Goal: Transaction & Acquisition: Purchase product/service

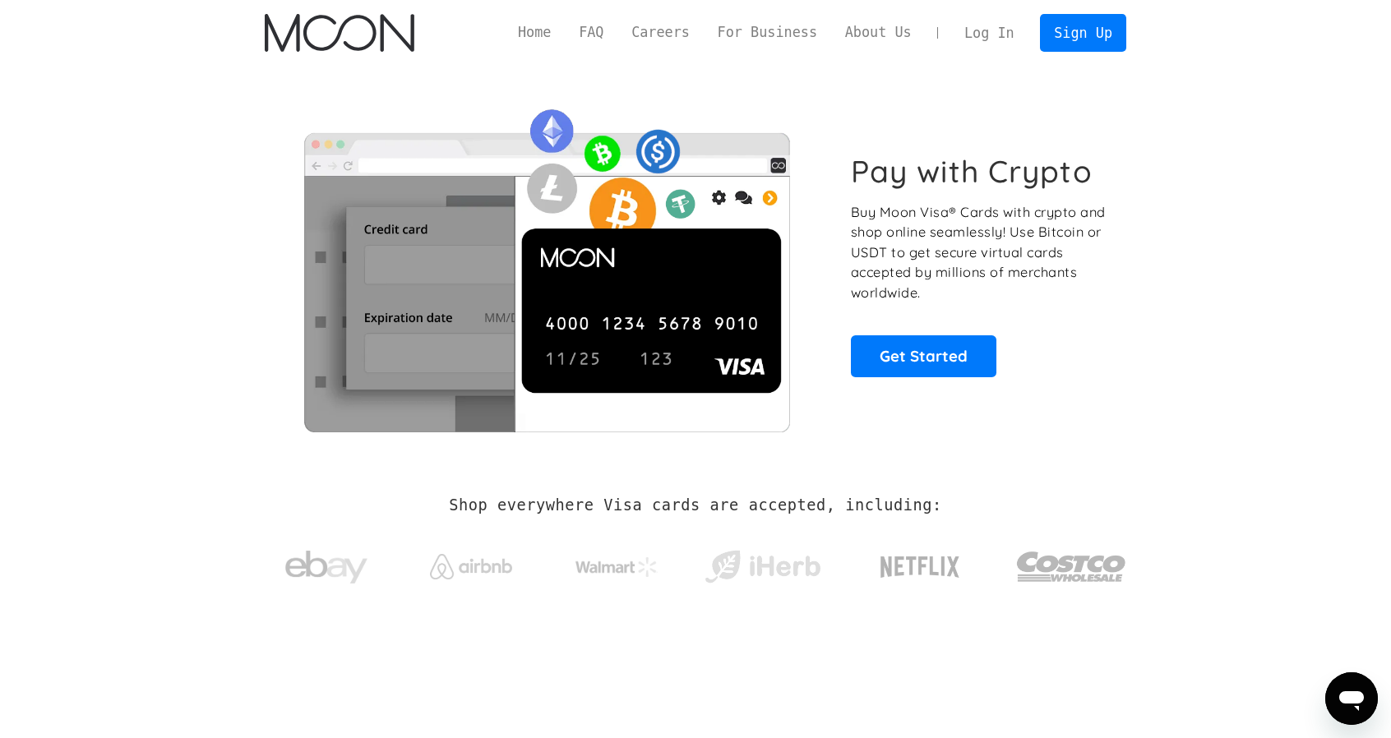
click at [1007, 53] on div "Home FAQ Careers For Business About Us Log In Sign Up Home FAQ For Business Car…" at bounding box center [695, 33] width 910 height 66
click at [985, 39] on link "Log In" at bounding box center [989, 33] width 77 height 36
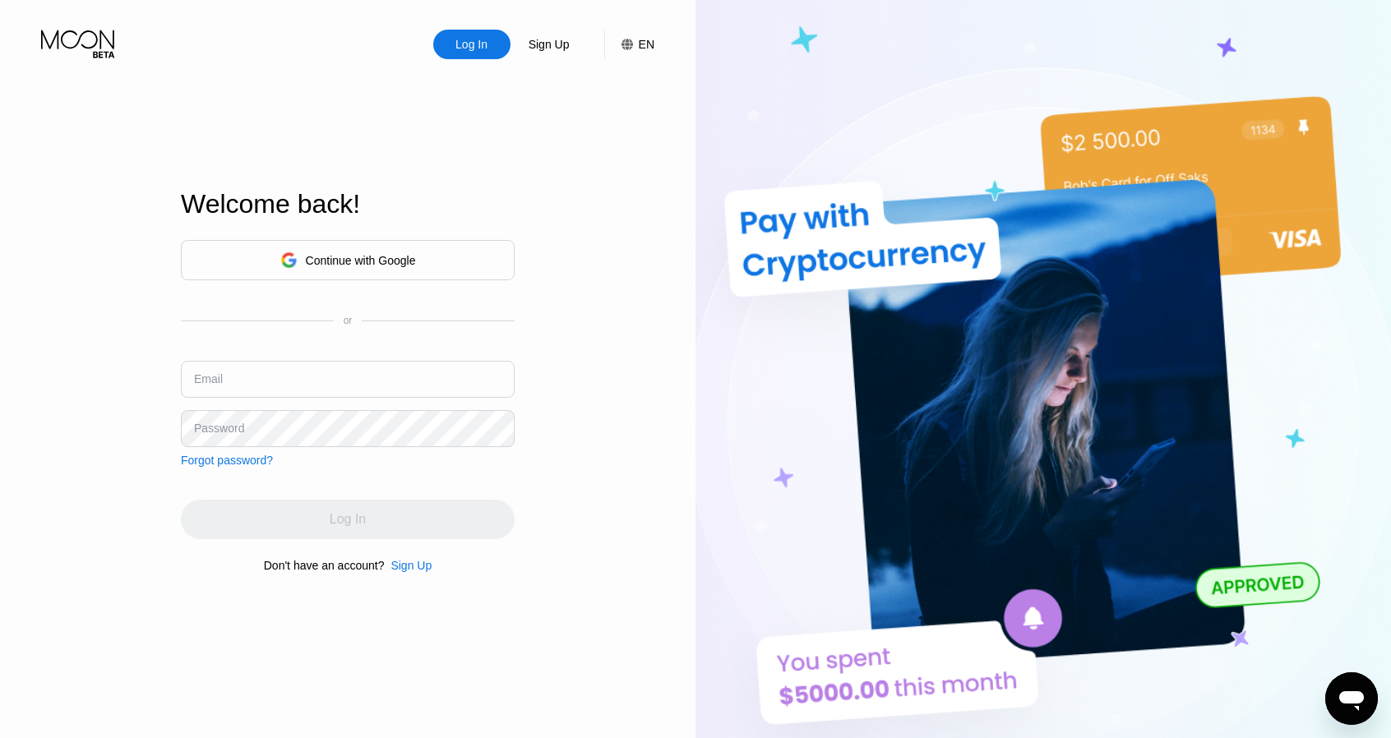
click at [397, 265] on div "Continue with Google" at bounding box center [361, 260] width 110 height 13
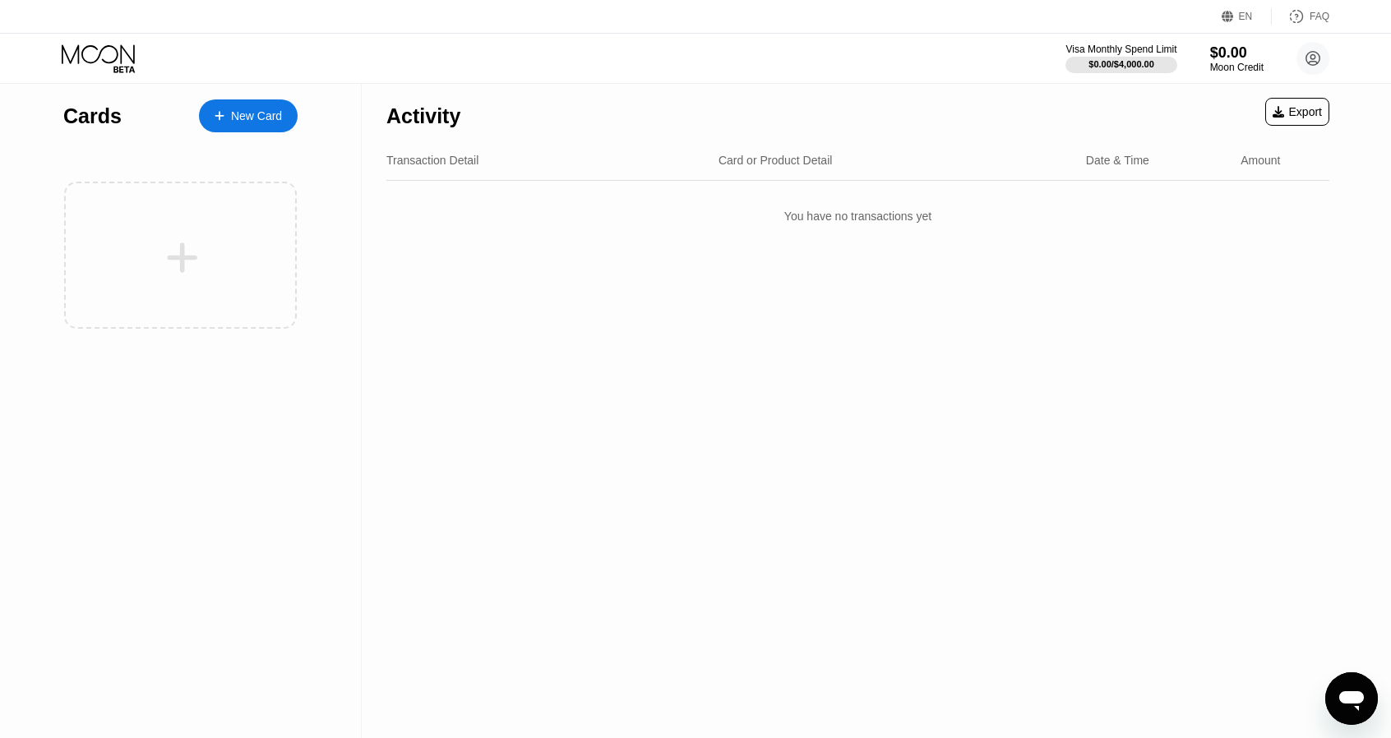
click at [257, 119] on div "New Card" at bounding box center [256, 116] width 51 height 14
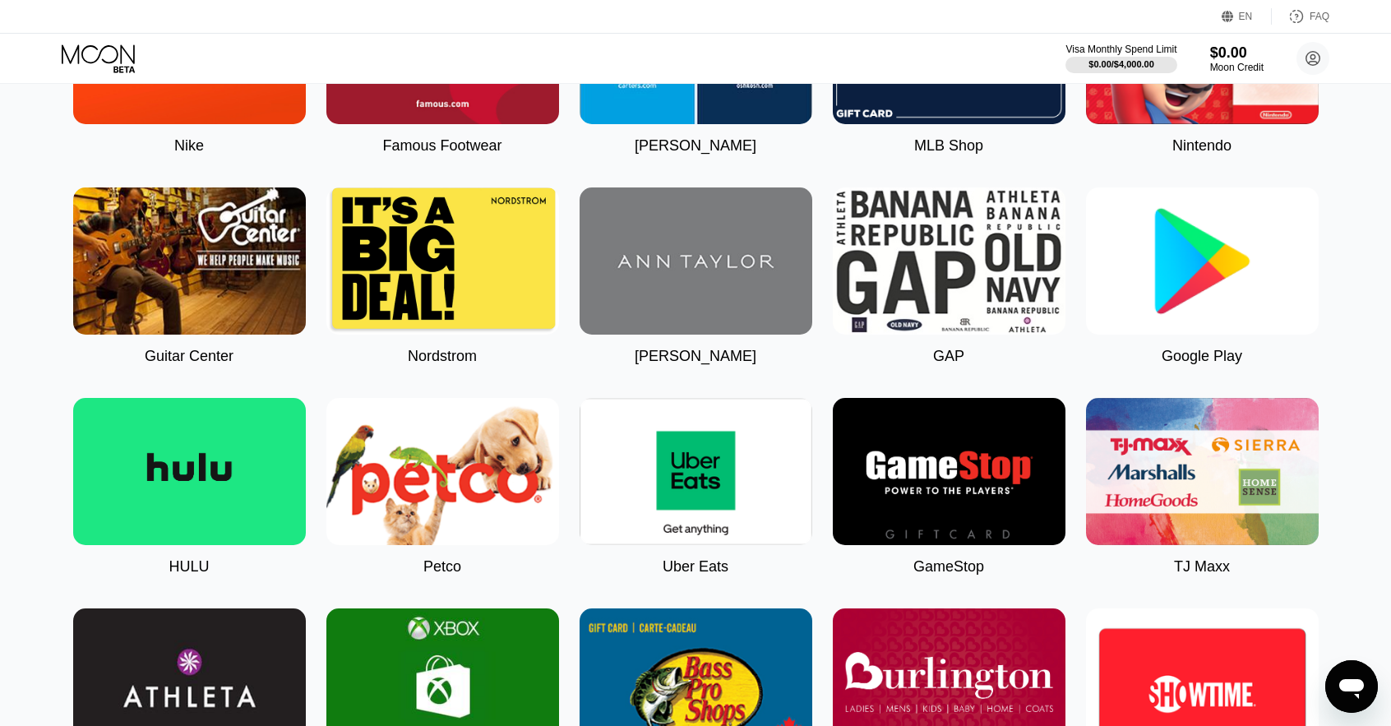
scroll to position [581, 0]
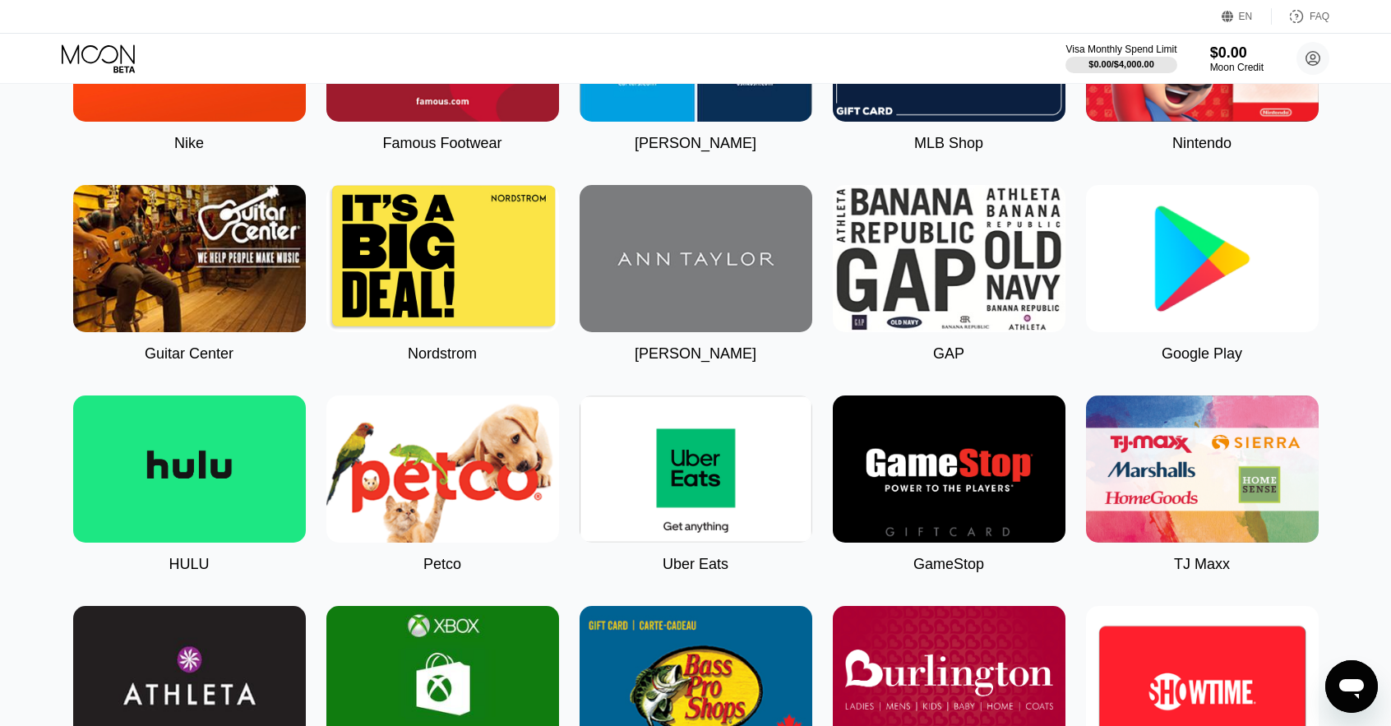
click at [702, 479] on img at bounding box center [696, 469] width 233 height 147
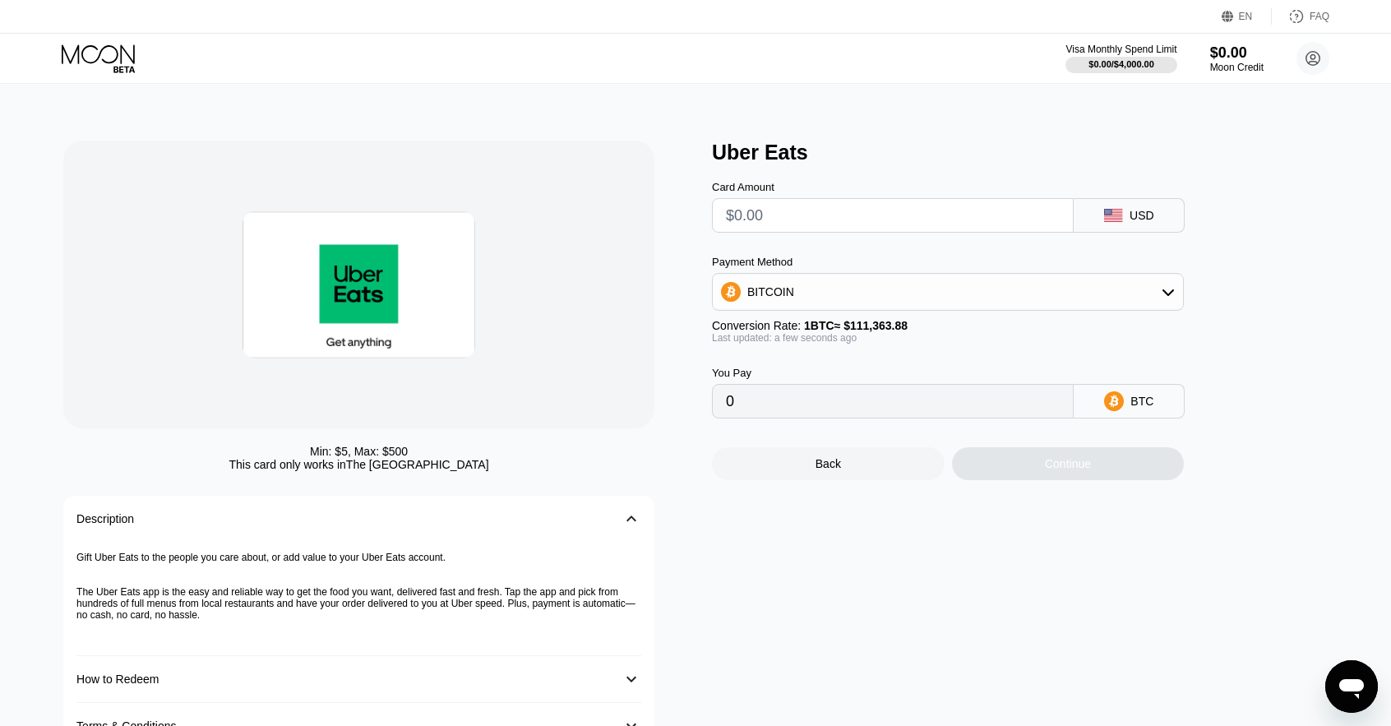
click at [993, 300] on div "BITCOIN" at bounding box center [948, 291] width 470 height 33
click at [860, 378] on div "USDT on TRON" at bounding box center [958, 373] width 426 height 13
type input "0.00"
click at [778, 201] on div "Card Amount" at bounding box center [893, 207] width 362 height 52
click at [764, 225] on input "text" at bounding box center [893, 215] width 334 height 33
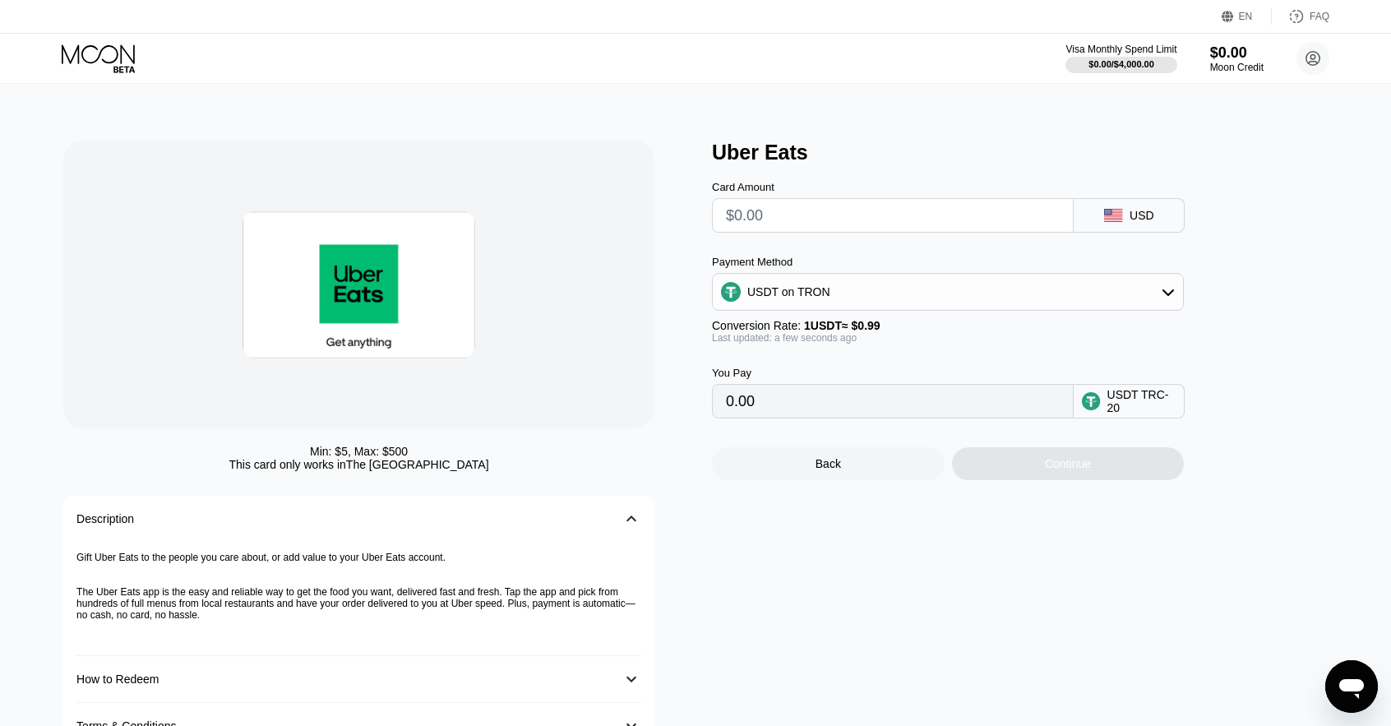
type input "$1"
type input "1.01"
type input "$11"
type input "11.11"
type input "$11"
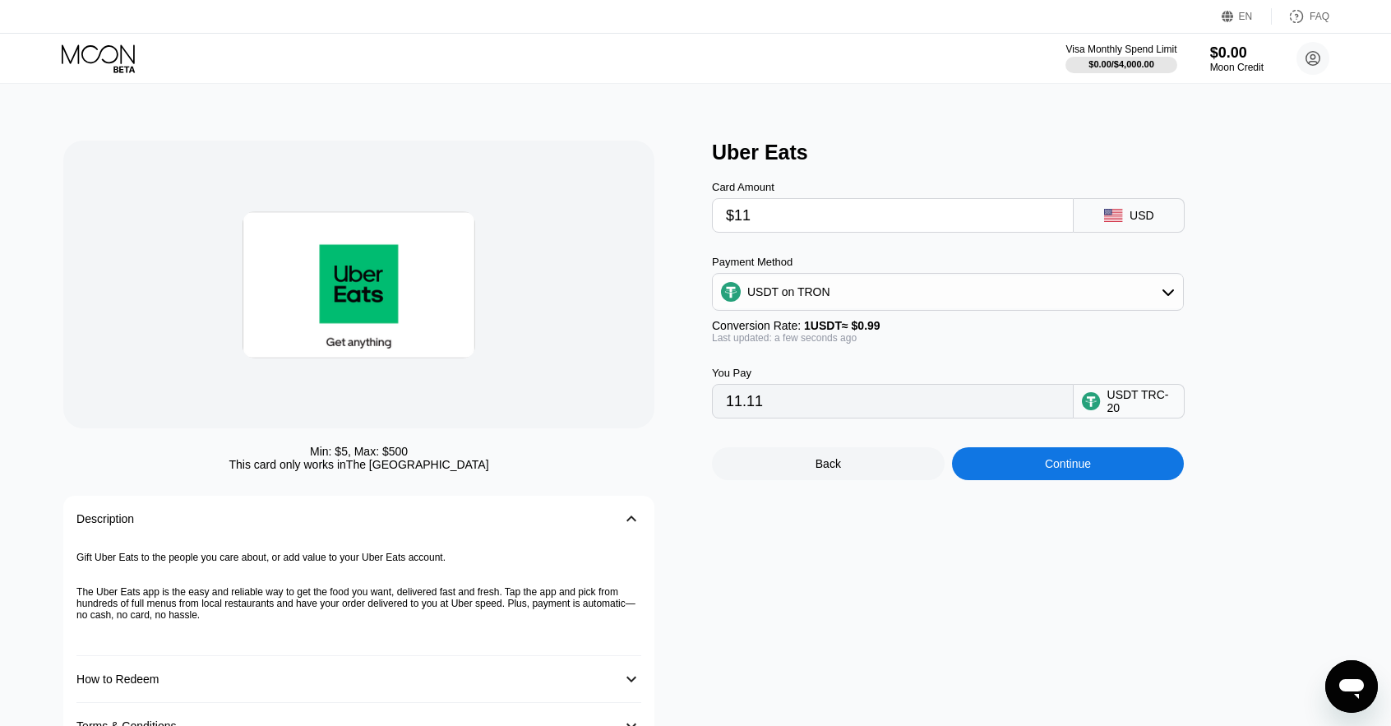
click at [79, 49] on icon at bounding box center [100, 58] width 76 height 29
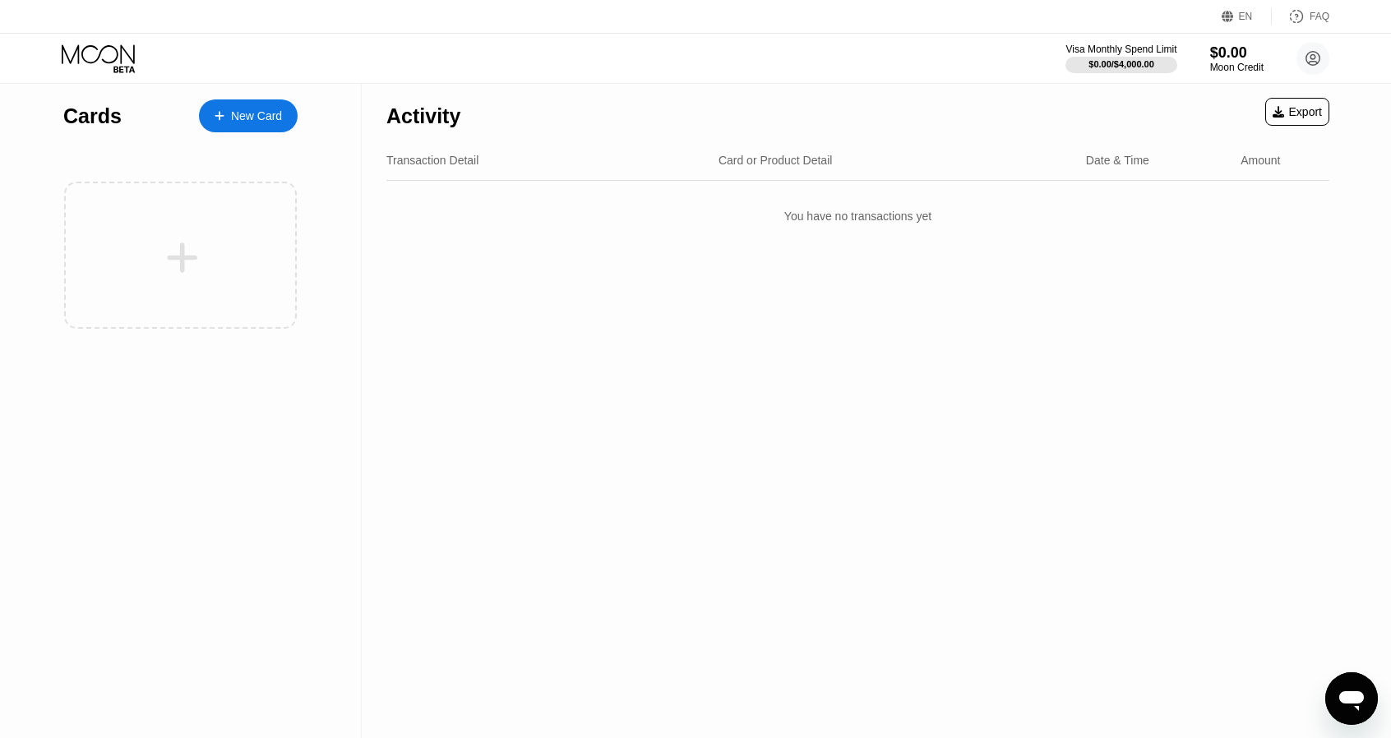
click at [232, 121] on div "New Card" at bounding box center [256, 116] width 51 height 14
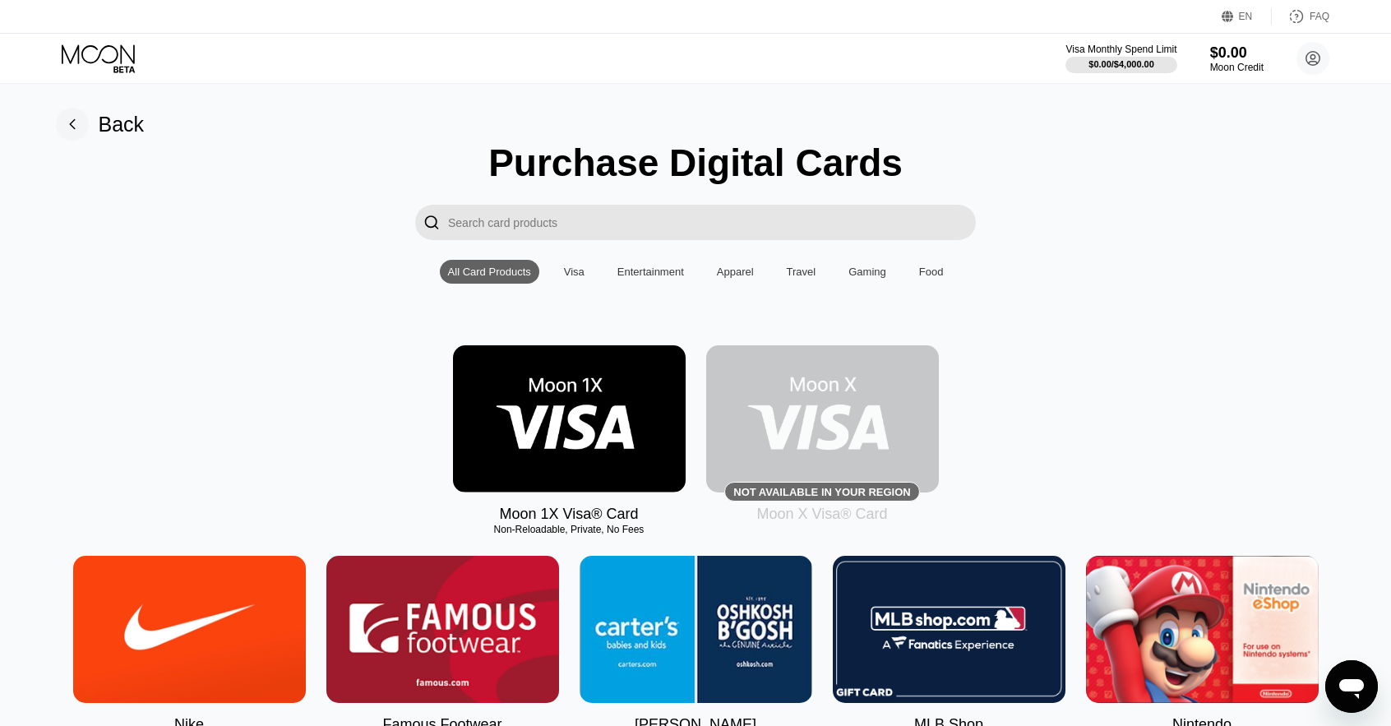
click at [597, 397] on img at bounding box center [569, 418] width 233 height 147
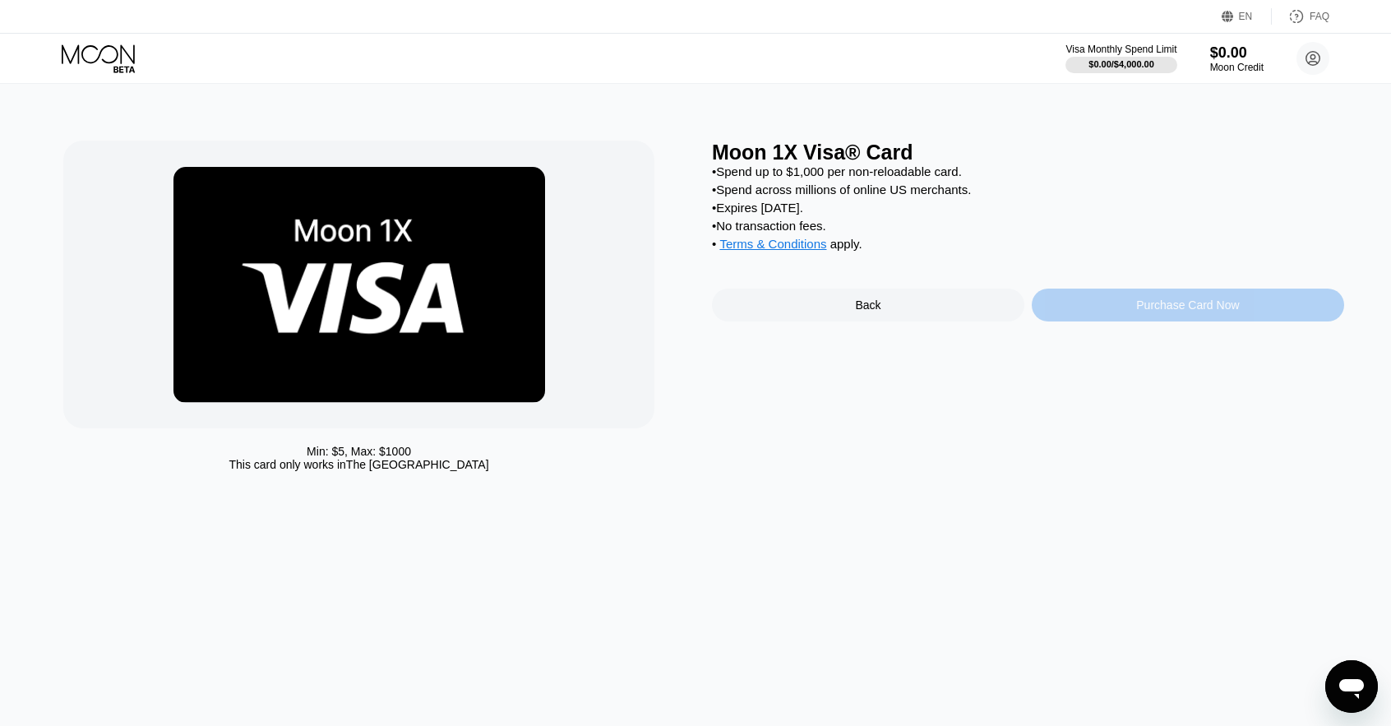
click at [1091, 315] on div "Purchase Card Now" at bounding box center [1188, 305] width 312 height 33
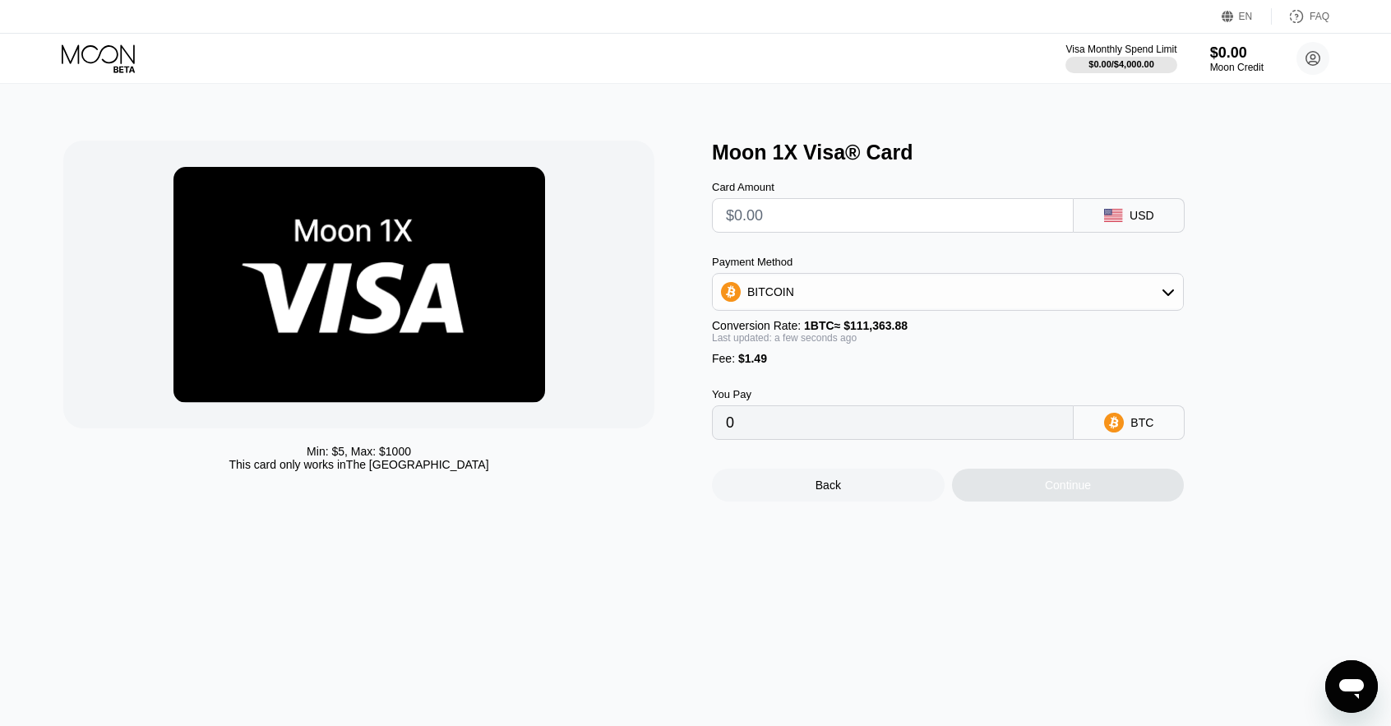
click at [916, 242] on div "Card Amount USD Payment Method BITCOIN Conversion Rate: 1 BTC ≈ $111,363.88 Las…" at bounding box center [975, 301] width 526 height 275
click at [876, 204] on input "text" at bounding box center [893, 215] width 334 height 33
type input "$5"
type input "0.00005828"
type input "$5"
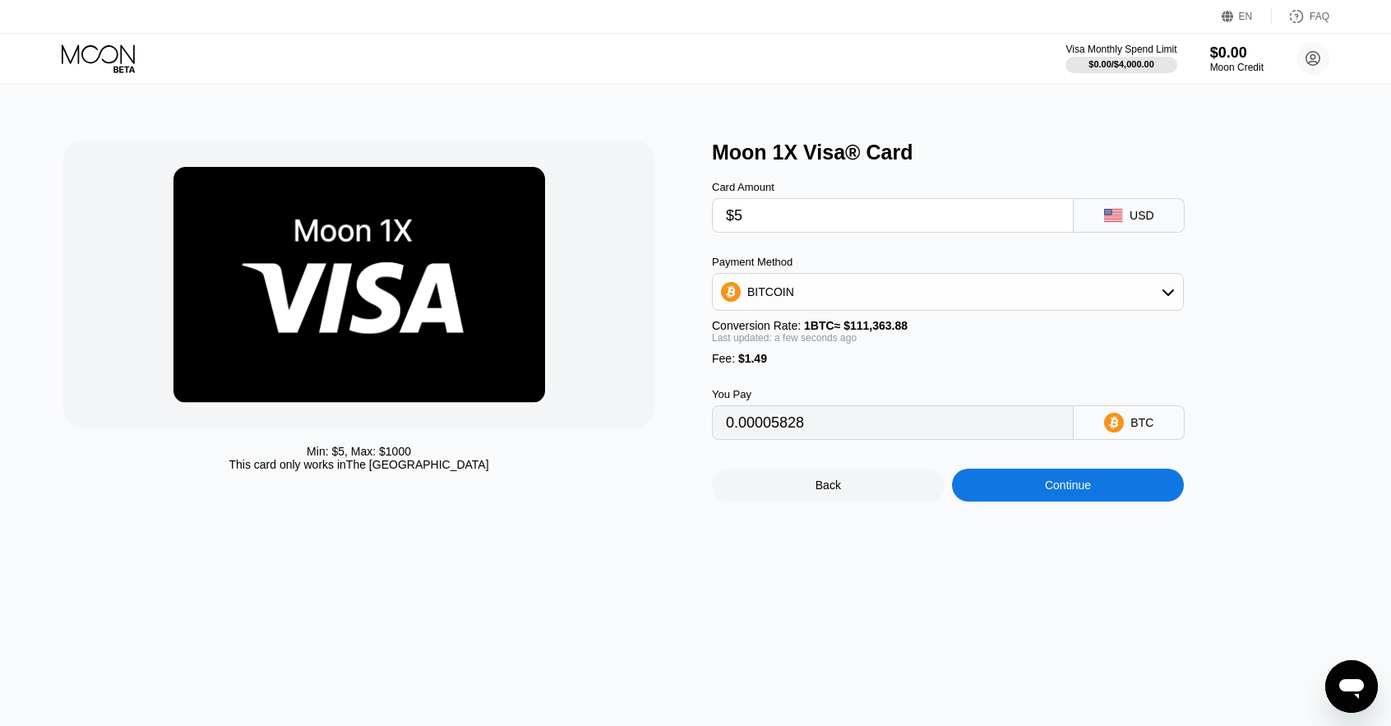
click at [888, 293] on div "BITCOIN" at bounding box center [948, 291] width 470 height 33
click at [895, 380] on div "USDT on TRON" at bounding box center [958, 373] width 426 height 13
type input "6.56"
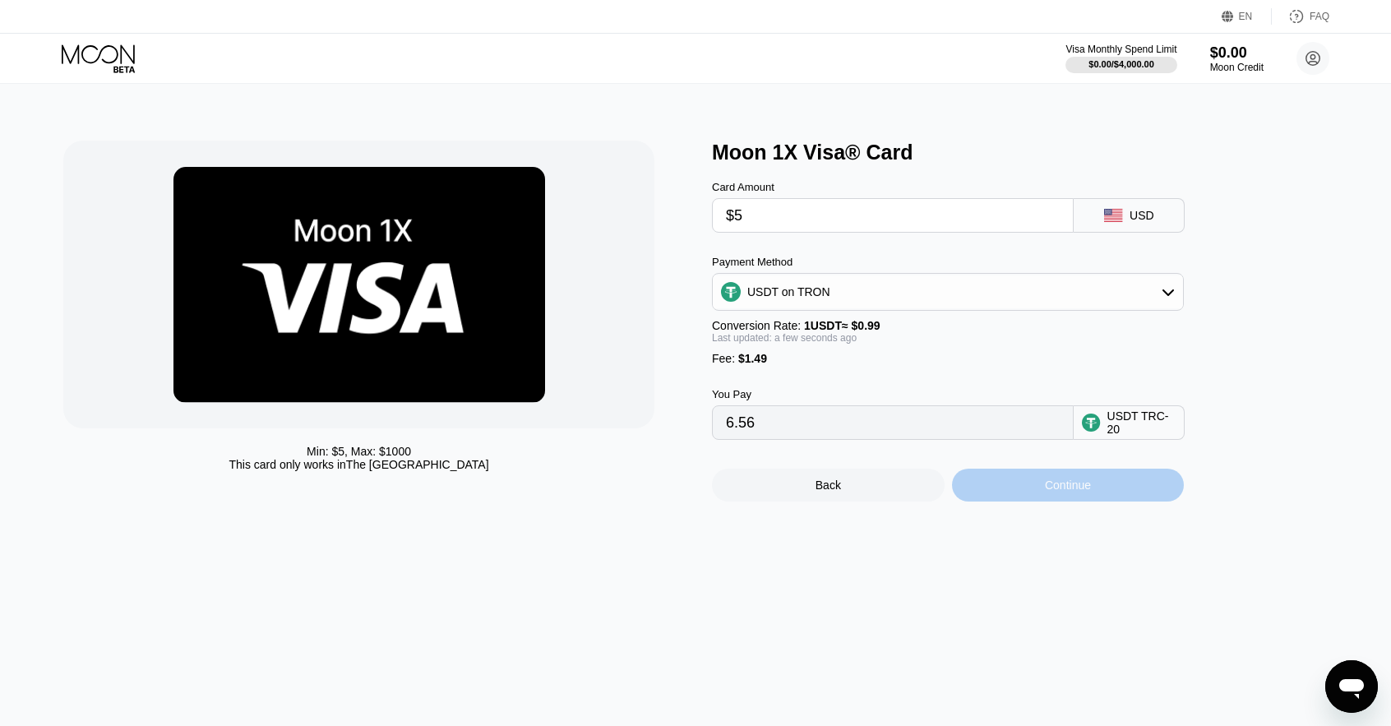
click at [1080, 492] on div "Continue" at bounding box center [1068, 485] width 46 height 13
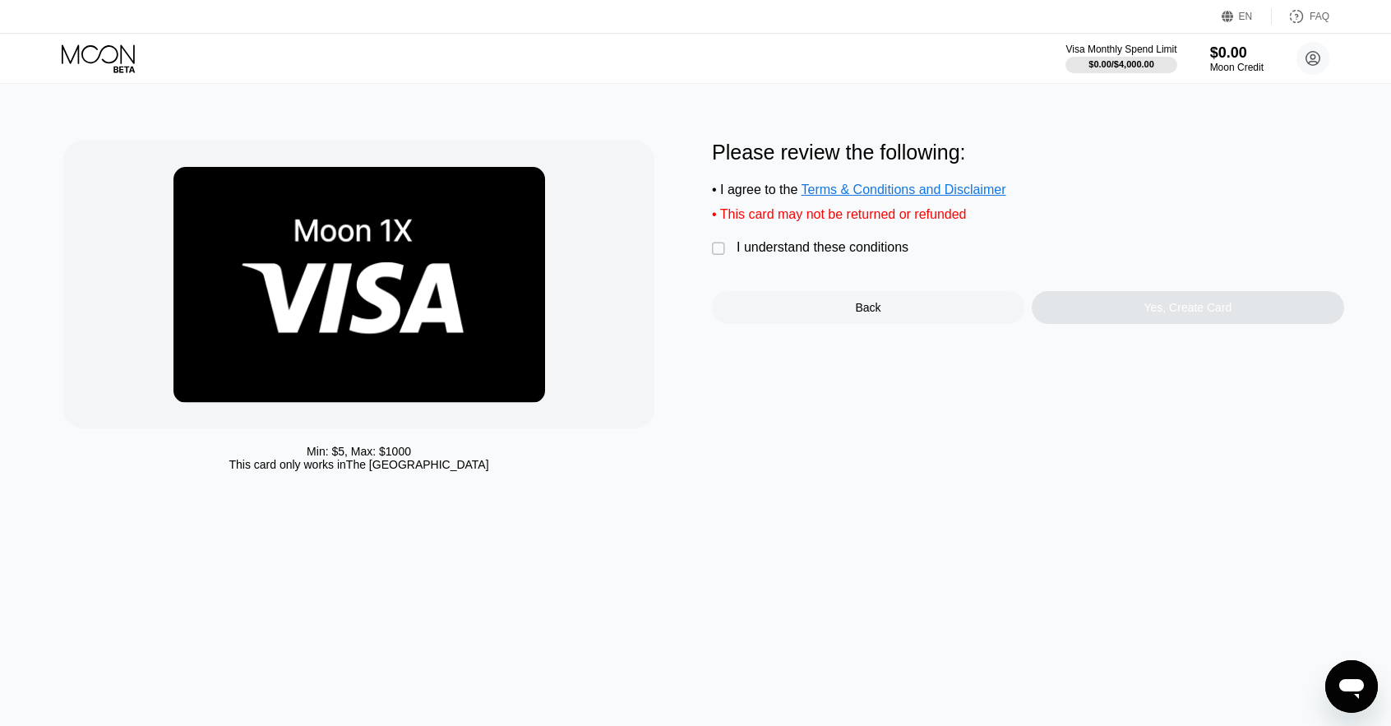
click at [837, 255] on div "I understand these conditions" at bounding box center [823, 247] width 172 height 15
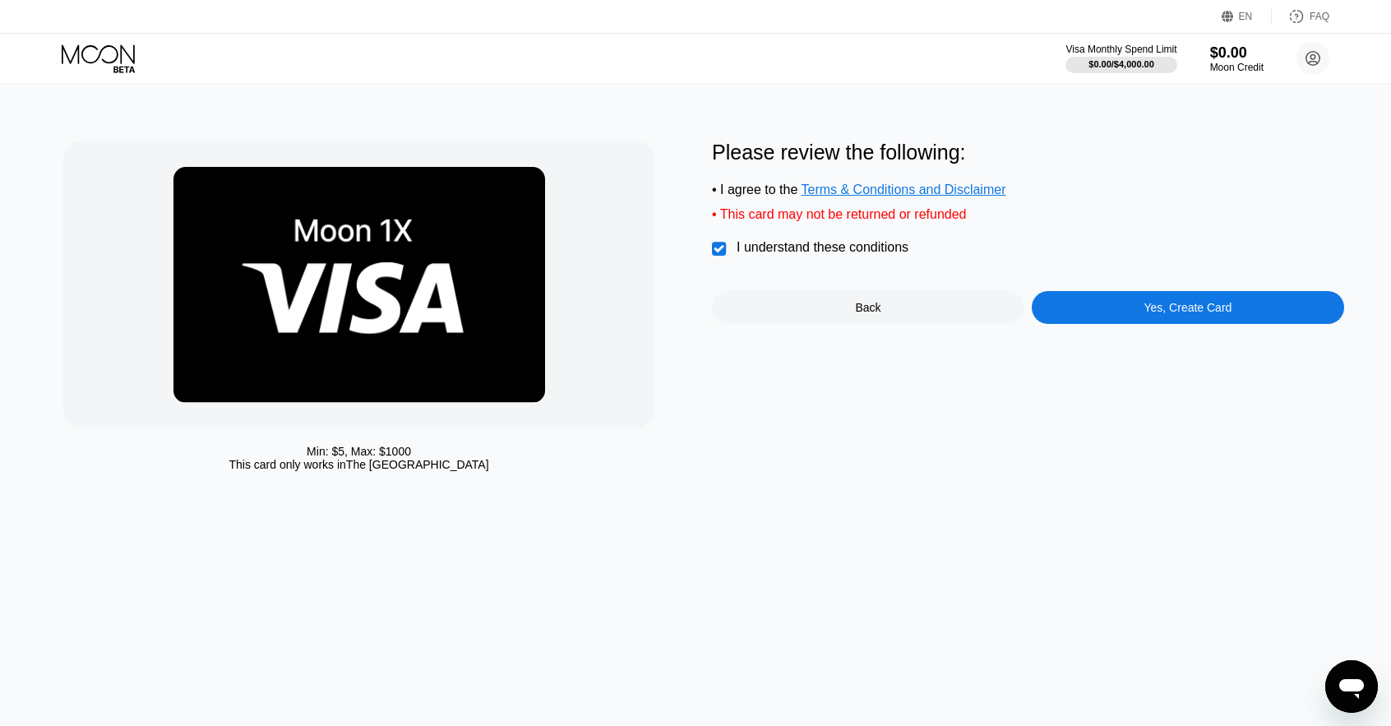
click at [1114, 313] on div "Yes, Create Card" at bounding box center [1188, 307] width 312 height 33
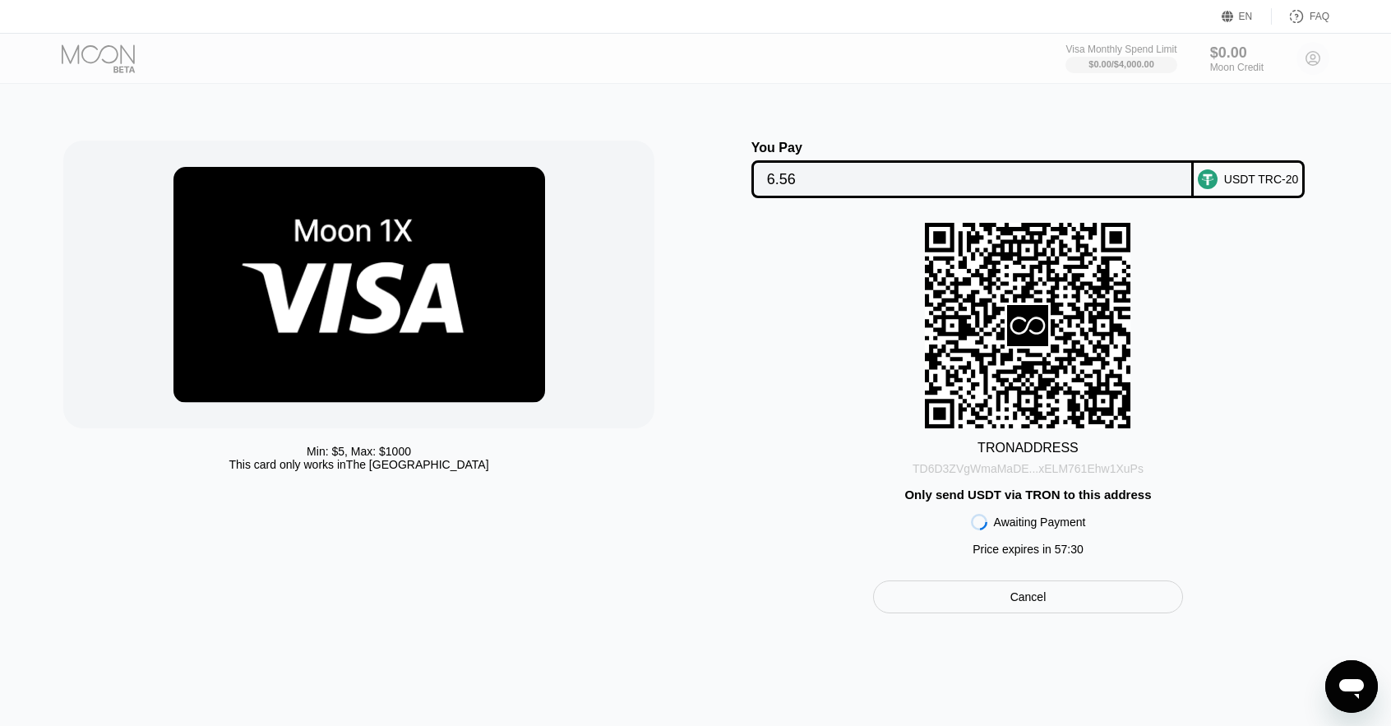
click at [1127, 474] on div "TD6D3ZVgWmaMaDE...xELM761Ehw1XuPs" at bounding box center [1028, 468] width 231 height 13
click at [1009, 470] on div "TD6D3ZVgWmaMaDE...xELM761Ehw1XuPs" at bounding box center [1028, 468] width 231 height 13
click at [1016, 473] on div "TD6D3ZVgWmaMaDE...xELM761Ehw1XuPs" at bounding box center [1028, 468] width 231 height 13
drag, startPoint x: 1062, startPoint y: 506, endPoint x: 975, endPoint y: 507, distance: 87.2
click at [975, 502] on div "Only send USDT via TRON to this address" at bounding box center [1028, 495] width 247 height 14
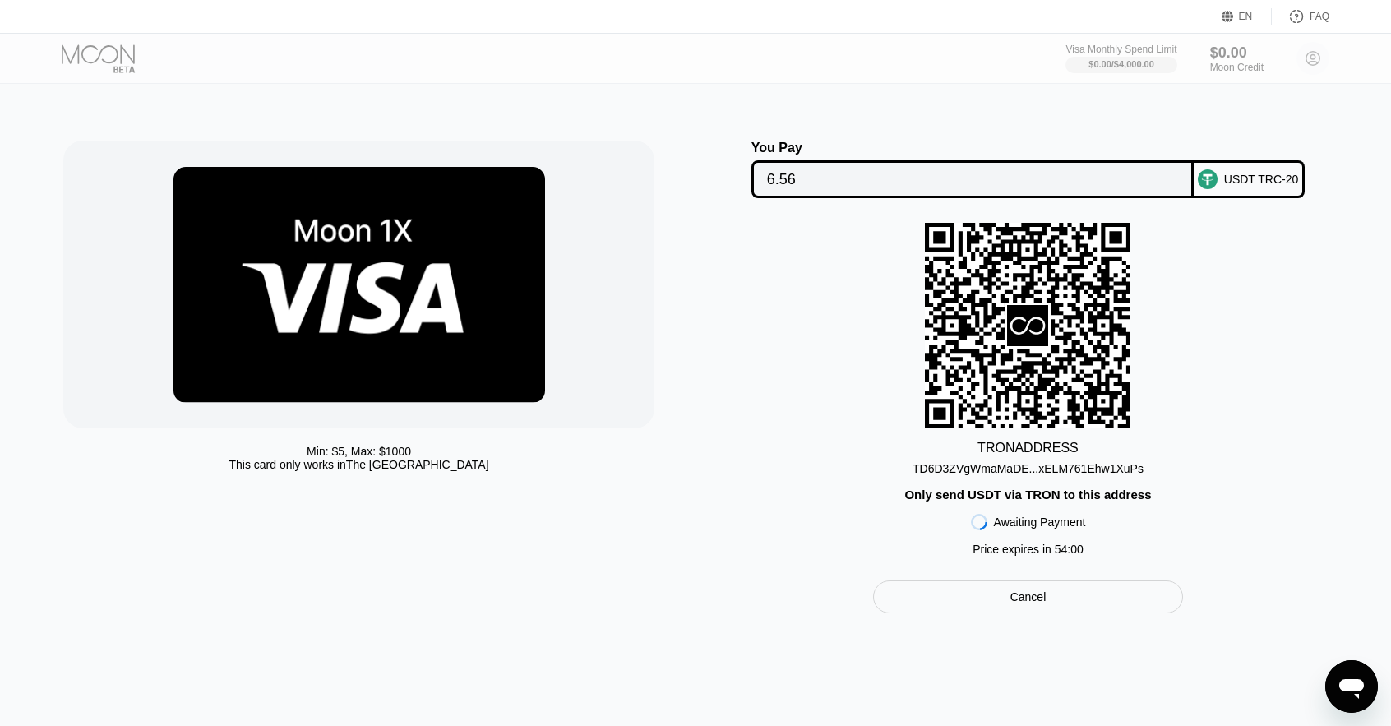
click at [963, 496] on div "Only send USDT via TRON to this address" at bounding box center [1028, 495] width 247 height 14
drag, startPoint x: 972, startPoint y: 501, endPoint x: 1057, endPoint y: 507, distance: 85.7
click at [1057, 502] on div "Only send USDT via TRON to this address" at bounding box center [1028, 495] width 247 height 14
copy div "USDT via TRON"
click at [594, 44] on div "Visa Monthly Spend Limit $0.00 / $4,000.00 $0.00 Moon Credit KrispYT “Krisp” im…" at bounding box center [695, 58] width 1391 height 49
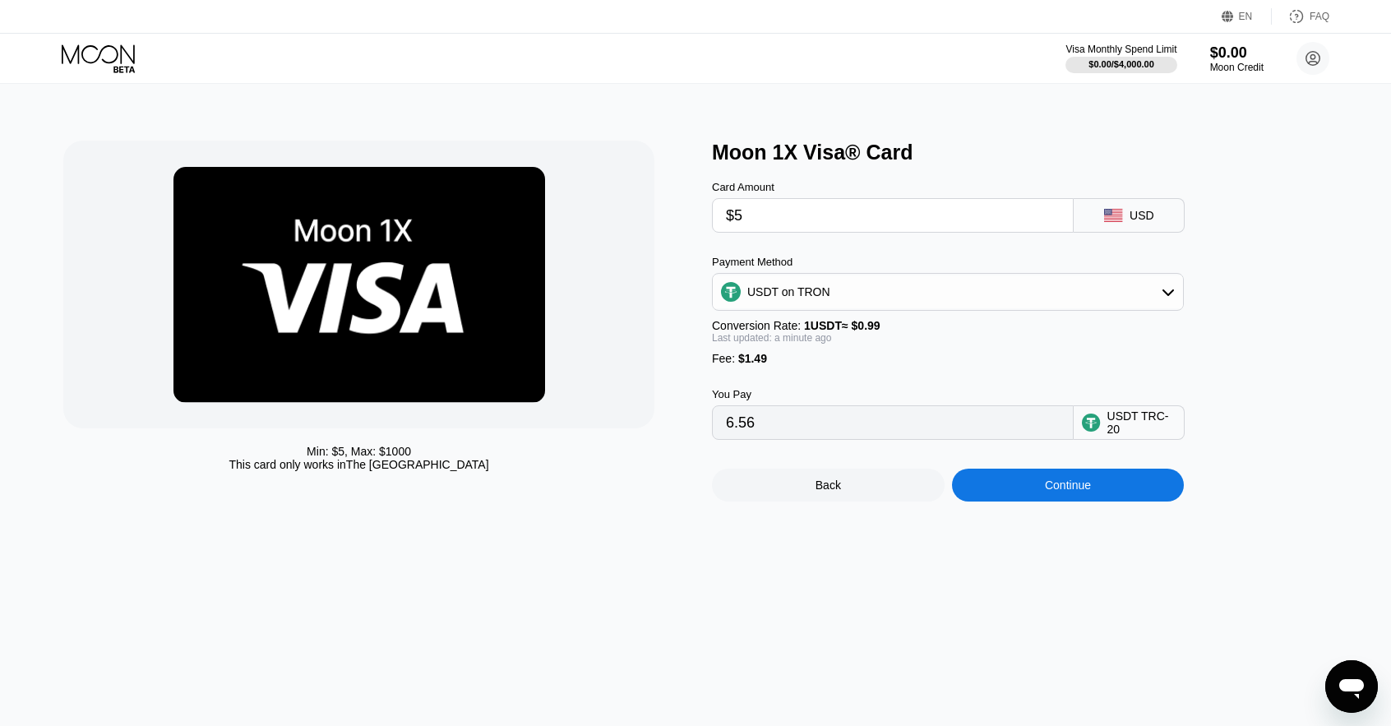
click at [1145, 440] on div "USDT TRC-20" at bounding box center [1129, 422] width 111 height 35
click at [862, 308] on div "USDT on TRON" at bounding box center [948, 291] width 470 height 33
click at [807, 335] on div "BITCOIN" at bounding box center [958, 337] width 426 height 13
type input "0.00005840"
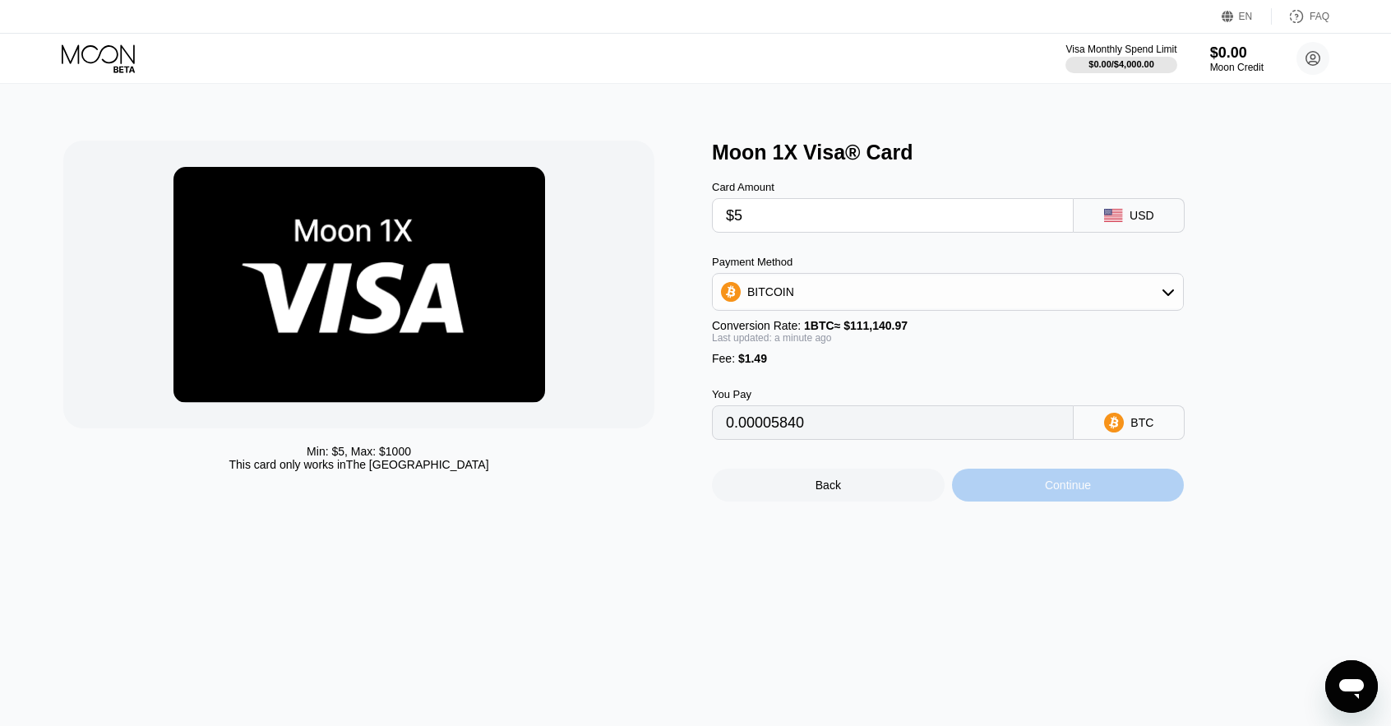
click at [1072, 492] on div "Continue" at bounding box center [1068, 485] width 46 height 13
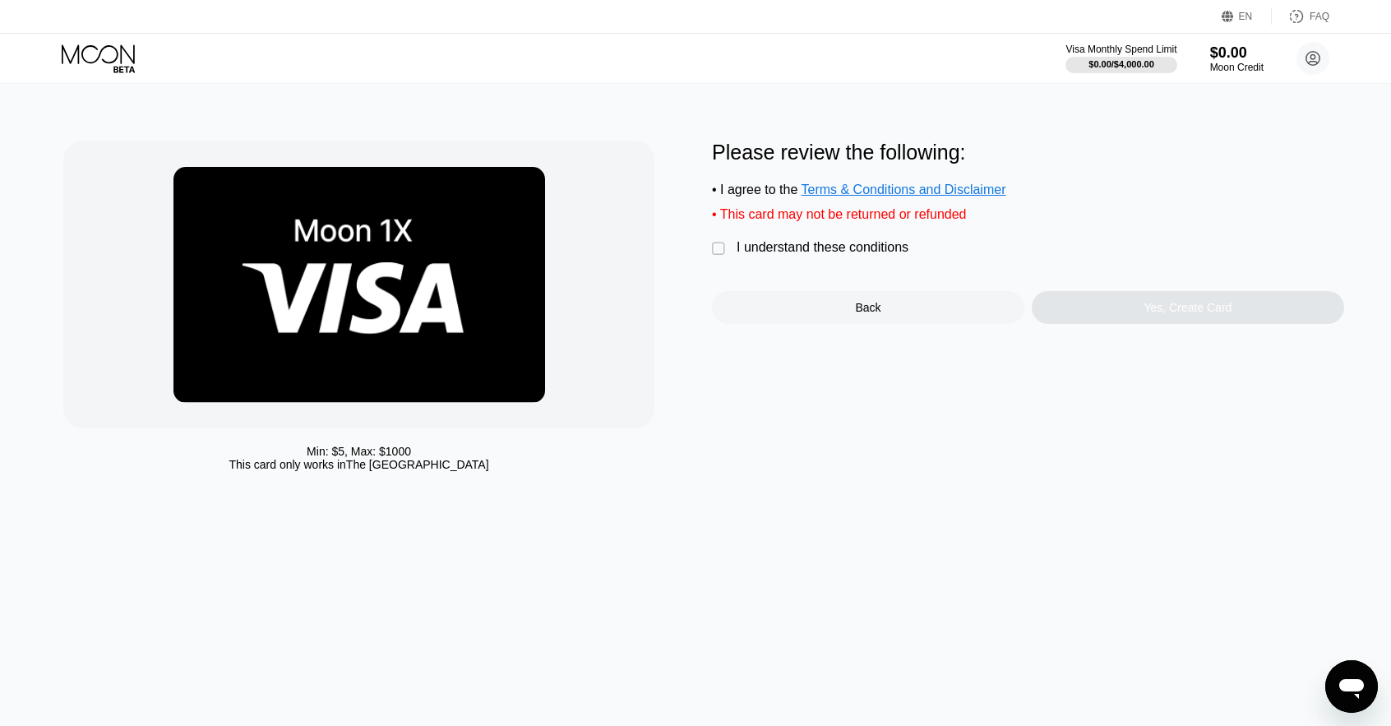
click at [844, 254] on div "I understand these conditions" at bounding box center [823, 247] width 172 height 15
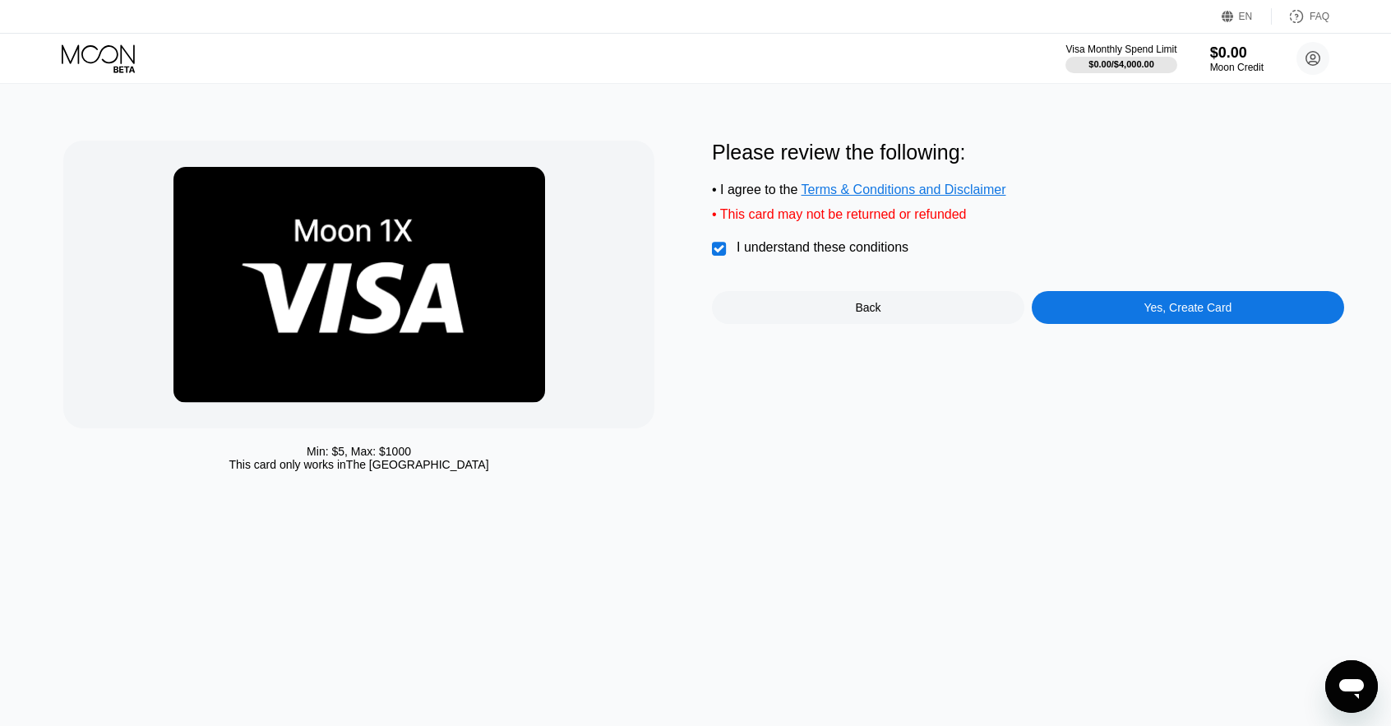
click at [1074, 317] on div "Yes, Create Card" at bounding box center [1188, 307] width 312 height 33
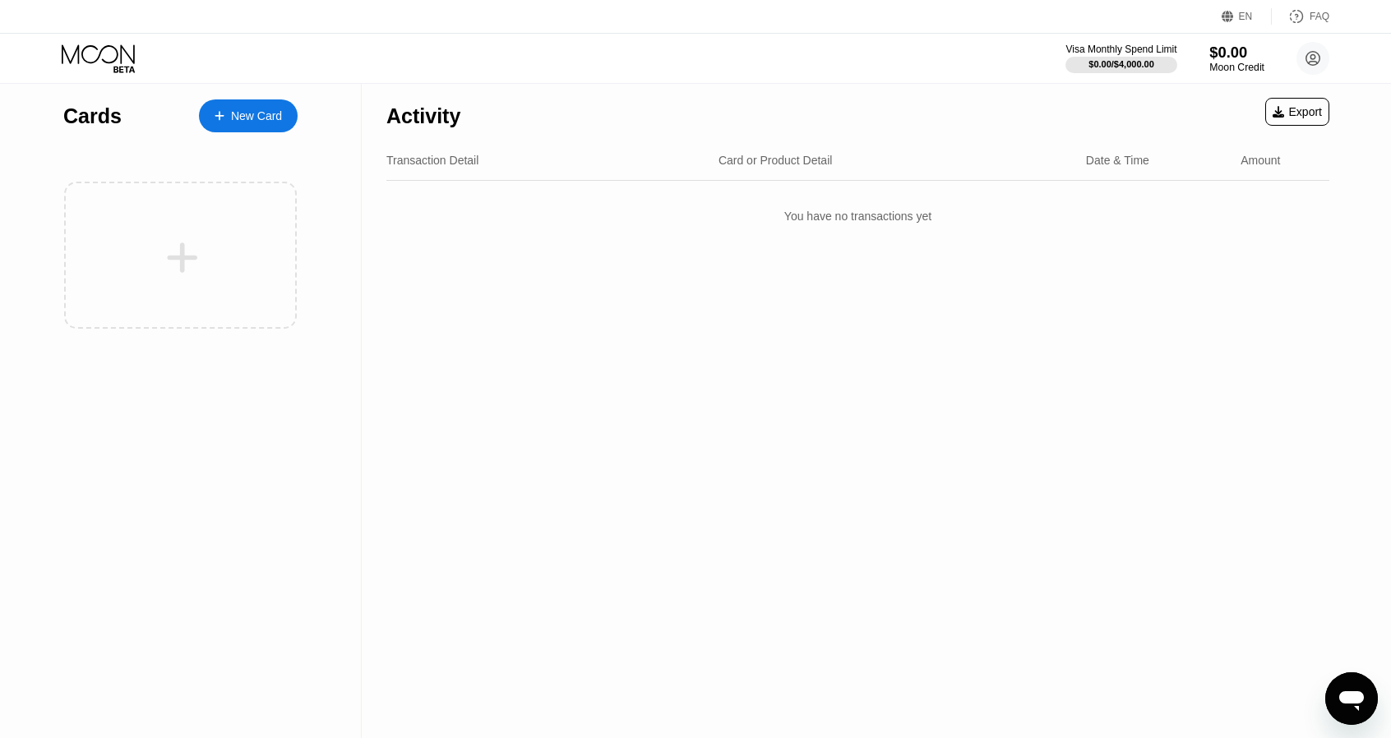
click at [1226, 51] on div "$0.00" at bounding box center [1237, 52] width 55 height 17
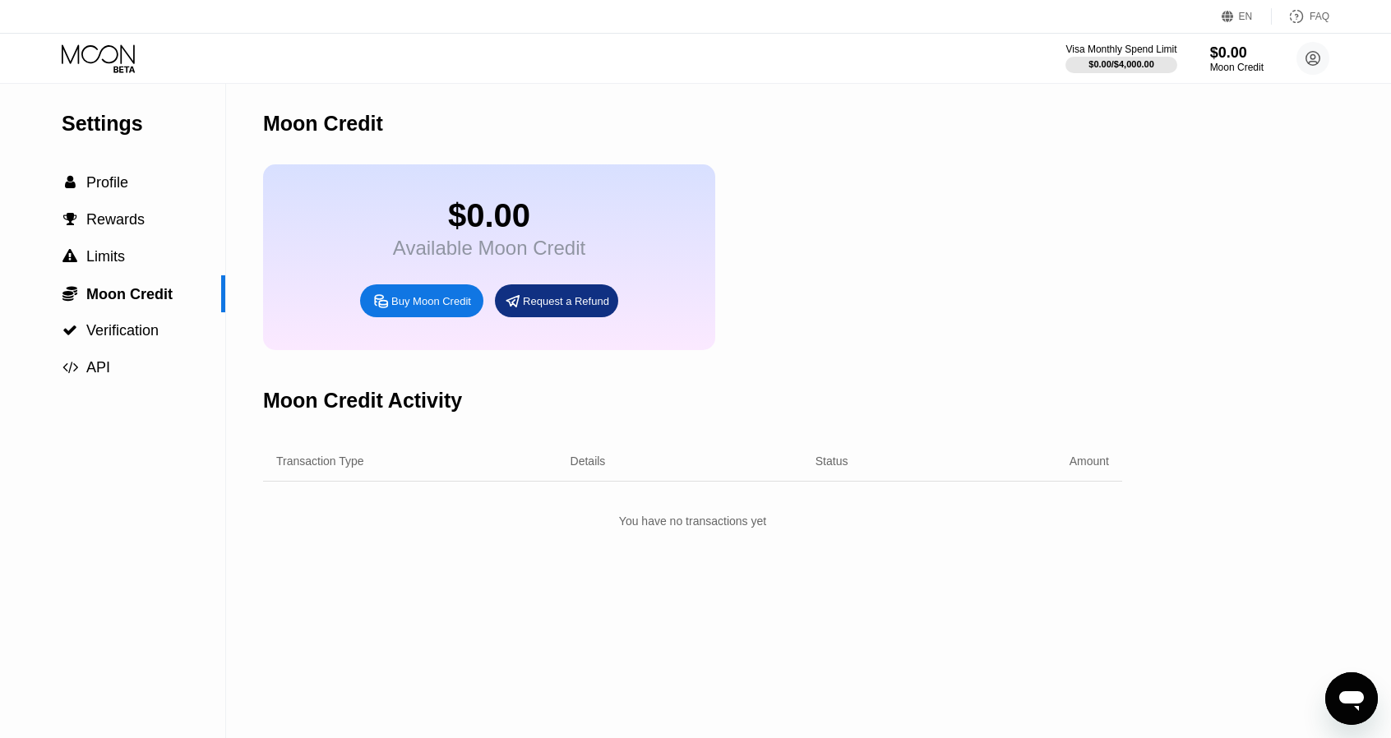
click at [410, 308] on div "Buy Moon Credit" at bounding box center [431, 301] width 80 height 14
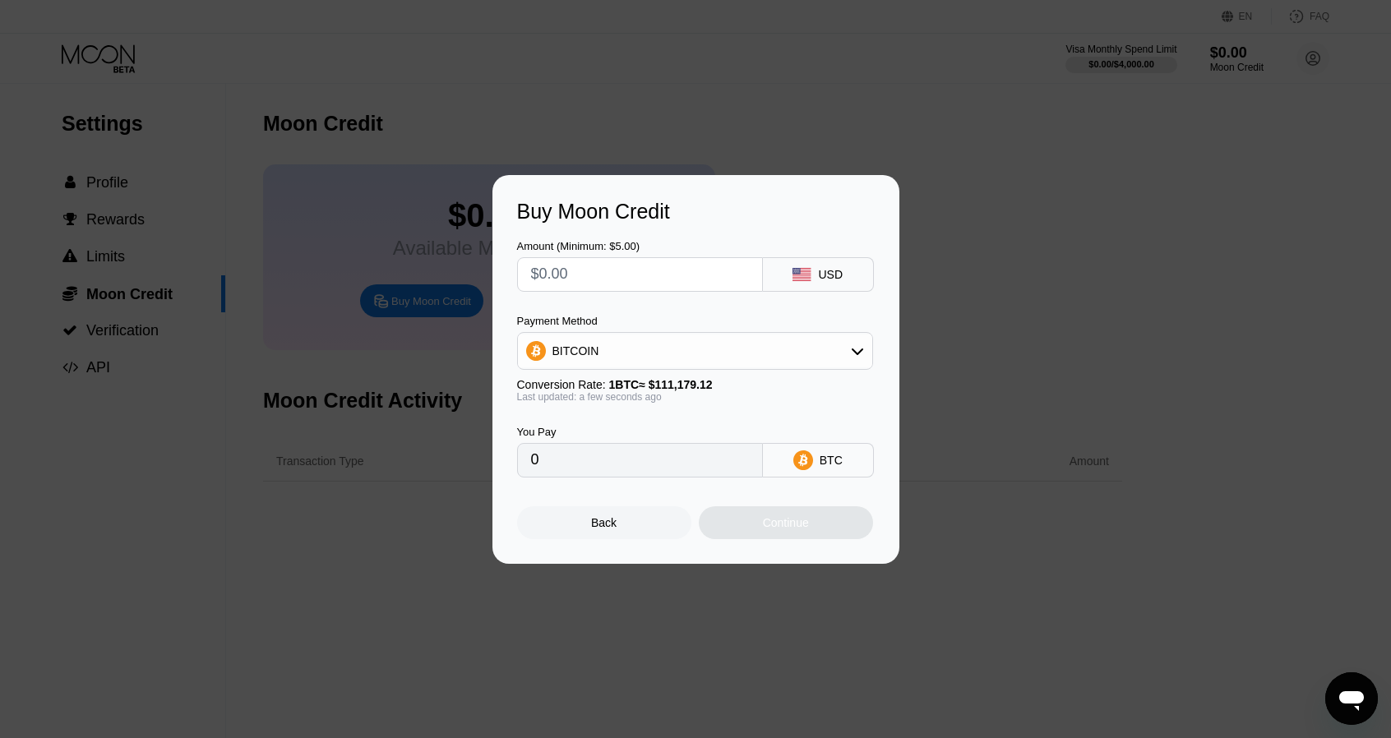
click at [597, 346] on div "BITCOIN" at bounding box center [695, 351] width 354 height 33
click at [595, 281] on input "text" at bounding box center [640, 274] width 218 height 33
type input "$11"
type input "0.00009894"
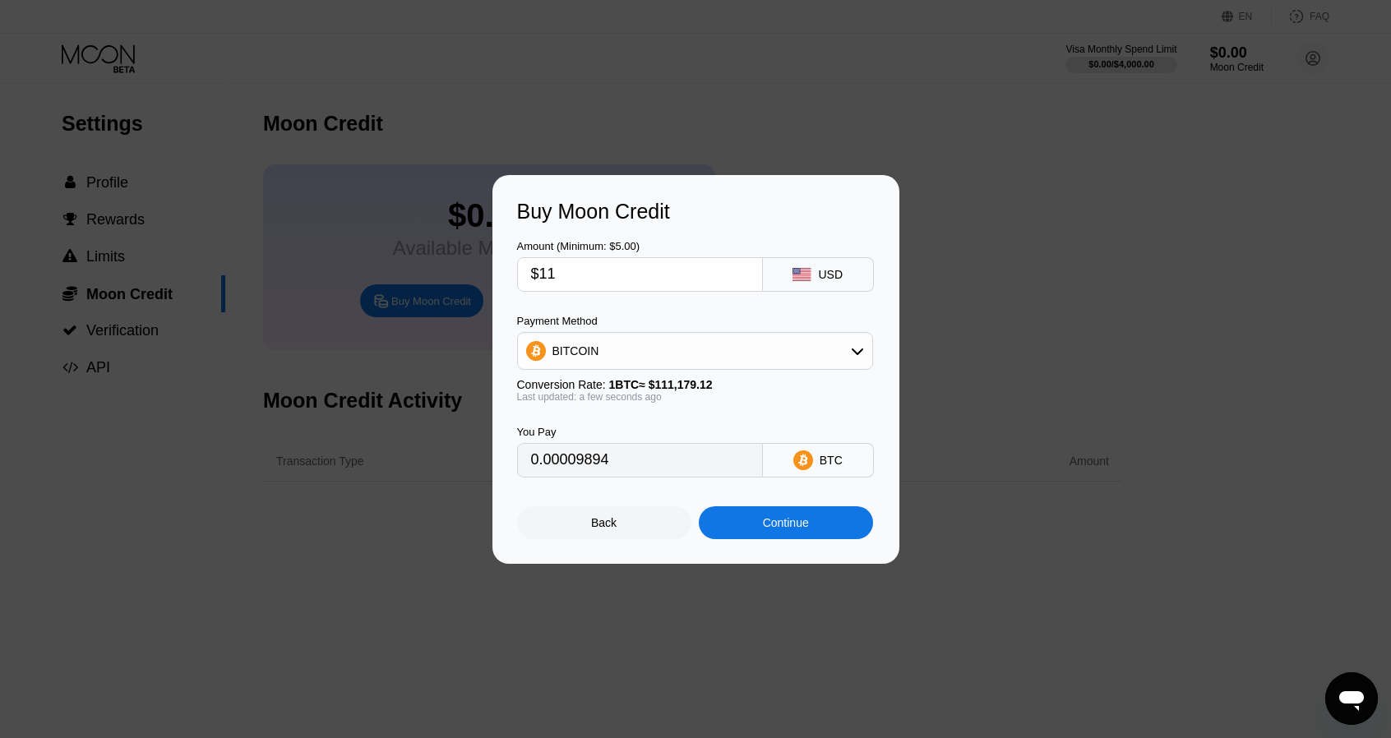
type input "$110"
type input "0.00098940"
type input "$11"
type input "0.00009894"
type input "$1"
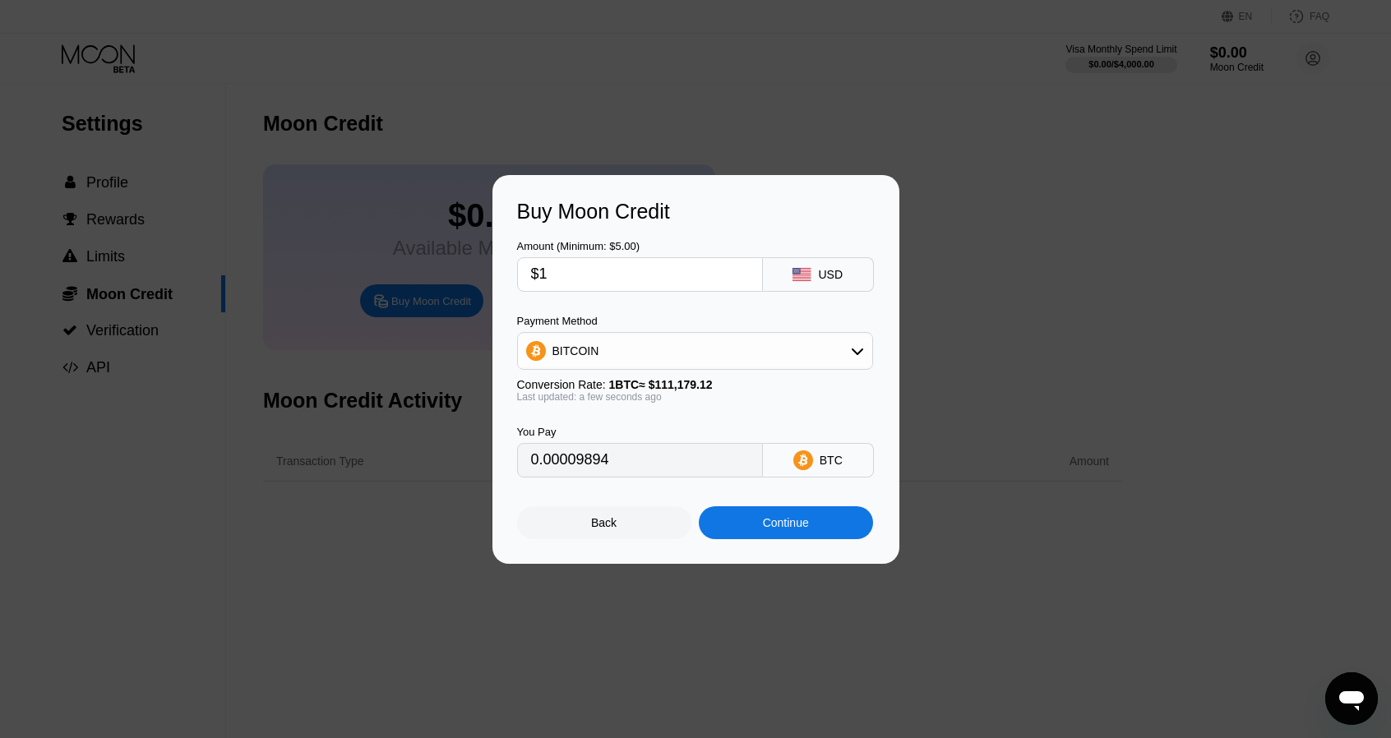
type input "0.00000900"
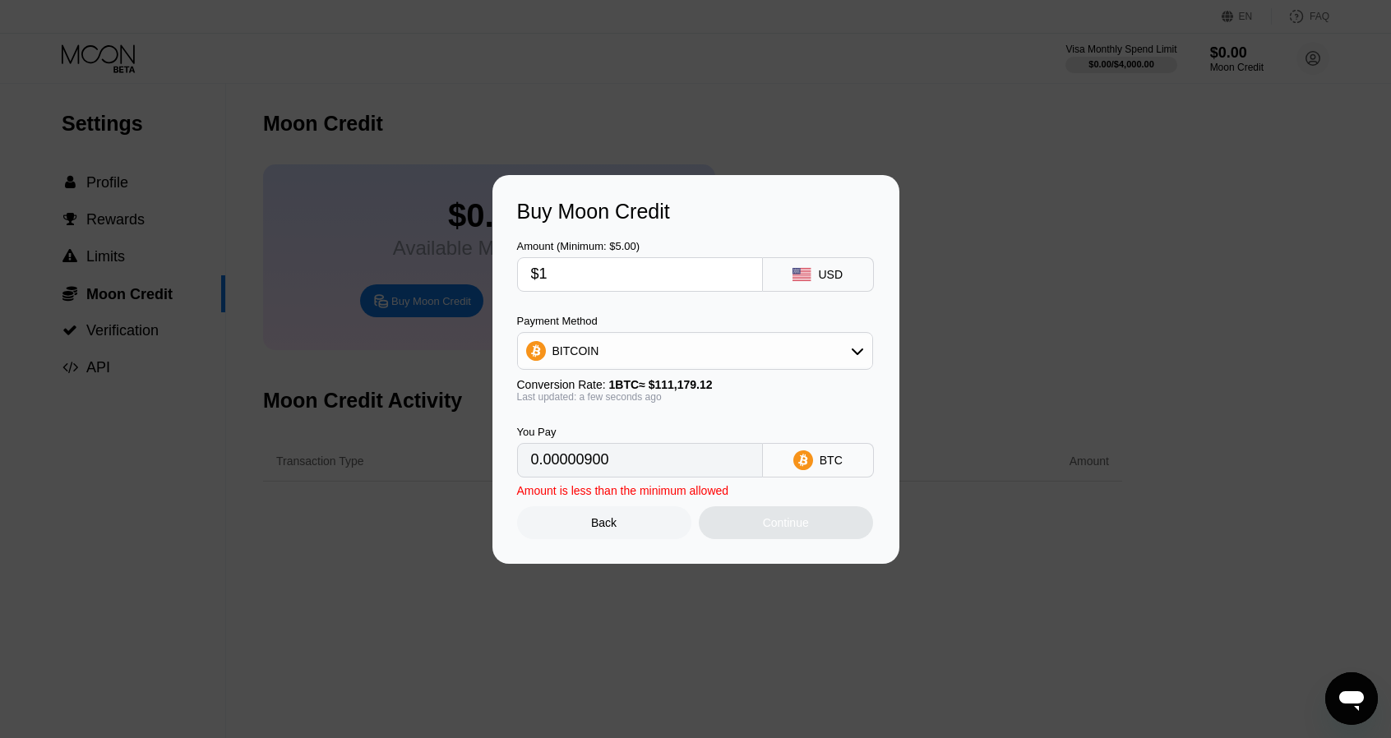
type input "$10"
type input "0.00008995"
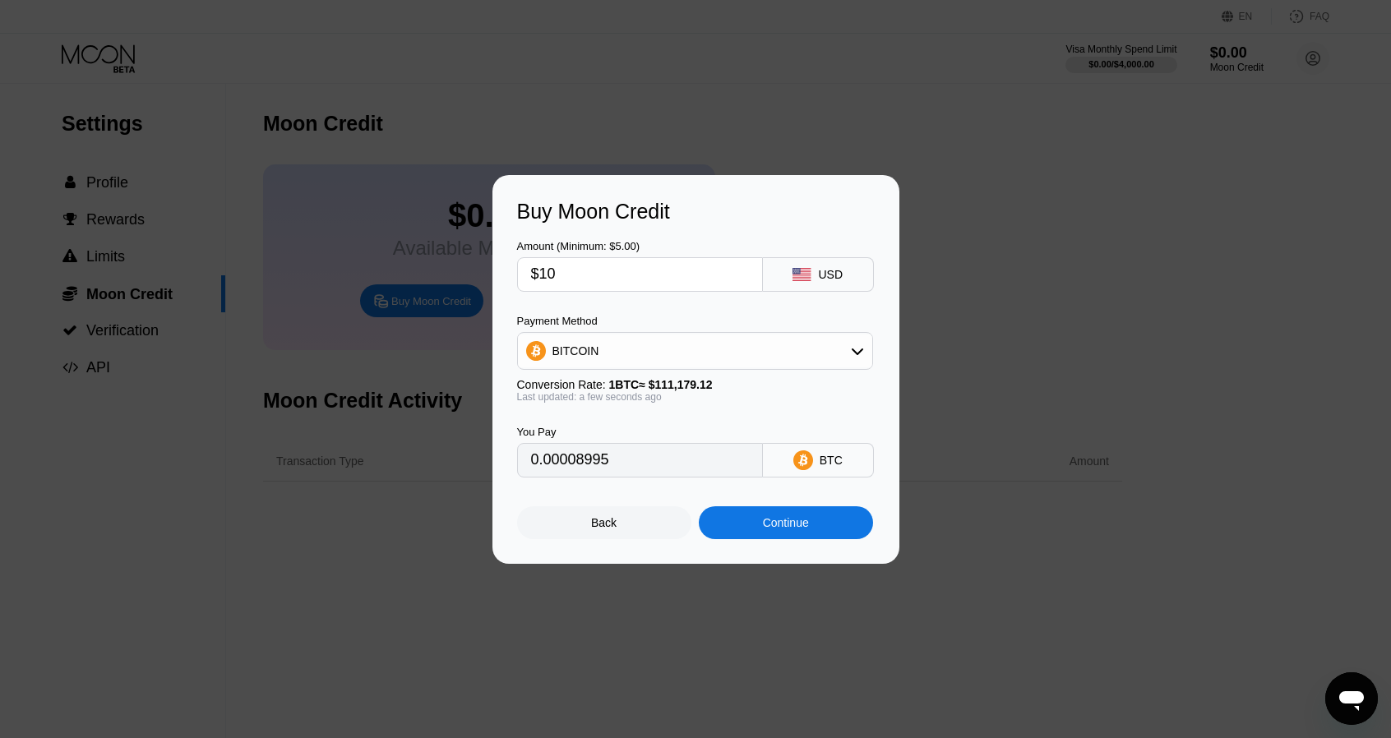
type input "$10"
click at [755, 530] on div "Continue" at bounding box center [786, 523] width 174 height 33
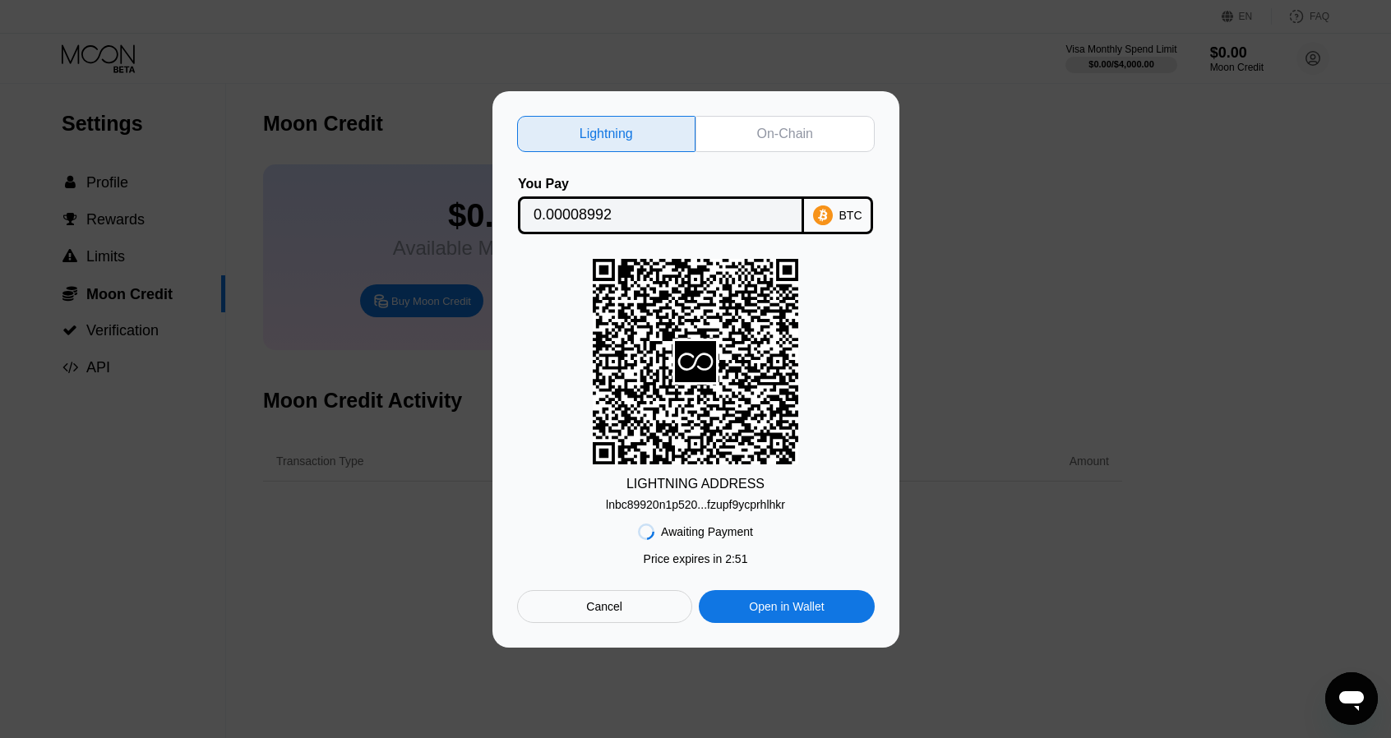
click at [237, 205] on div "Lightning On-Chain You Pay 0.00008992 BTC LIGHTNING ADDRESS lnbc89920n1p520...f…" at bounding box center [695, 369] width 1391 height 557
click at [609, 613] on div "Cancel" at bounding box center [604, 606] width 36 height 15
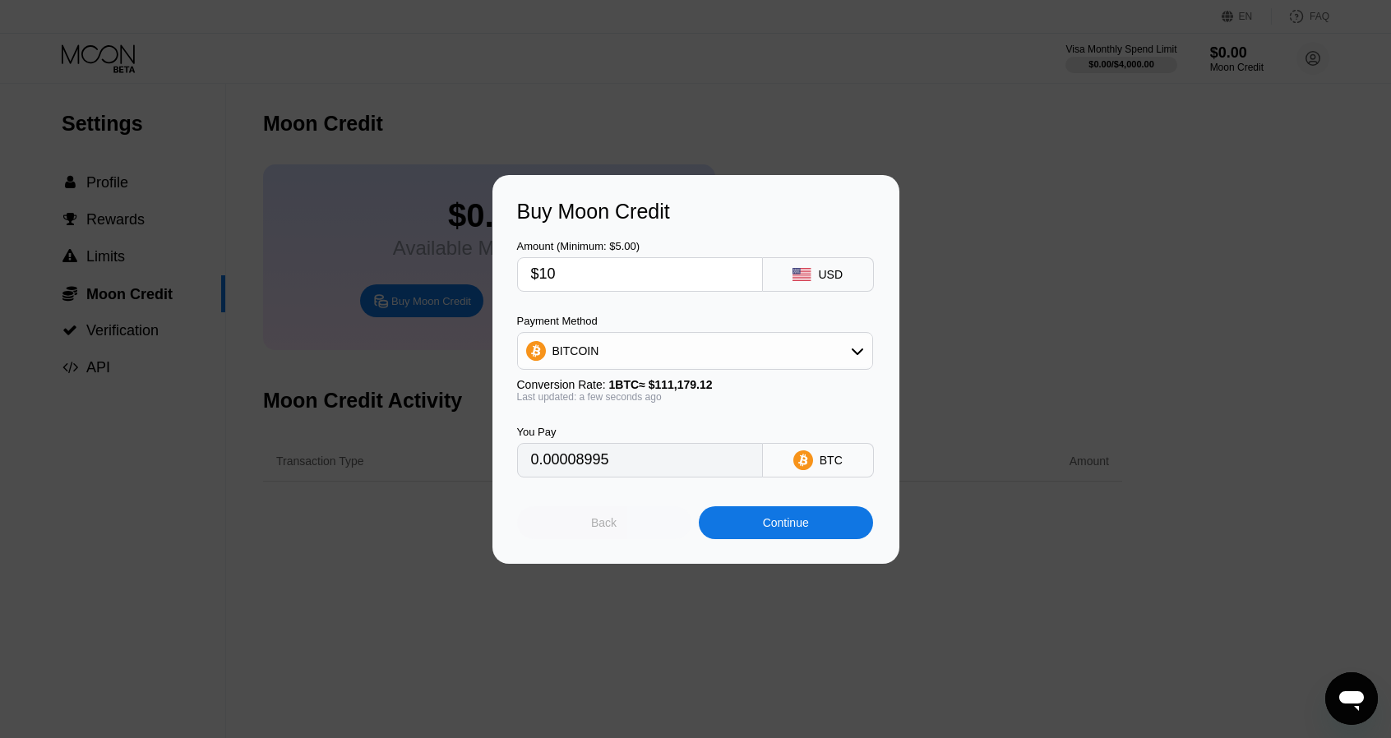
click at [638, 525] on div "Back" at bounding box center [604, 523] width 174 height 33
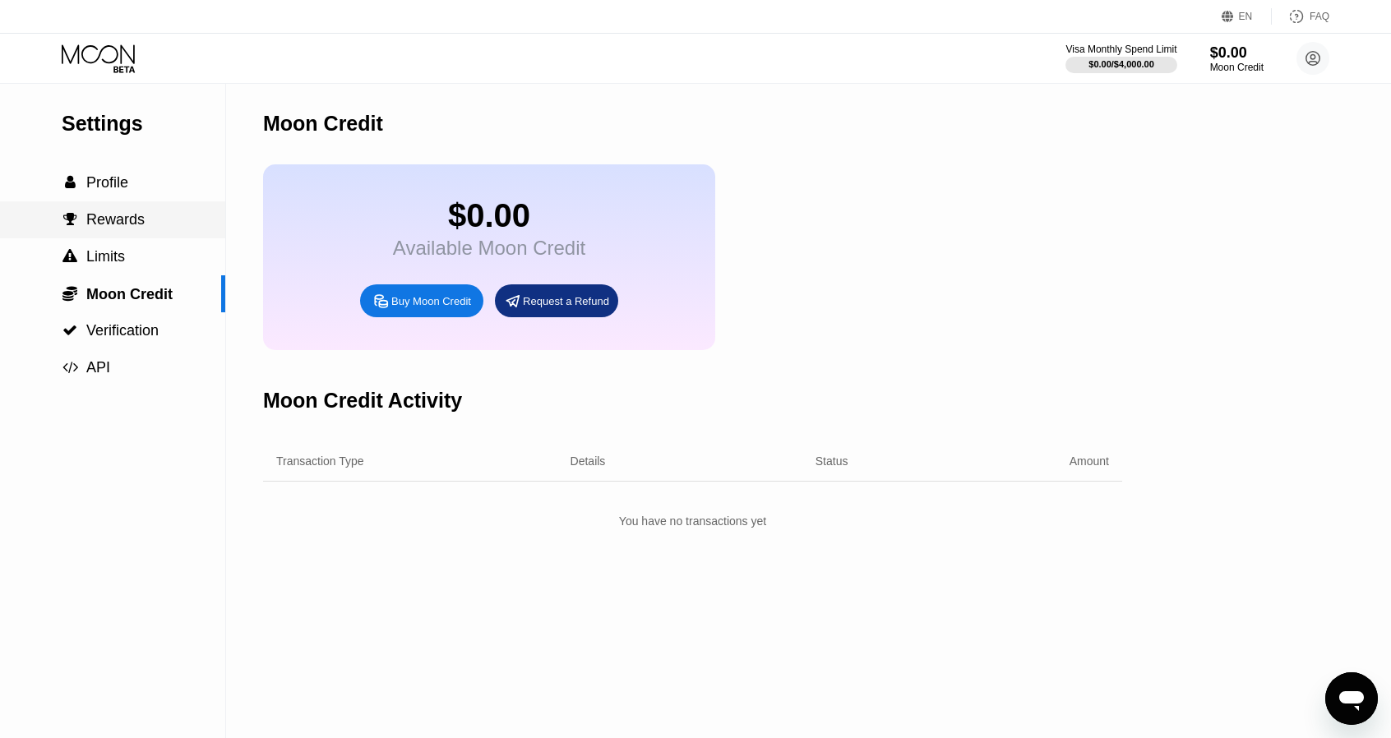
click at [118, 220] on span "Rewards" at bounding box center [115, 219] width 58 height 16
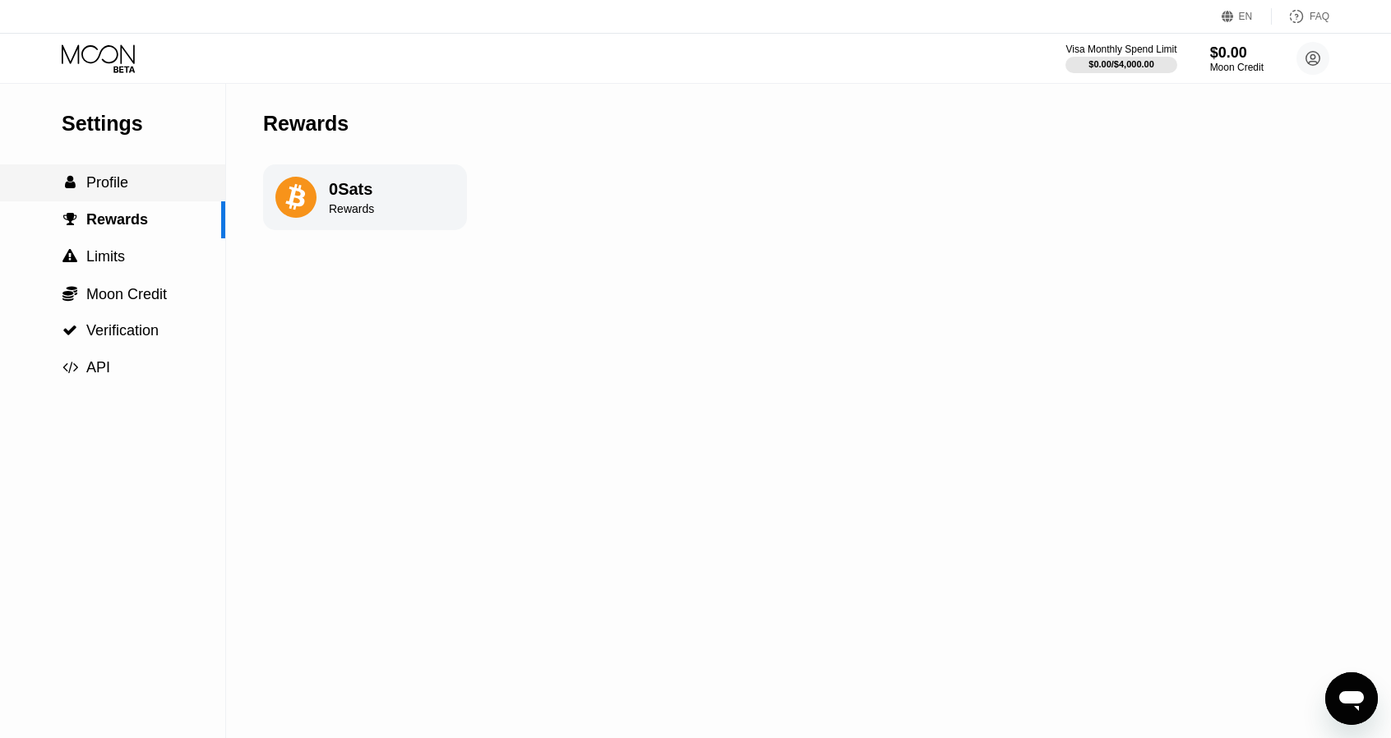
click at [113, 178] on span "Profile" at bounding box center [107, 182] width 42 height 16
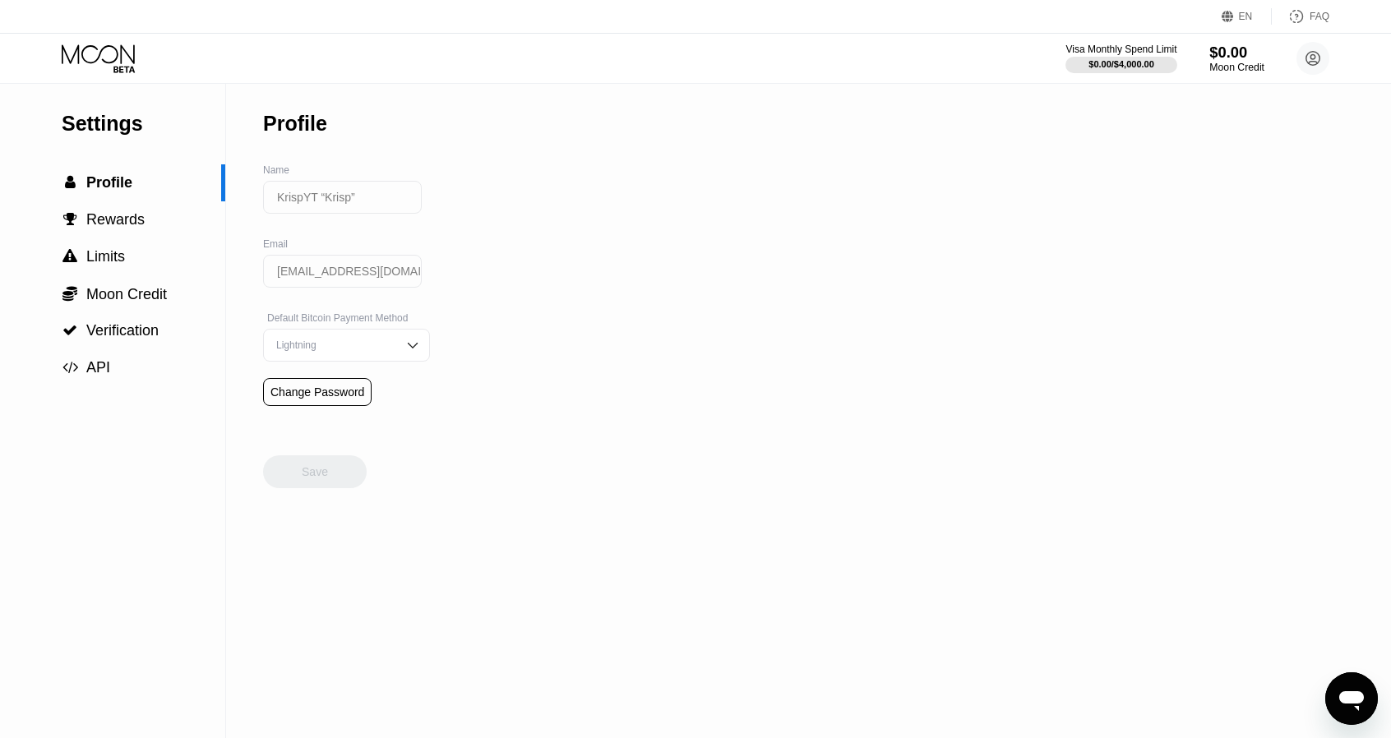
click at [1214, 73] on div "Moon Credit" at bounding box center [1237, 68] width 55 height 12
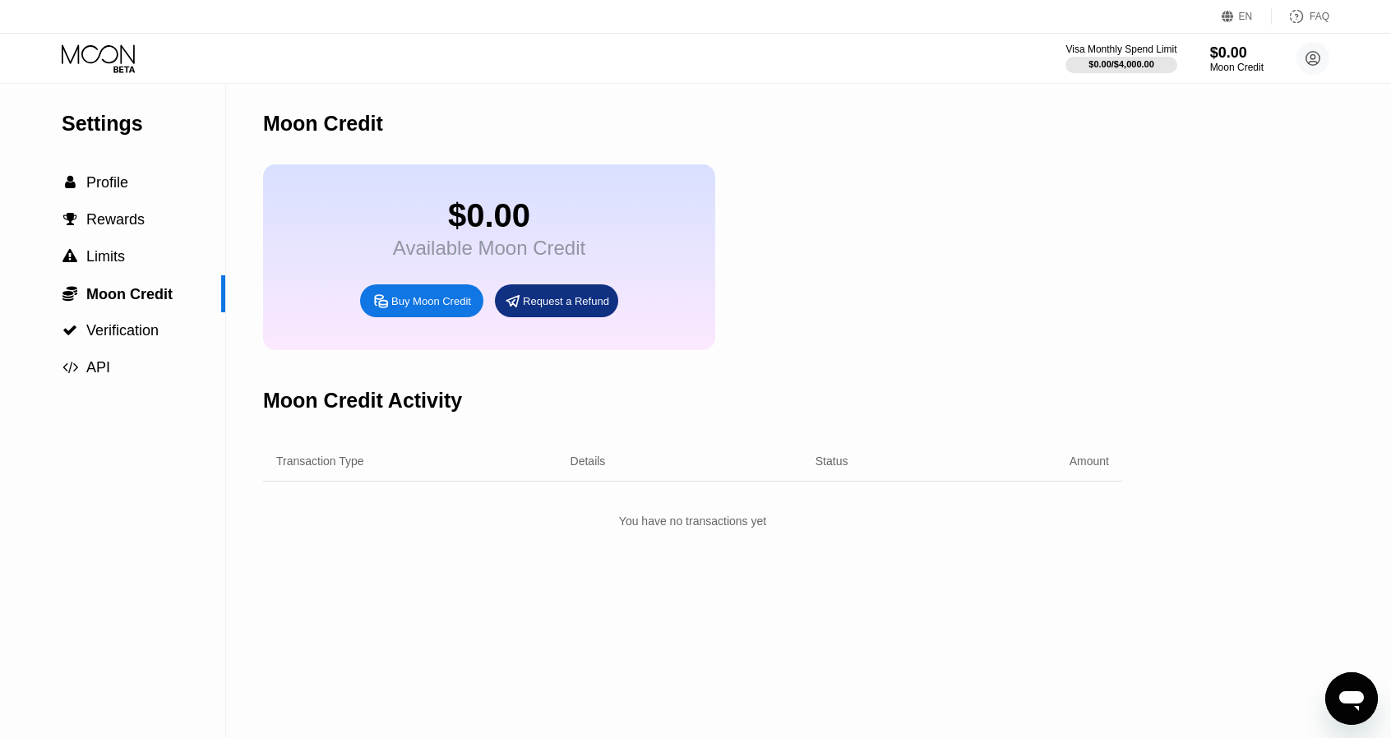
click at [456, 308] on div "Buy Moon Credit" at bounding box center [431, 301] width 80 height 14
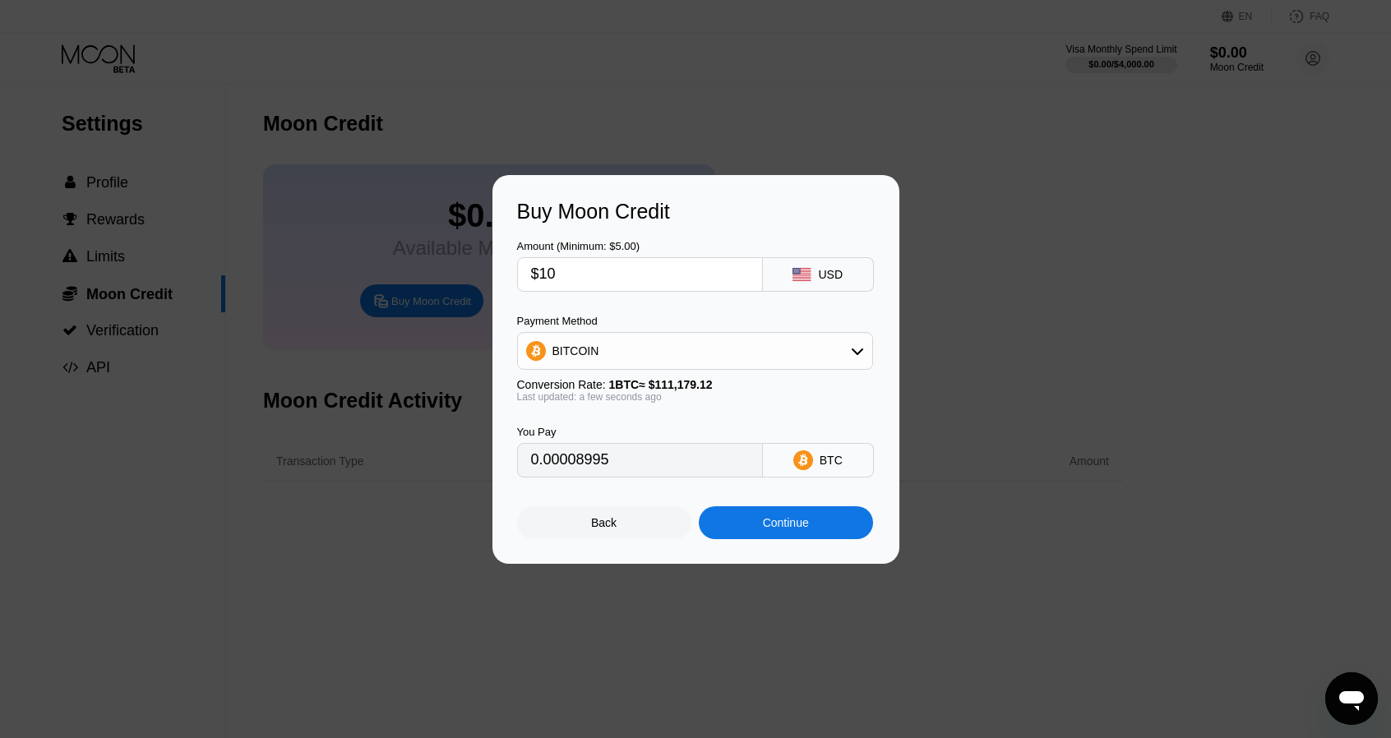
click at [574, 257] on div "$10" at bounding box center [640, 274] width 246 height 35
drag, startPoint x: 571, startPoint y: 280, endPoint x: 400, endPoint y: 259, distance: 172.4
click at [400, 259] on div "Buy Moon Credit Amount (Minimum: $5.00) $10 USD Payment Method BITCOIN Conversi…" at bounding box center [695, 369] width 1391 height 389
type input "0"
type input "$4"
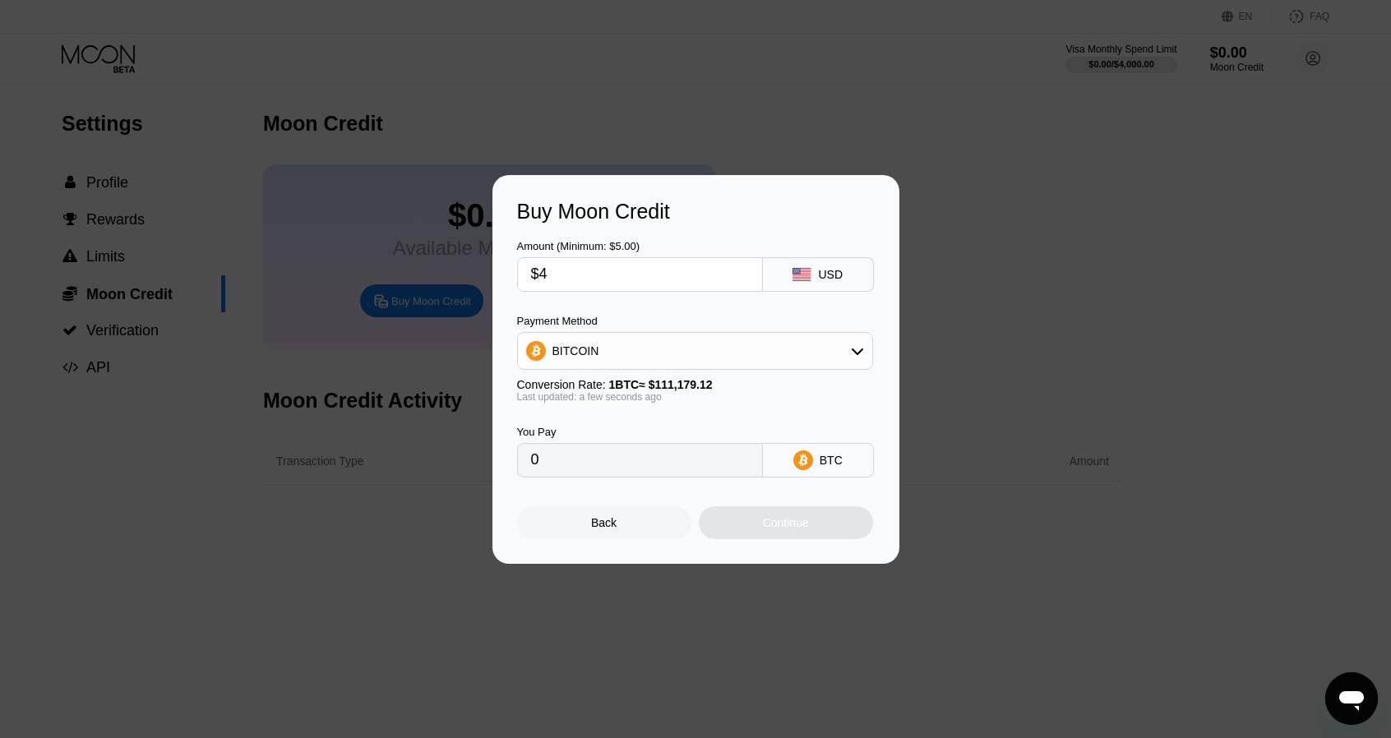
type input "0.00003598"
type input "$45"
type input "0.00040476"
type input "$4"
type input "0.00003598"
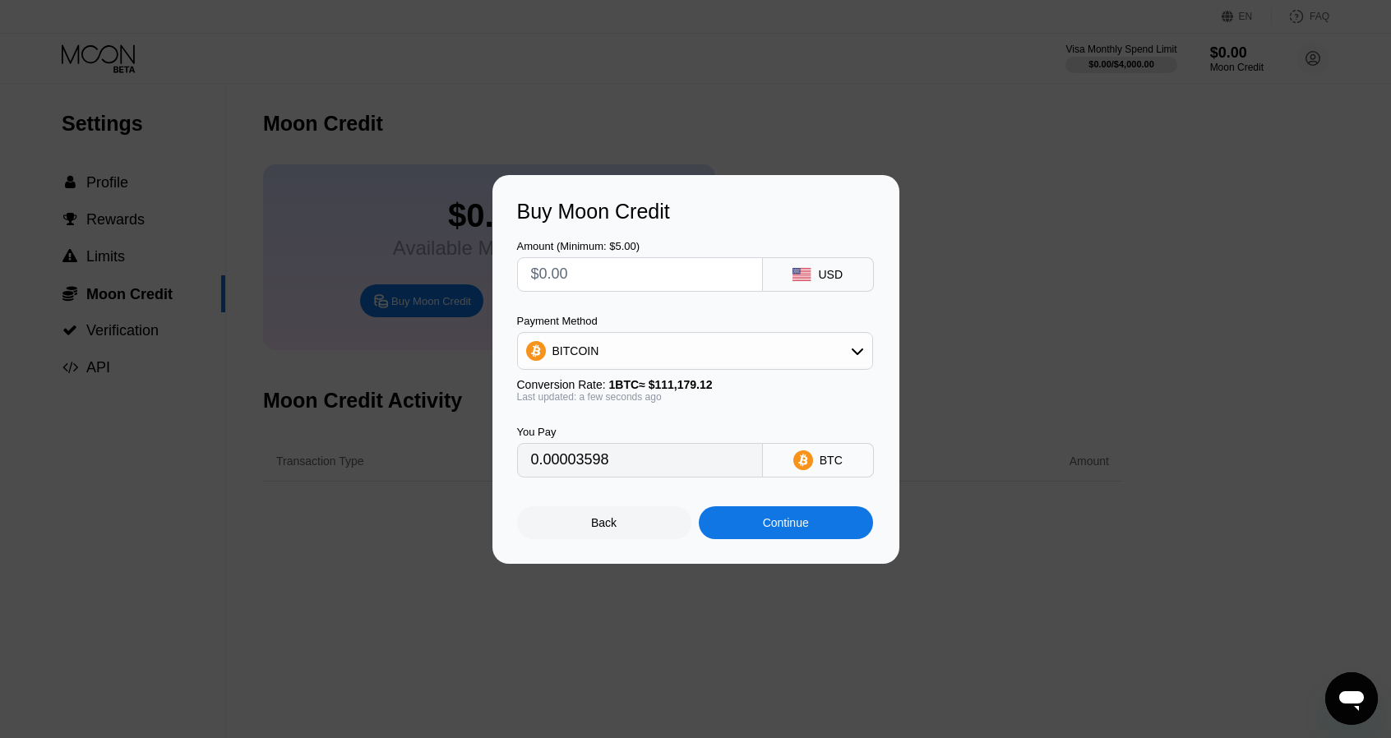
type input "0"
type input "$5"
type input "0.00004498"
type input "$5"
click at [771, 521] on div "Continue" at bounding box center [786, 522] width 46 height 13
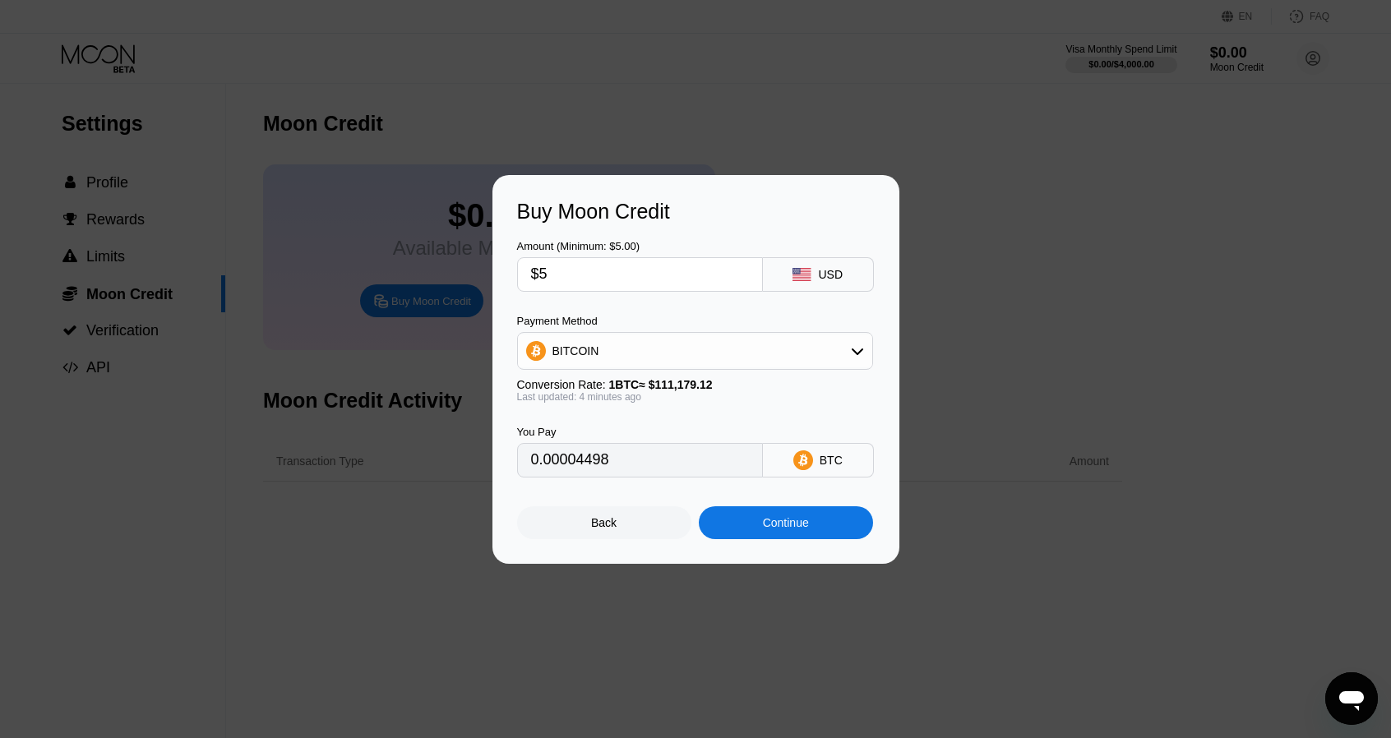
type input "0.00004495"
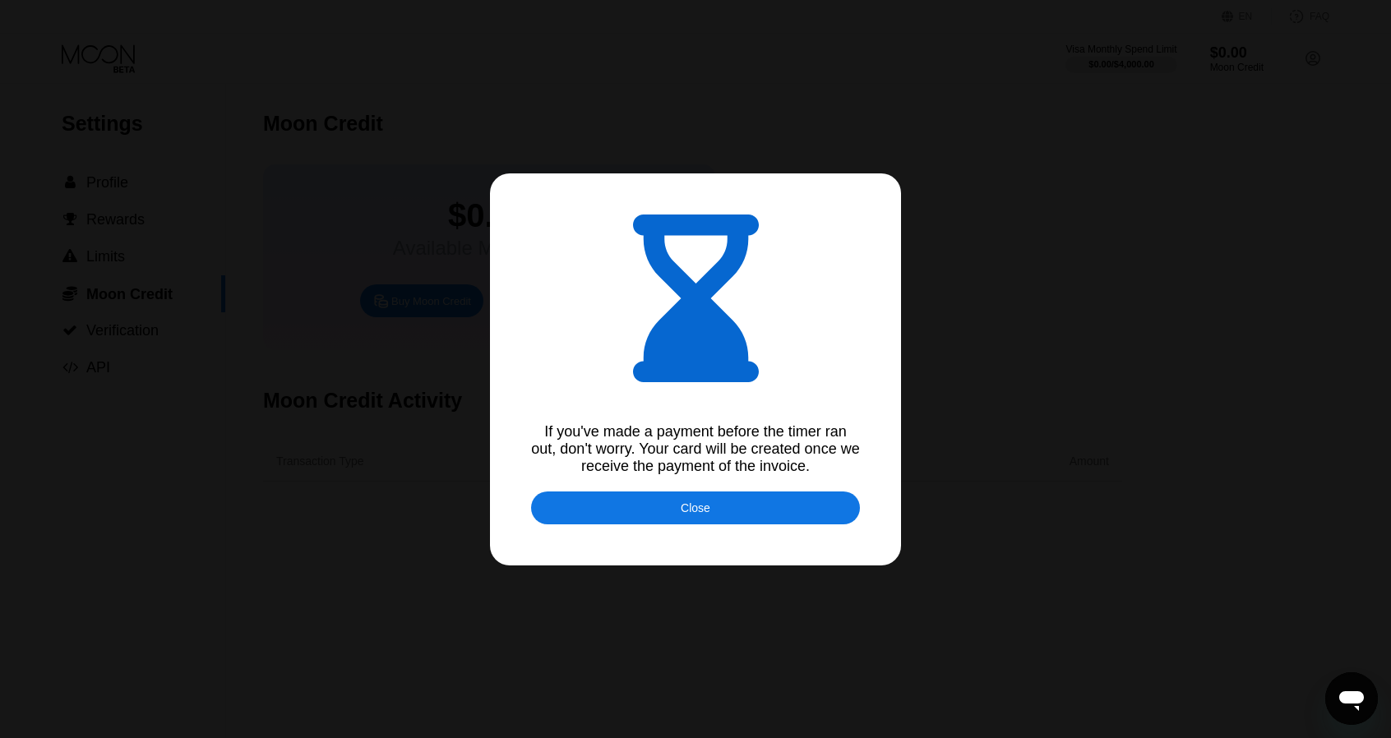
click at [710, 507] on div "Close" at bounding box center [695, 508] width 329 height 33
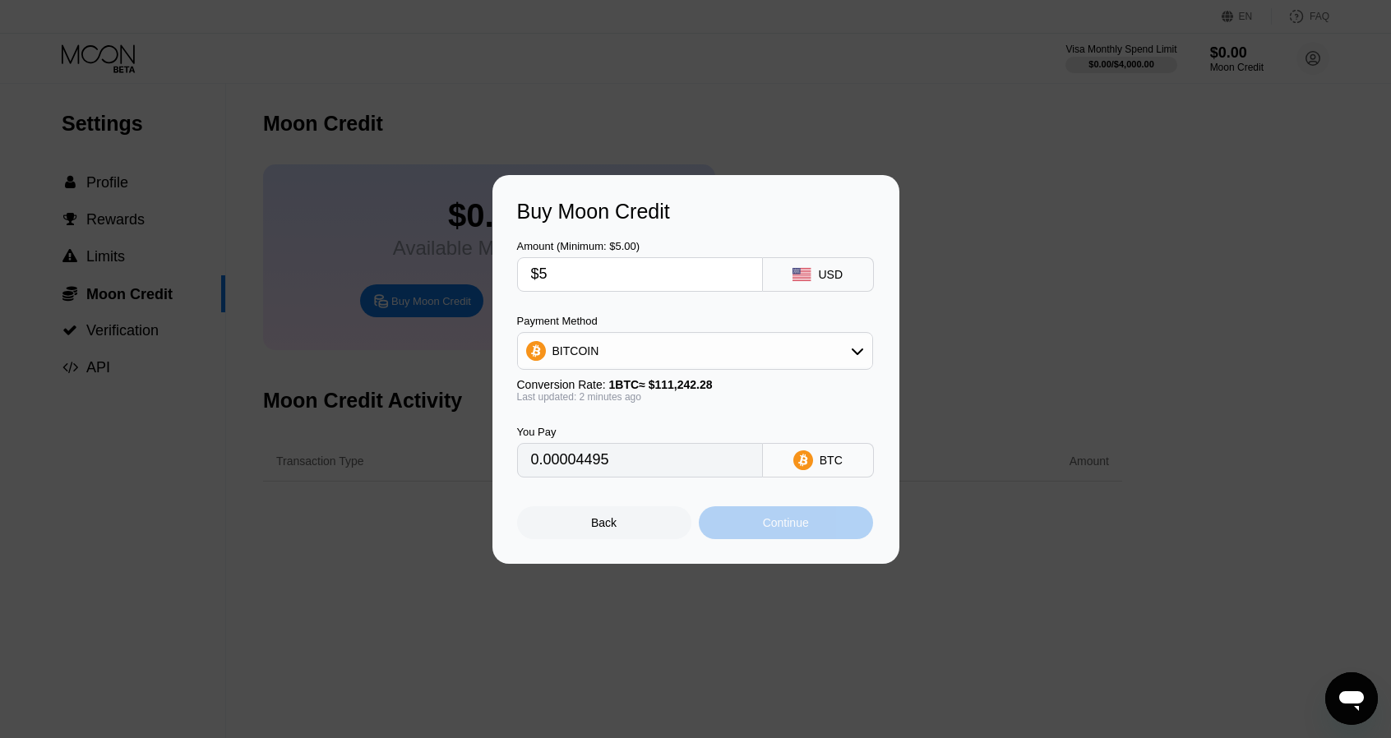
click at [766, 530] on div "Continue" at bounding box center [786, 522] width 46 height 13
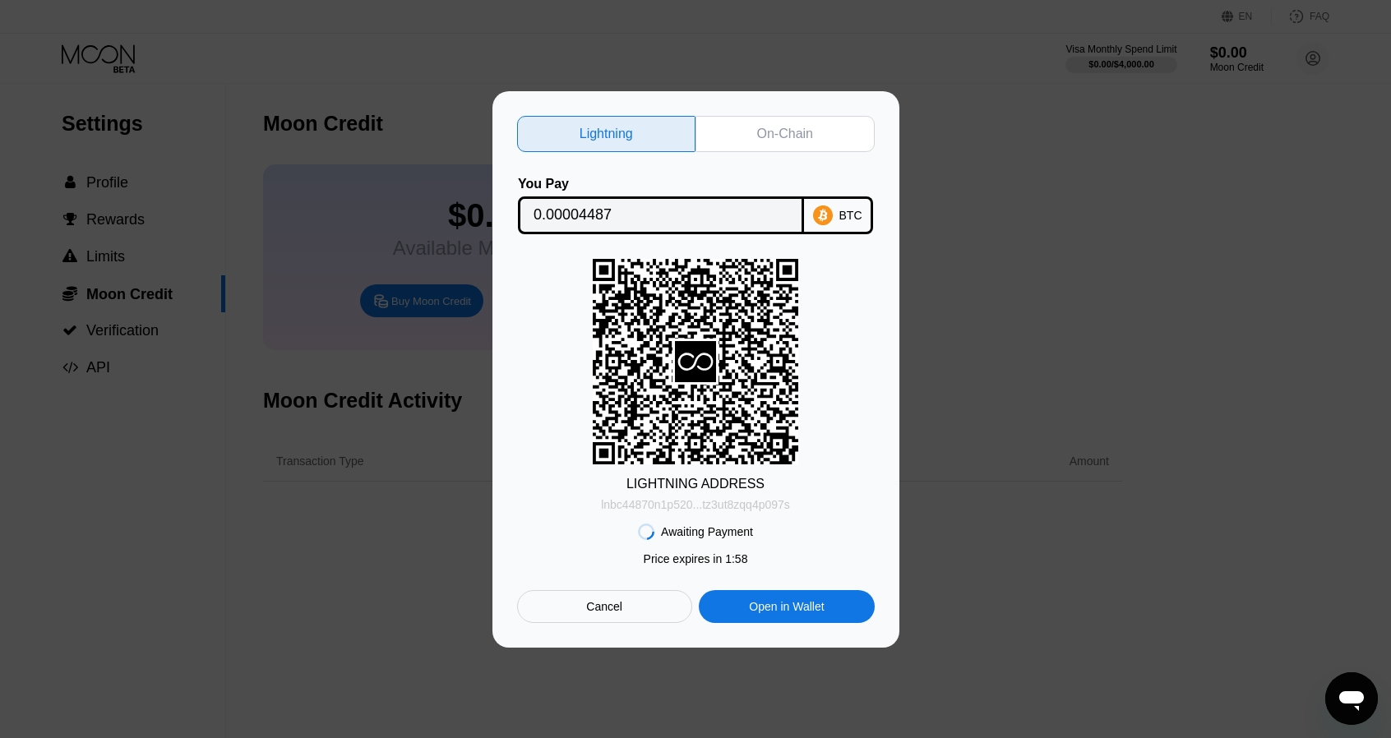
click at [745, 507] on div "lnbc44870n1p520...tz3ut8zqq4p097s" at bounding box center [695, 504] width 189 height 13
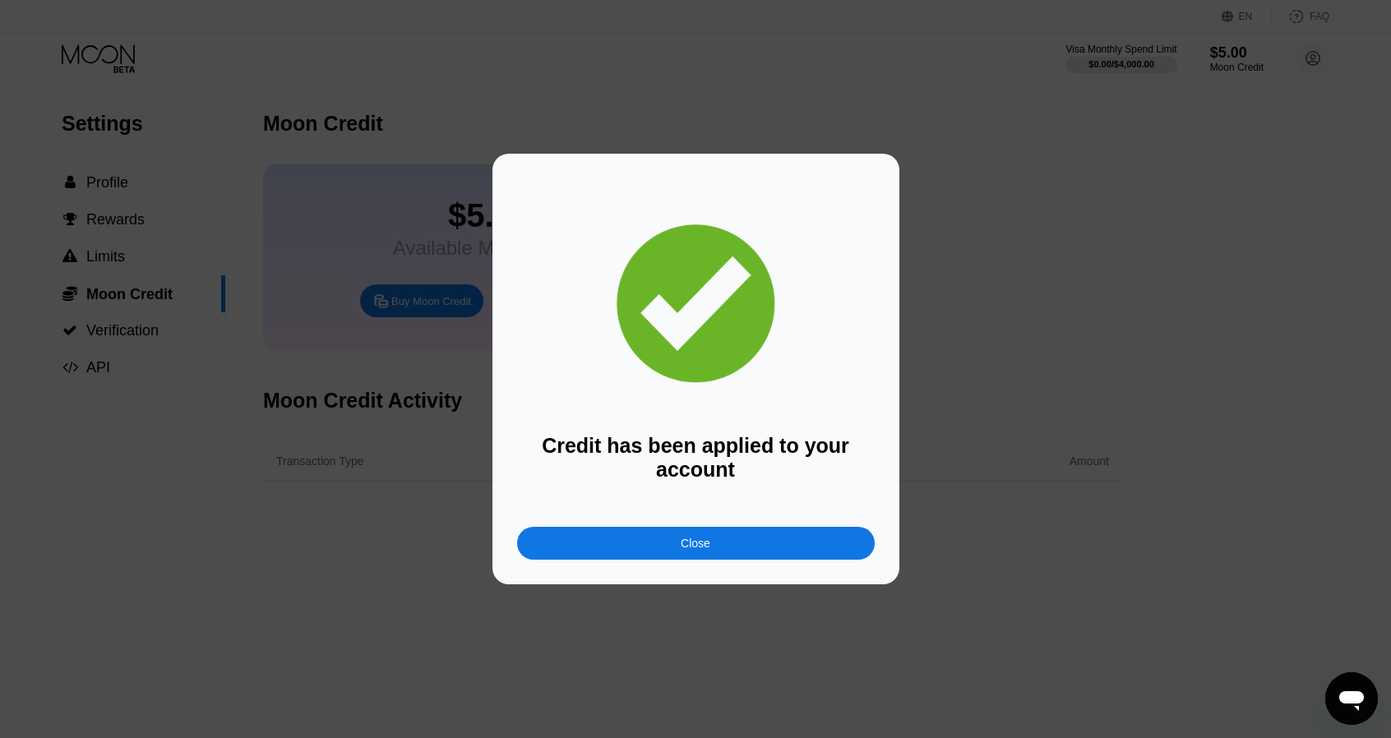
click at [682, 533] on div "Close" at bounding box center [696, 543] width 358 height 33
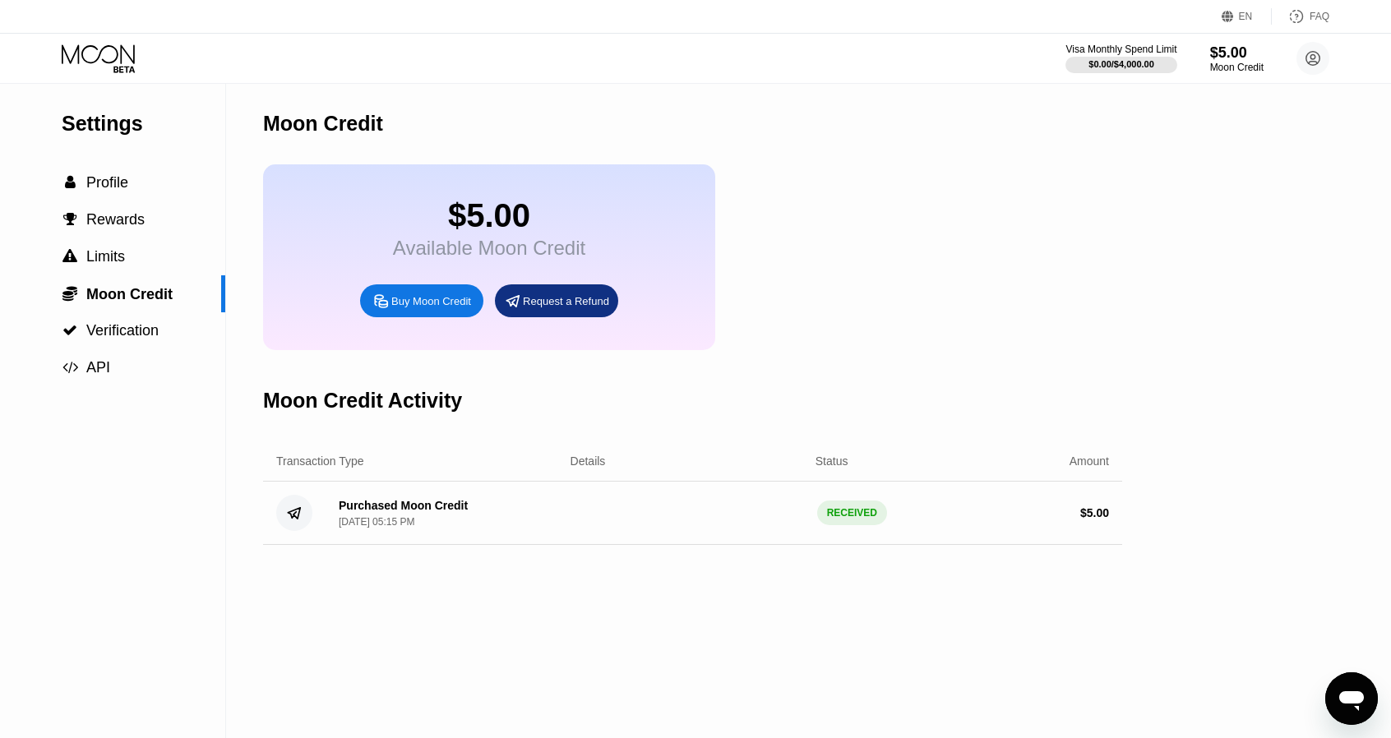
click at [117, 75] on div "Visa Monthly Spend Limit $0.00 / $4,000.00 $5.00 Moon Credit KrispYT “Krisp” im…" at bounding box center [695, 58] width 1391 height 49
click at [104, 52] on icon at bounding box center [100, 58] width 76 height 29
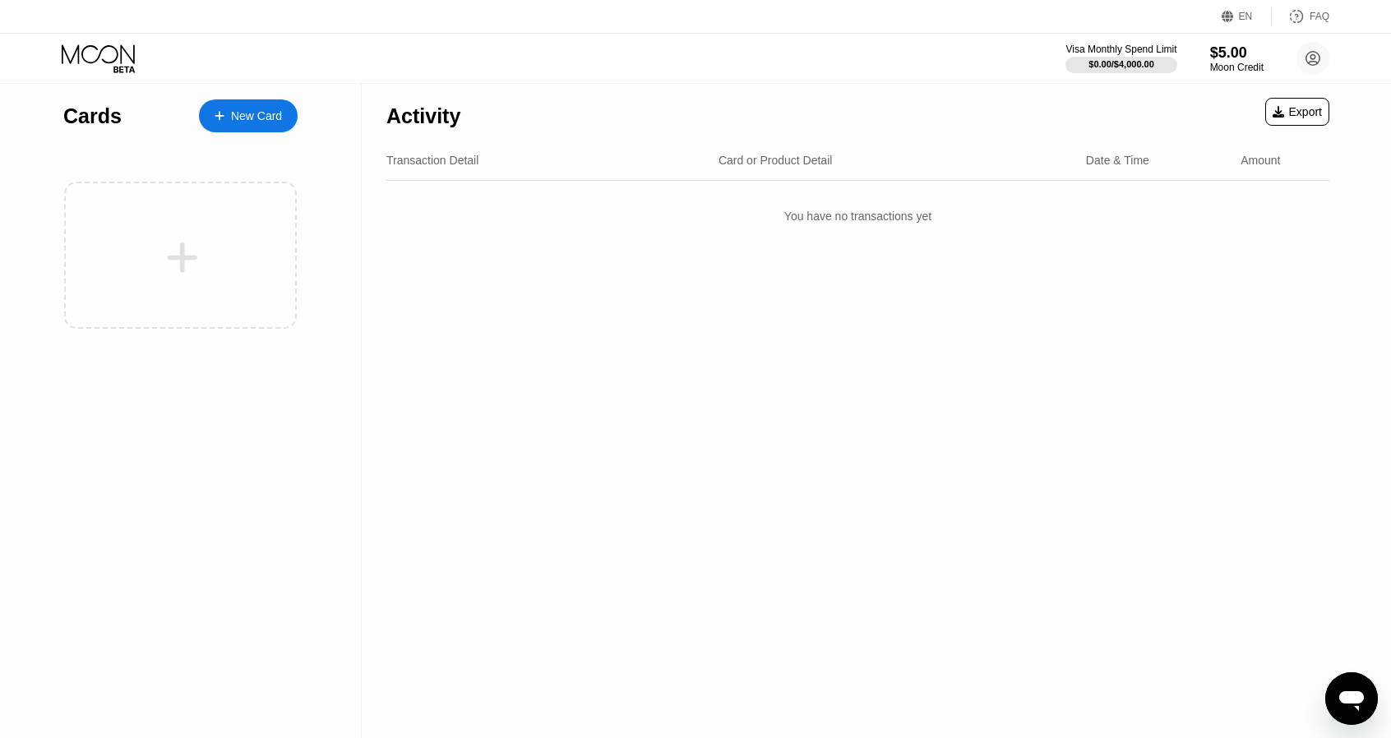
click at [273, 110] on div "New Card" at bounding box center [256, 116] width 51 height 14
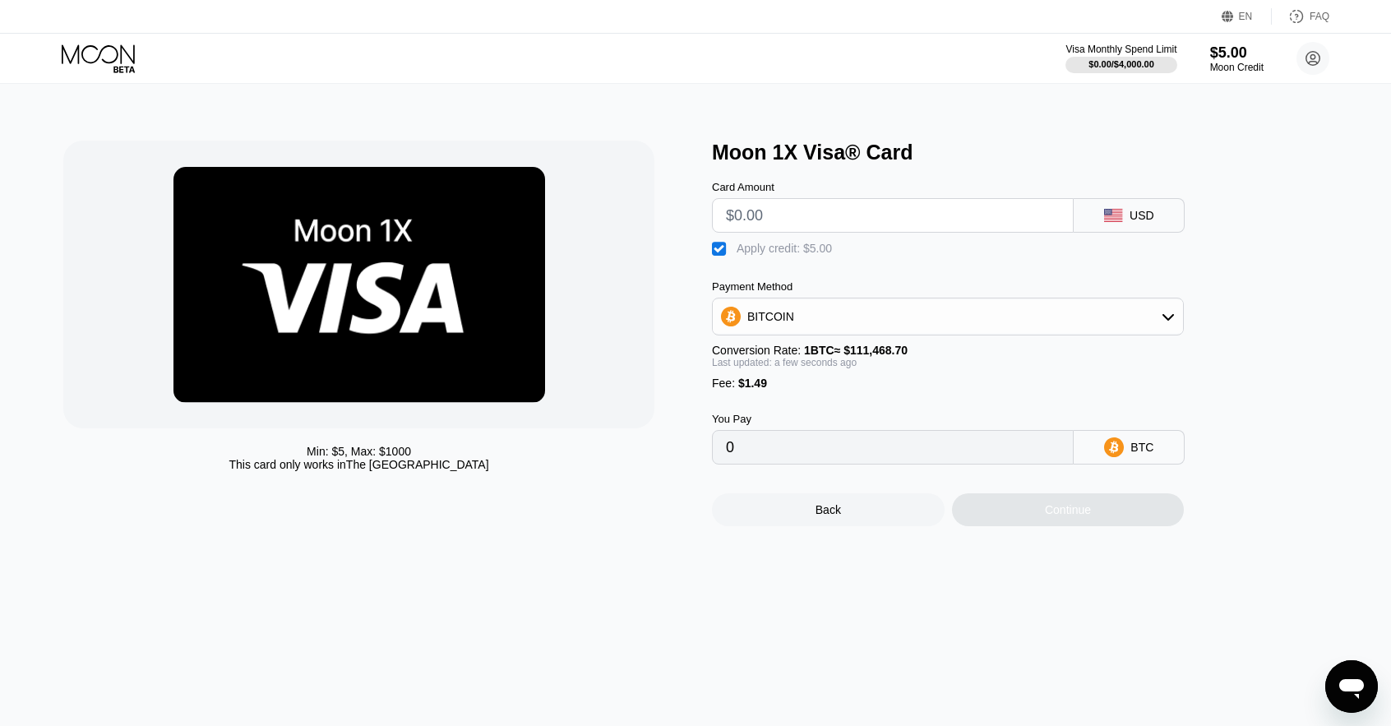
type input "$5"
type input "0.00001337"
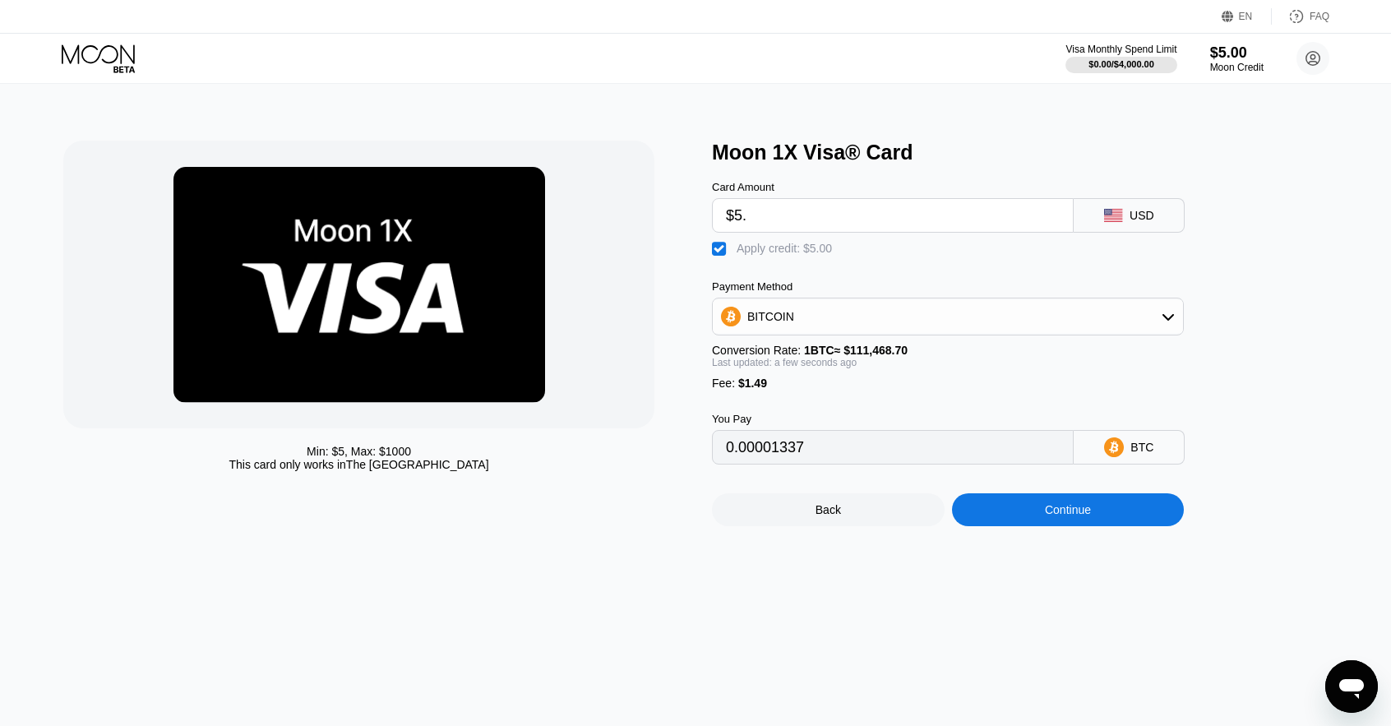
type input "$5"
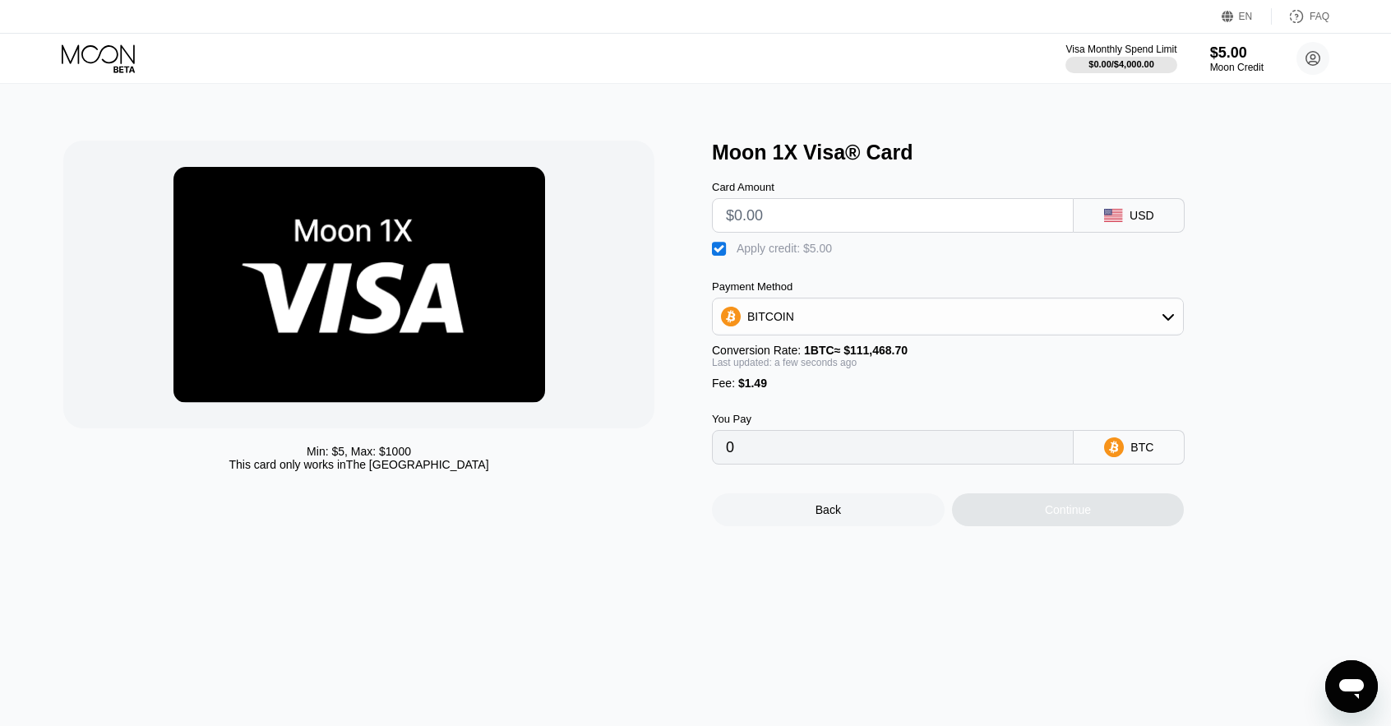
click at [773, 228] on input "text" at bounding box center [893, 215] width 334 height 33
click at [724, 241] on div " Apply credit: $5.00" at bounding box center [975, 245] width 526 height 25
click at [712, 257] on div " Apply credit: $5.00" at bounding box center [776, 249] width 128 height 16
click at [723, 257] on div "" at bounding box center [720, 249] width 16 height 16
click at [723, 257] on div "" at bounding box center [720, 249] width 16 height 16
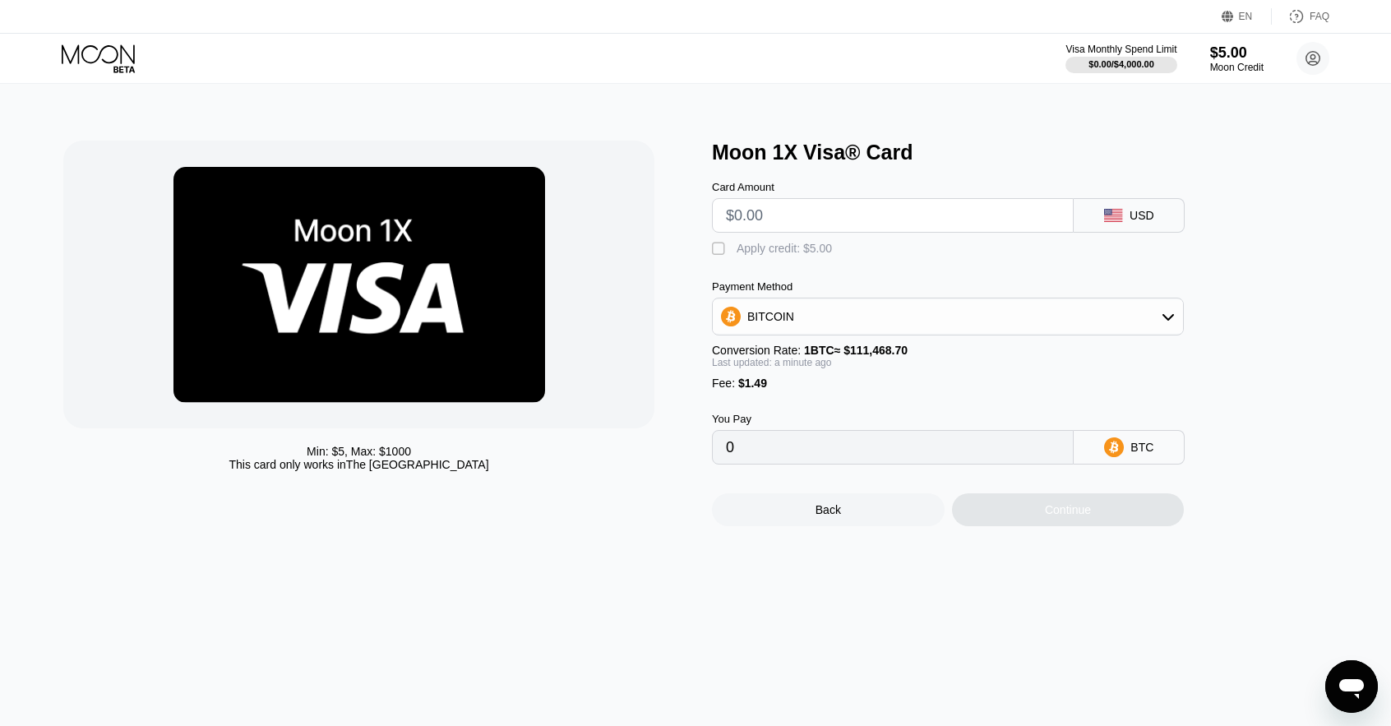
click at [804, 316] on div "BITCOIN" at bounding box center [948, 316] width 470 height 33
click at [786, 397] on span "USDT on TRON" at bounding box center [793, 397] width 83 height 13
click at [794, 320] on div "USDT on TRON" at bounding box center [788, 316] width 83 height 13
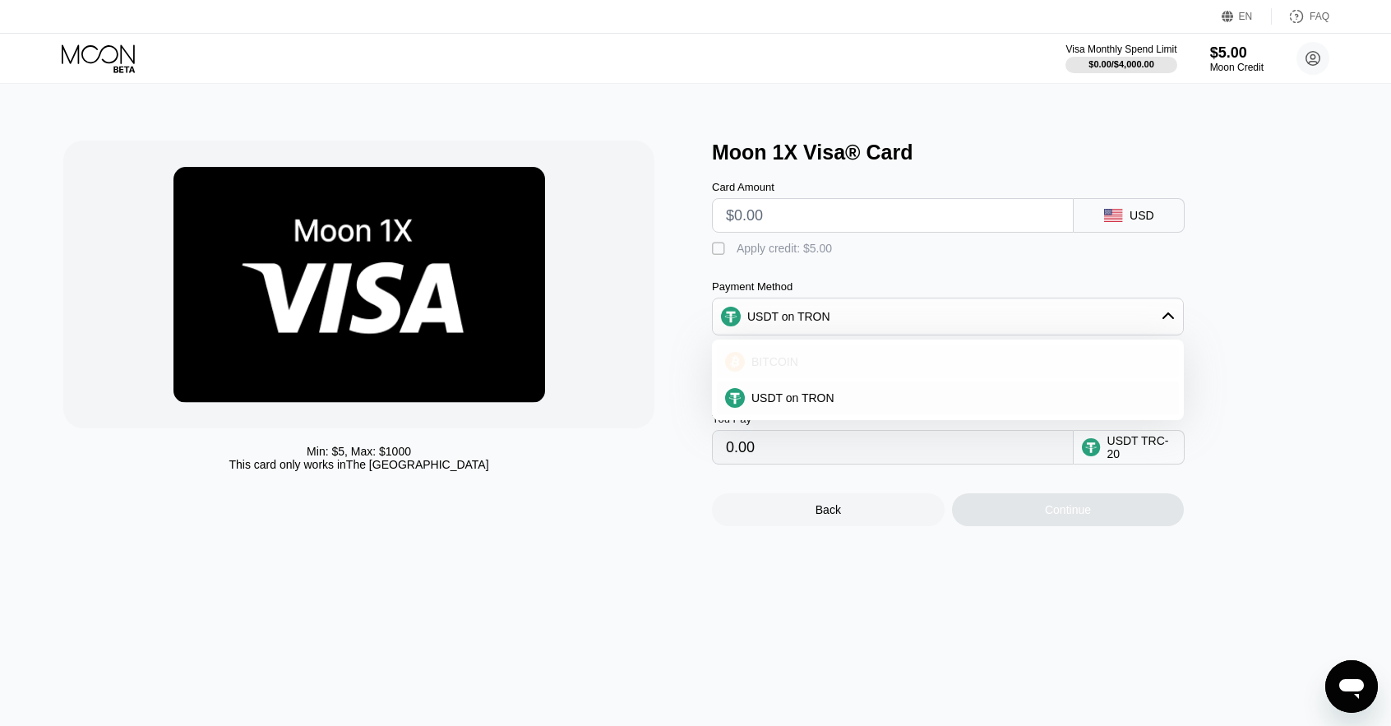
click at [781, 356] on div "BITCOIN" at bounding box center [948, 361] width 462 height 33
type input "0"
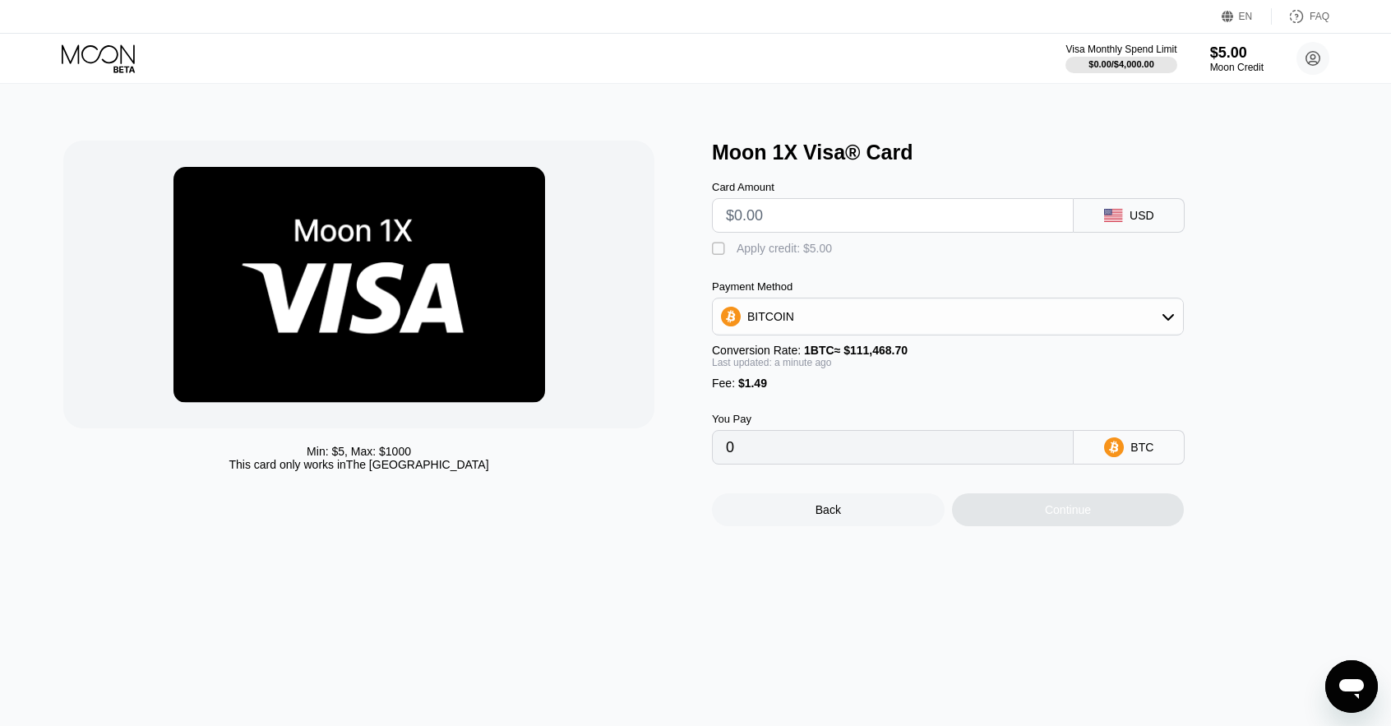
click at [726, 248] on div "" at bounding box center [720, 249] width 16 height 16
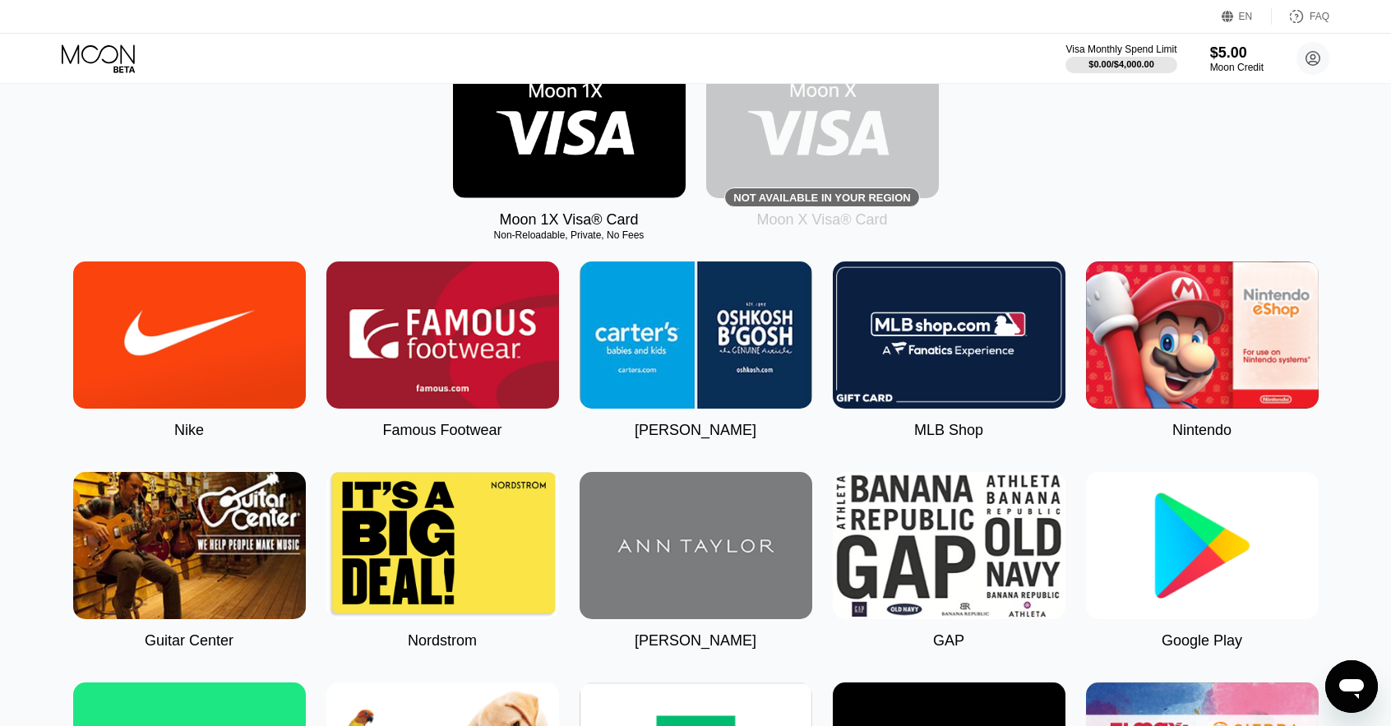
scroll to position [303, 0]
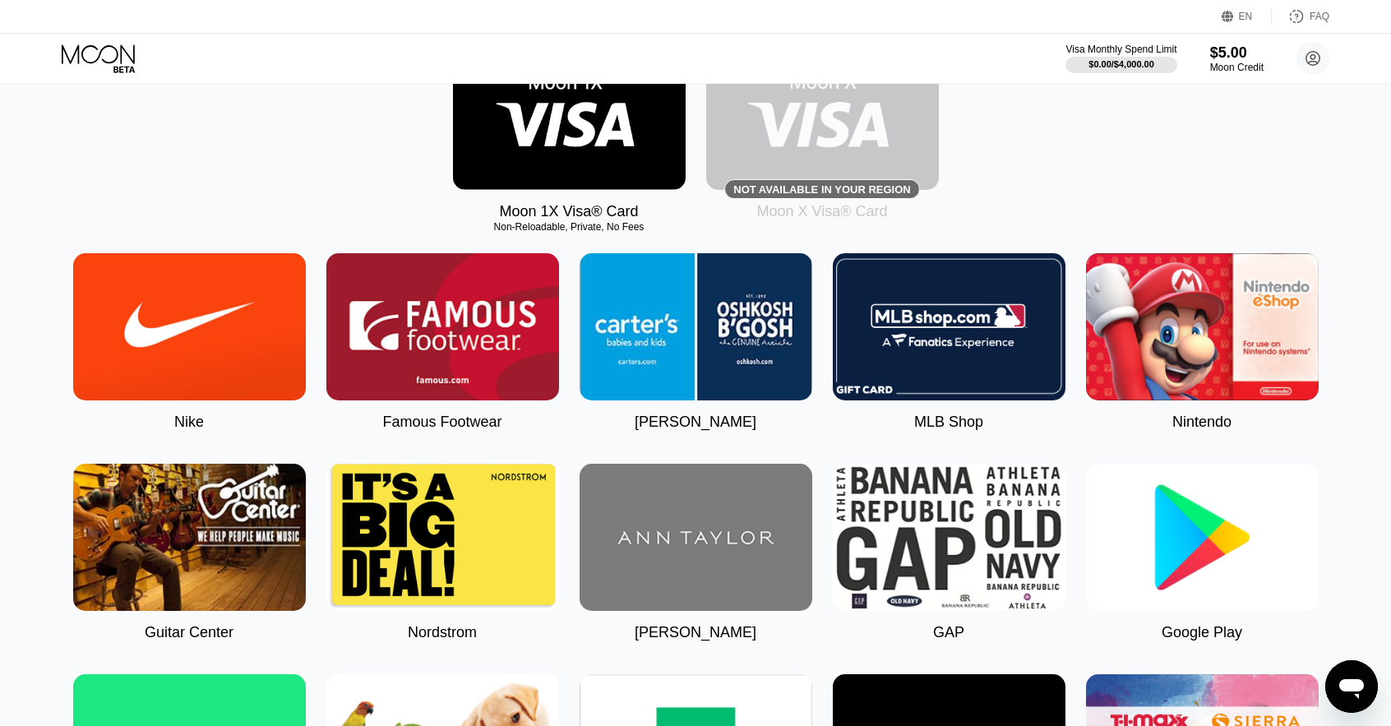
click at [196, 340] on img at bounding box center [189, 326] width 233 height 147
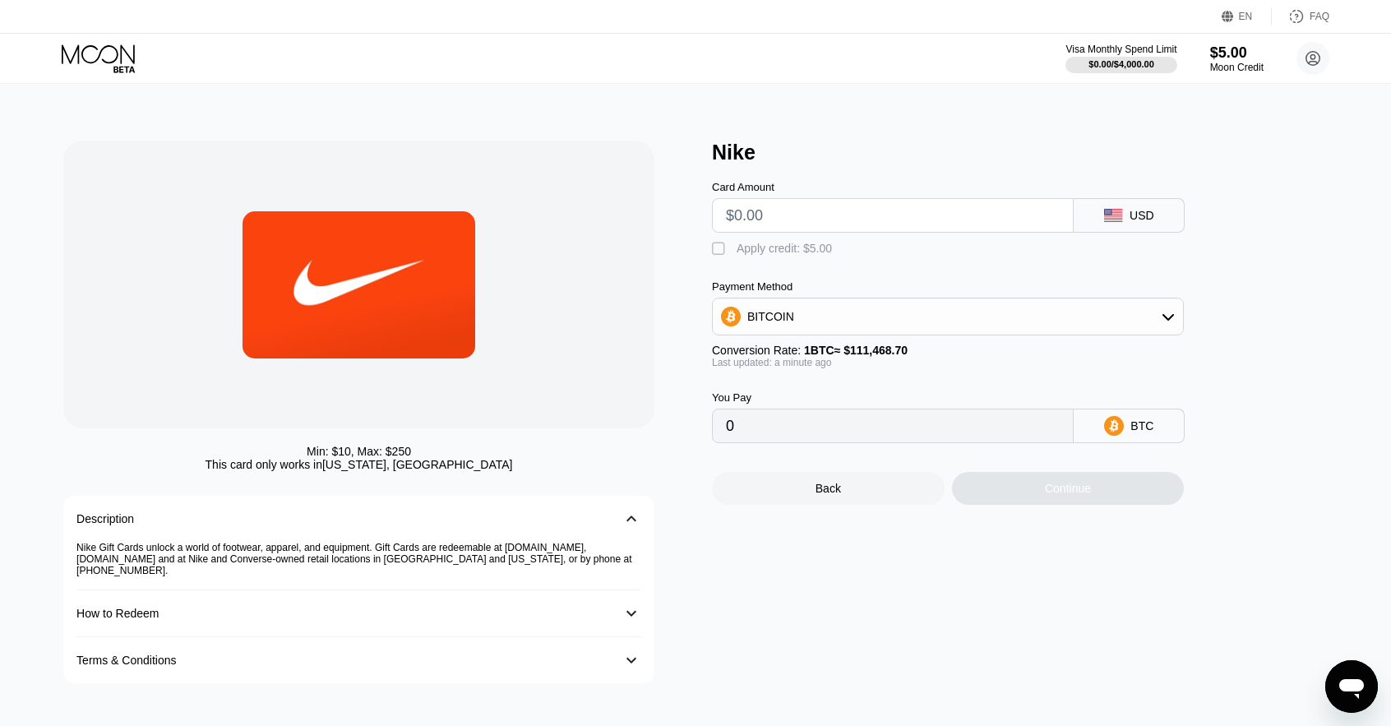
click at [725, 257] on div "" at bounding box center [720, 249] width 16 height 16
click at [726, 257] on div "" at bounding box center [720, 249] width 16 height 16
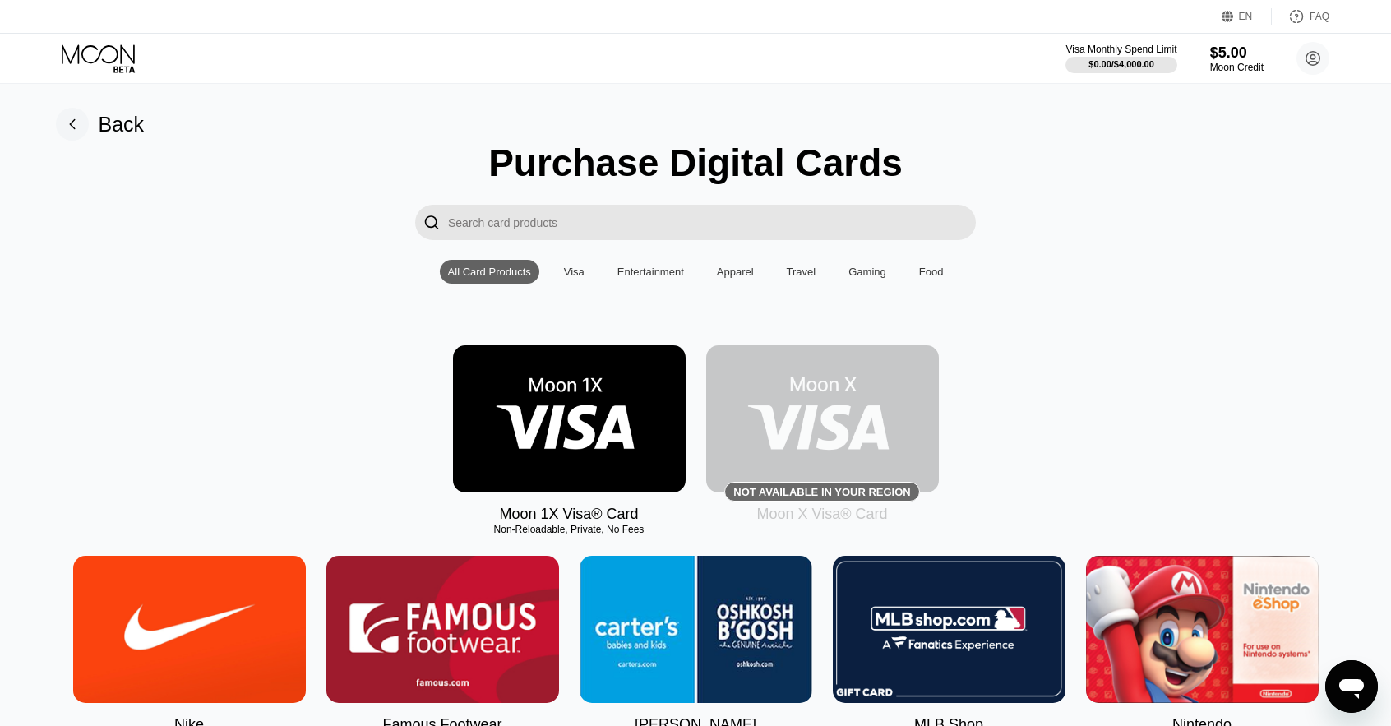
click at [674, 428] on img at bounding box center [569, 418] width 233 height 147
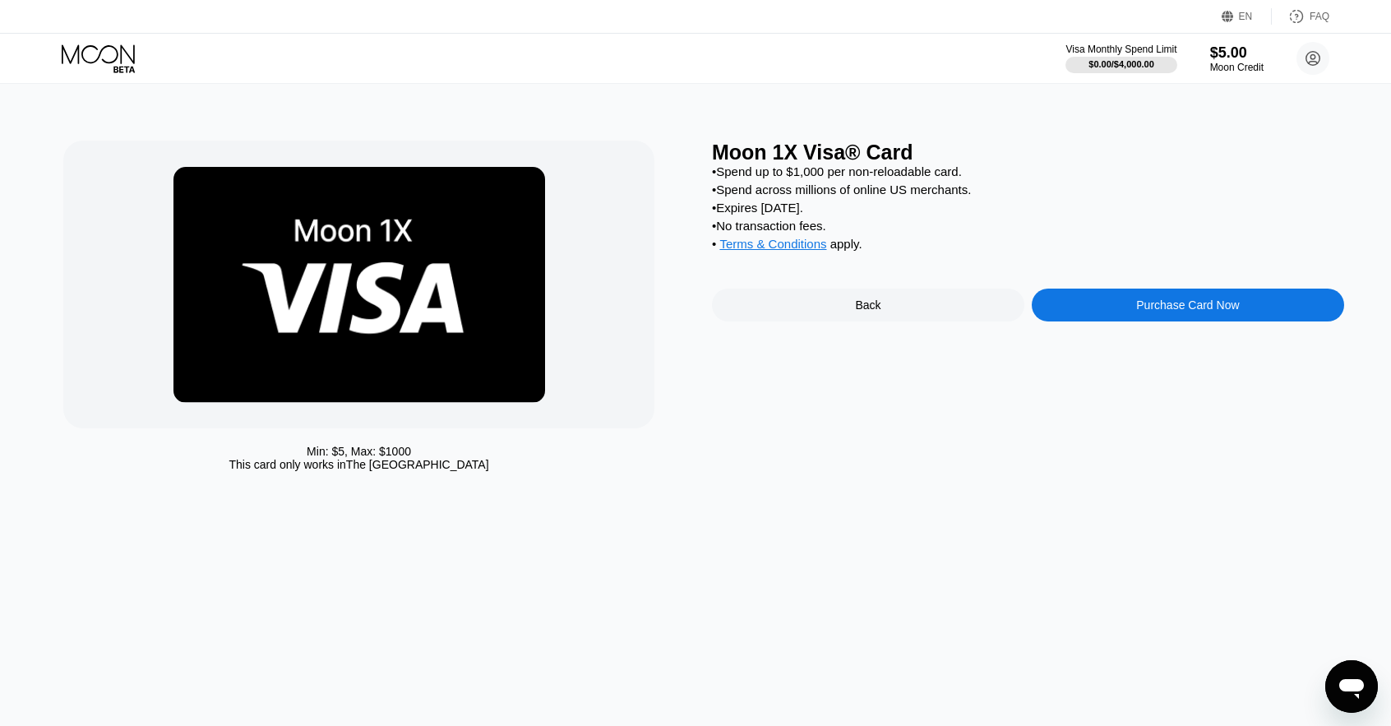
click at [1117, 313] on div "Purchase Card Now" at bounding box center [1188, 305] width 312 height 33
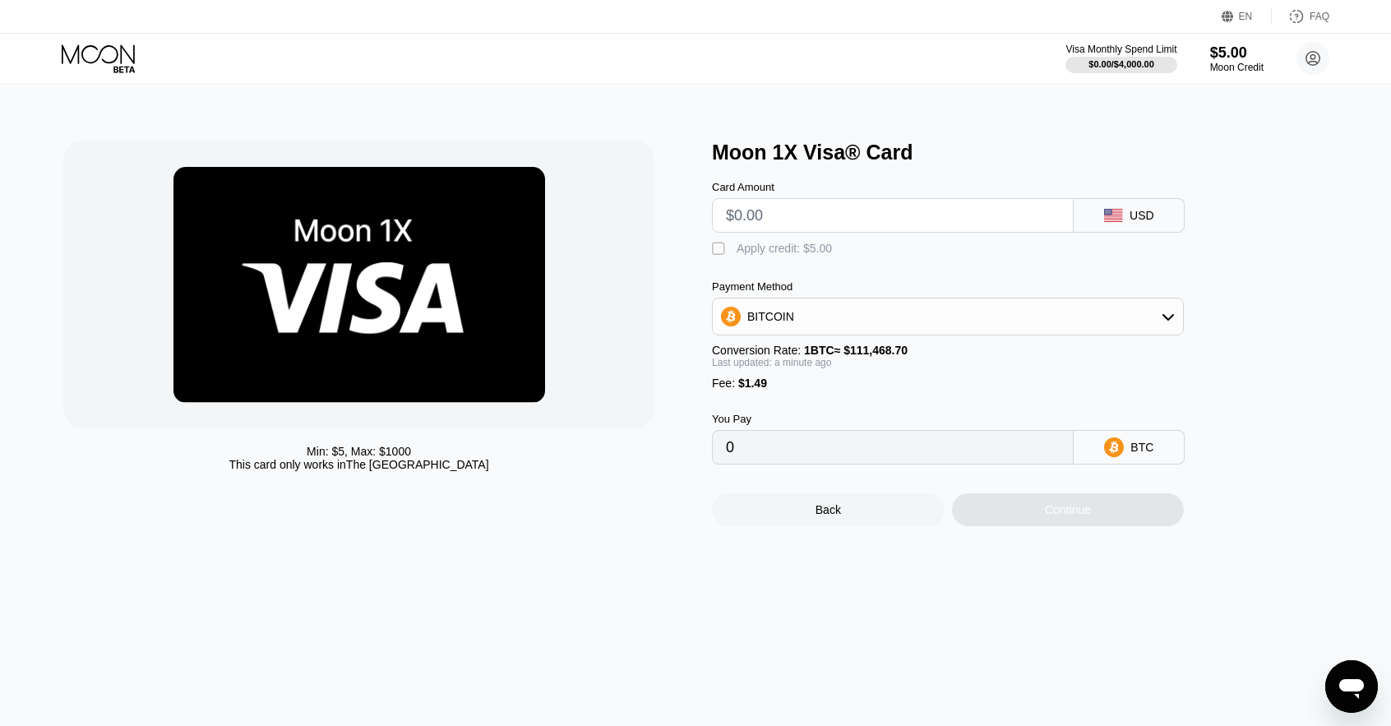
click at [701, 249] on div "Min: $ 5 , Max: $ 1000 This card only works in The United States Moon 1X Visa® …" at bounding box center [695, 334] width 1265 height 386
click at [720, 254] on div "" at bounding box center [720, 249] width 16 height 16
click at [832, 200] on div "Card Amount" at bounding box center [893, 207] width 362 height 52
click at [776, 225] on input "text" at bounding box center [893, 215] width 334 height 33
type input "$5"
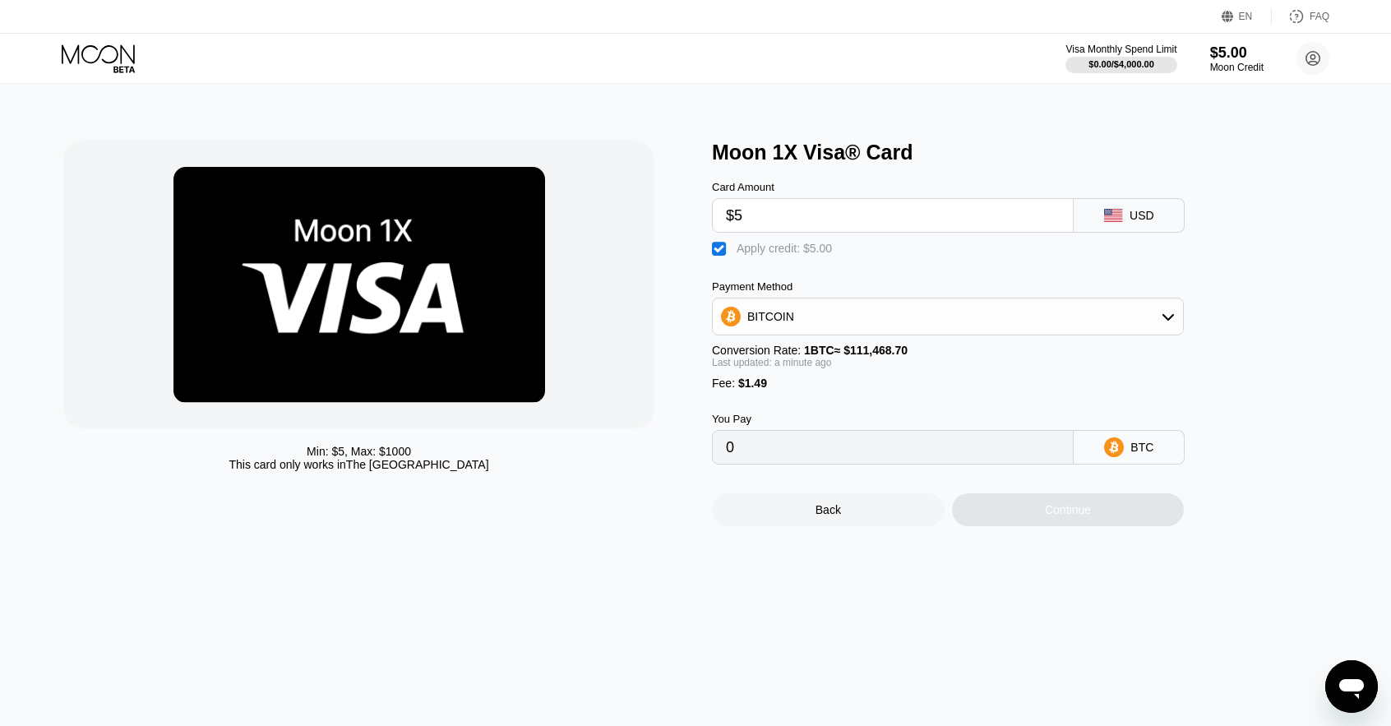
type input "0.00001337"
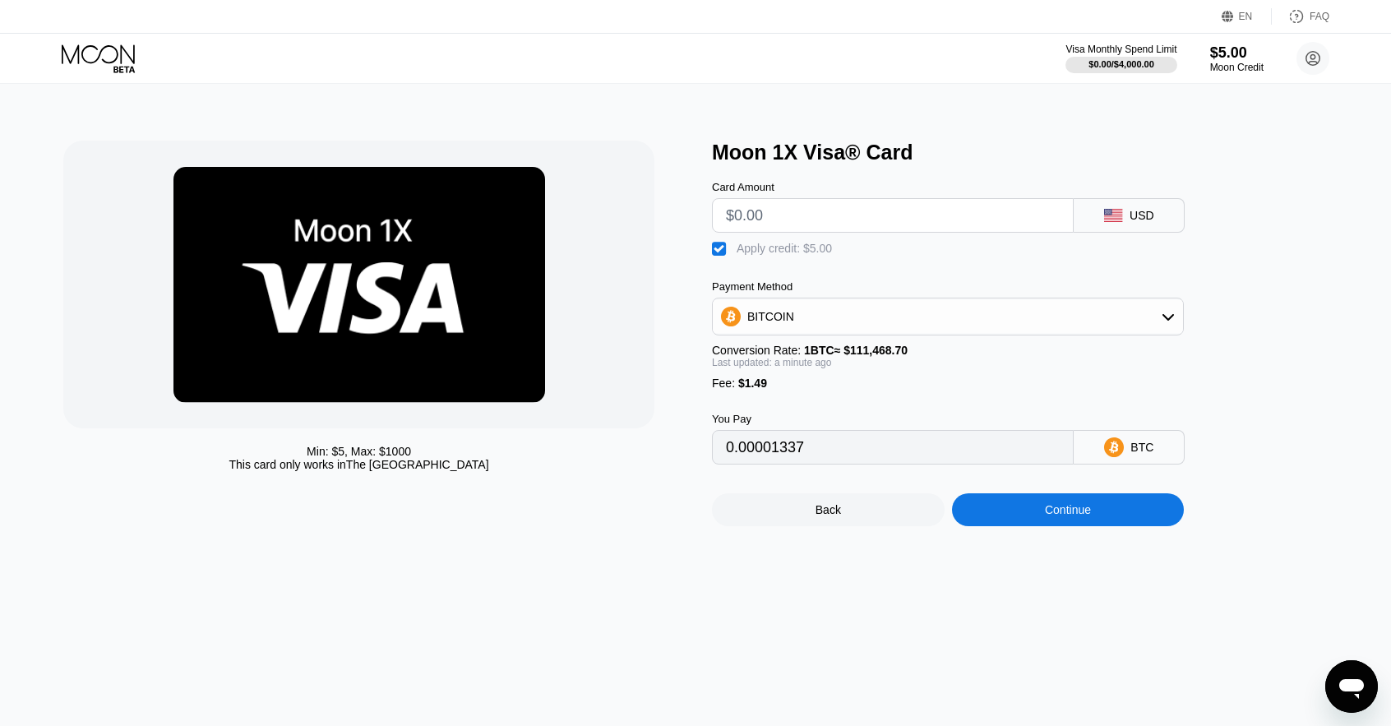
type input "0"
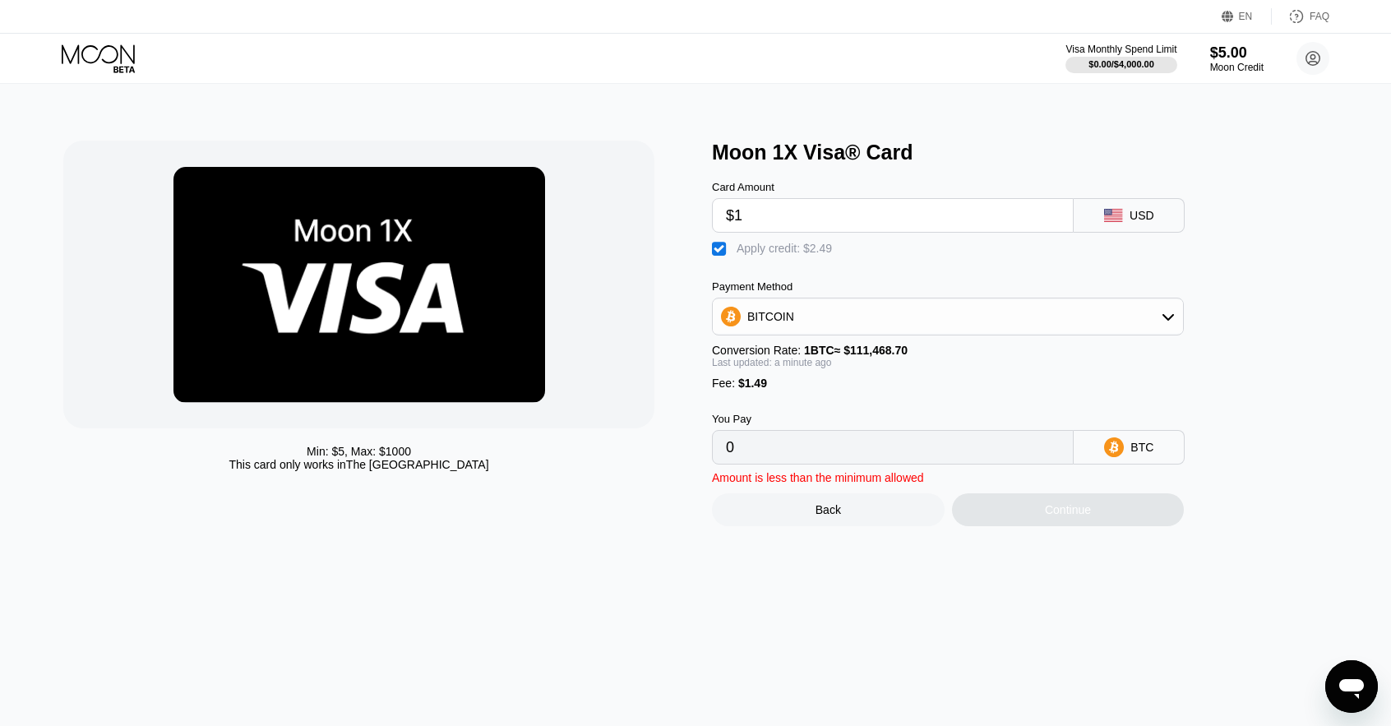
type input "$10"
type input "0.00005822"
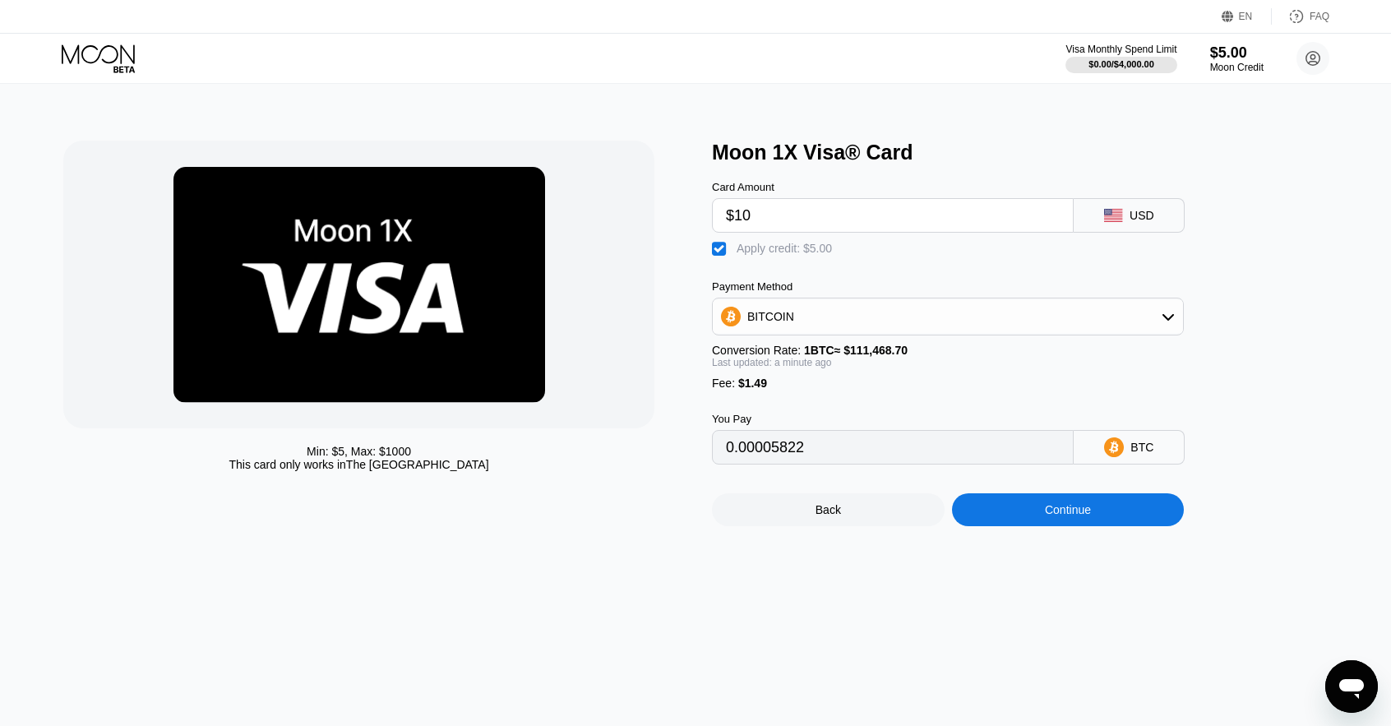
type input "$100"
type input "0.00086562"
type input "$10"
type input "0.00005822"
type input "$1"
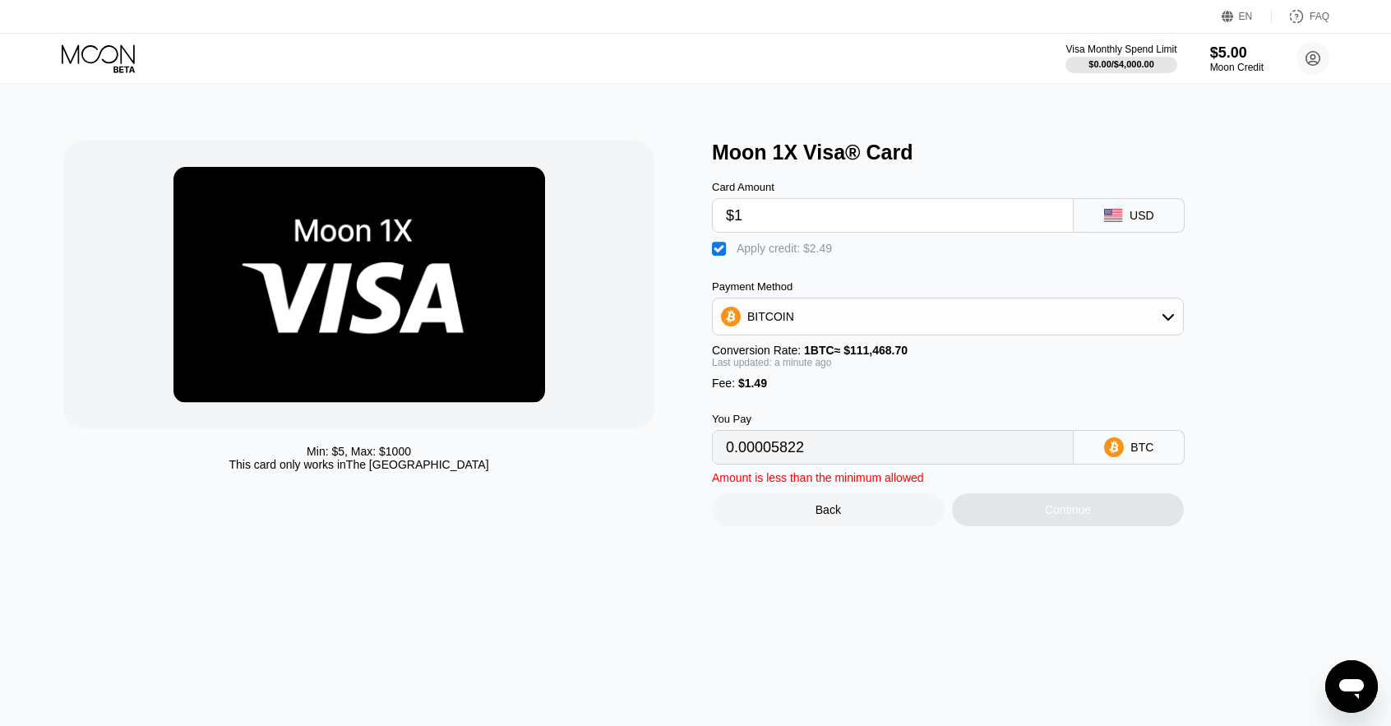
type input "0"
type input "$5"
type input "0.00001337"
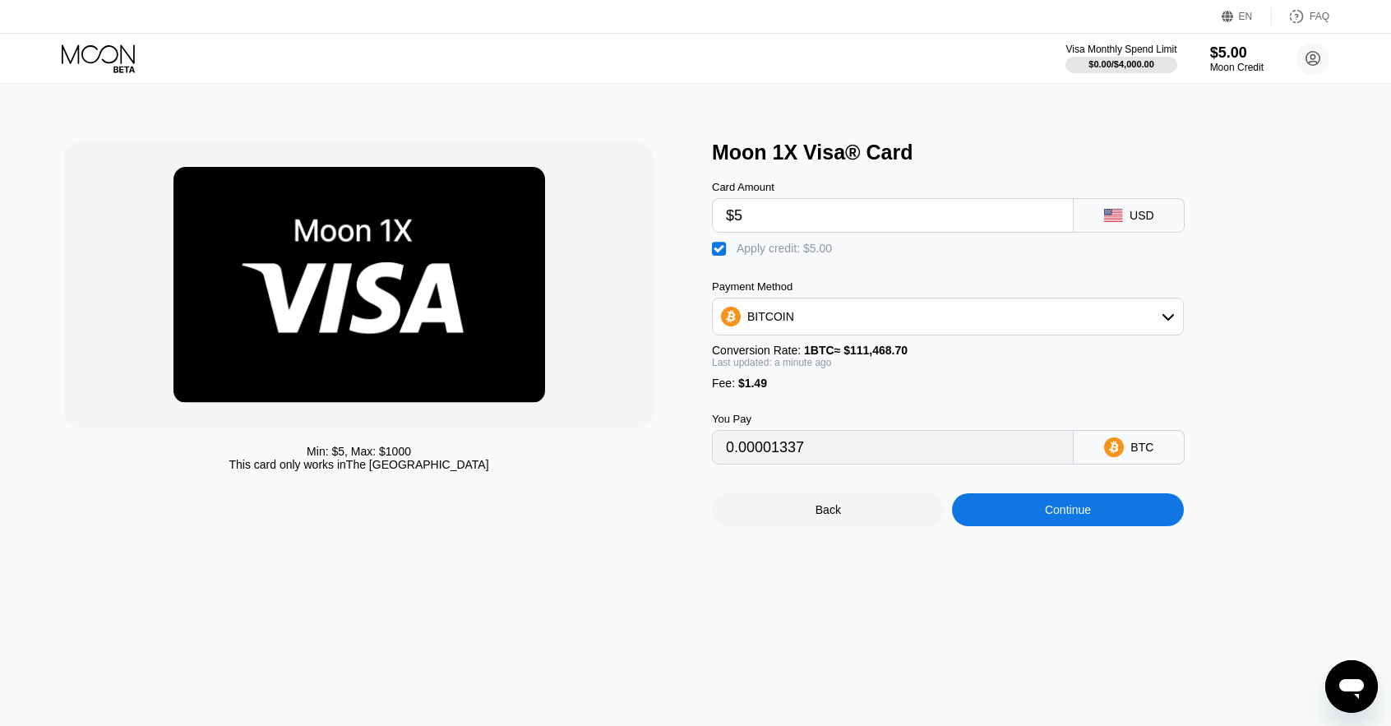
type input "$5"
click at [725, 253] on div "" at bounding box center [720, 249] width 16 height 16
click at [725, 253] on div "" at bounding box center [720, 249] width 16 height 16
type input "0.00001337"
click at [1030, 522] on div "Continue" at bounding box center [1068, 509] width 233 height 33
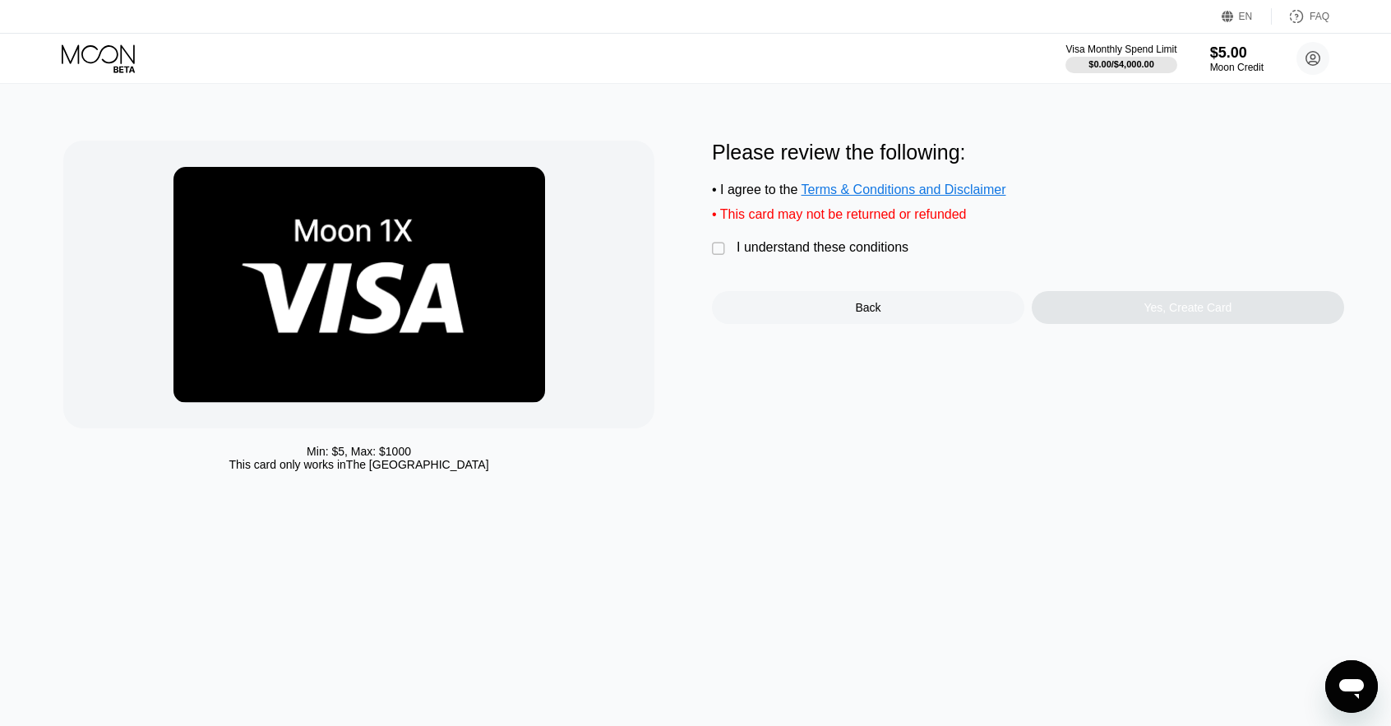
click at [807, 255] on div "I understand these conditions" at bounding box center [823, 247] width 172 height 15
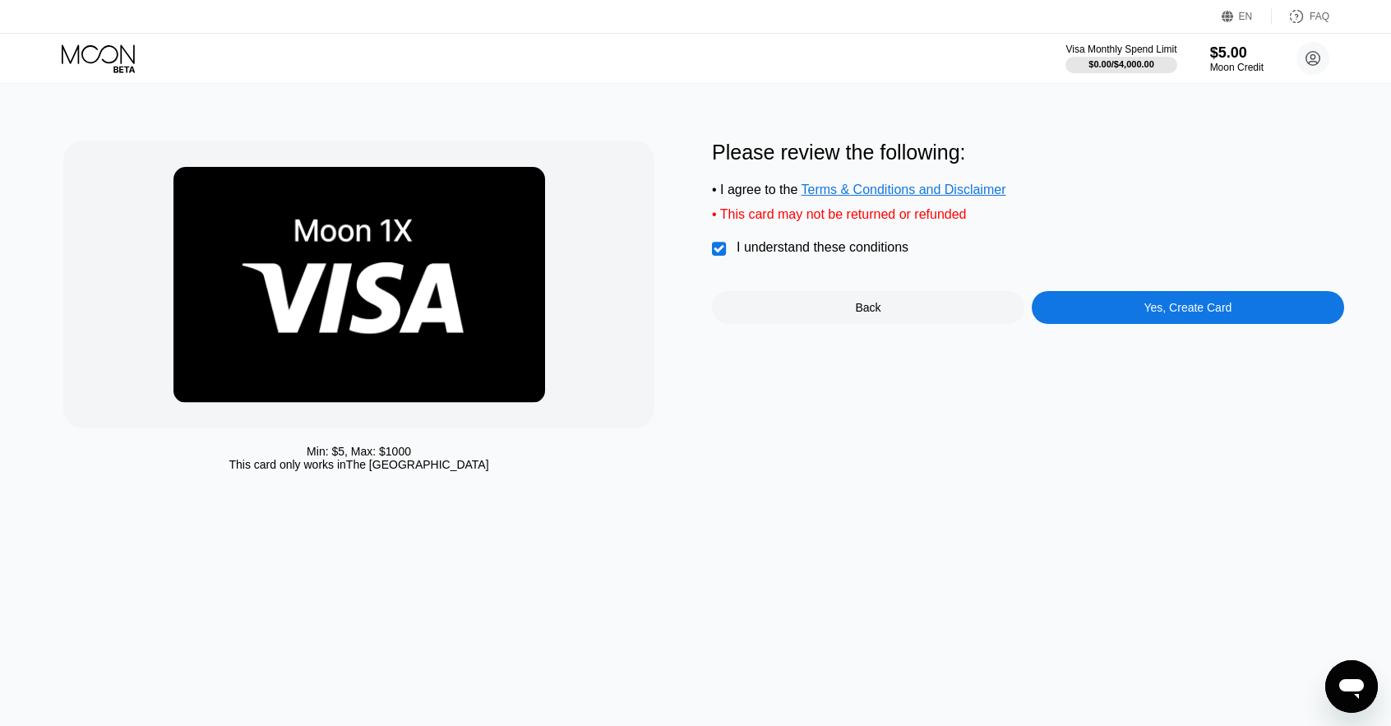
click at [1066, 319] on div "Yes, Create Card" at bounding box center [1188, 307] width 312 height 33
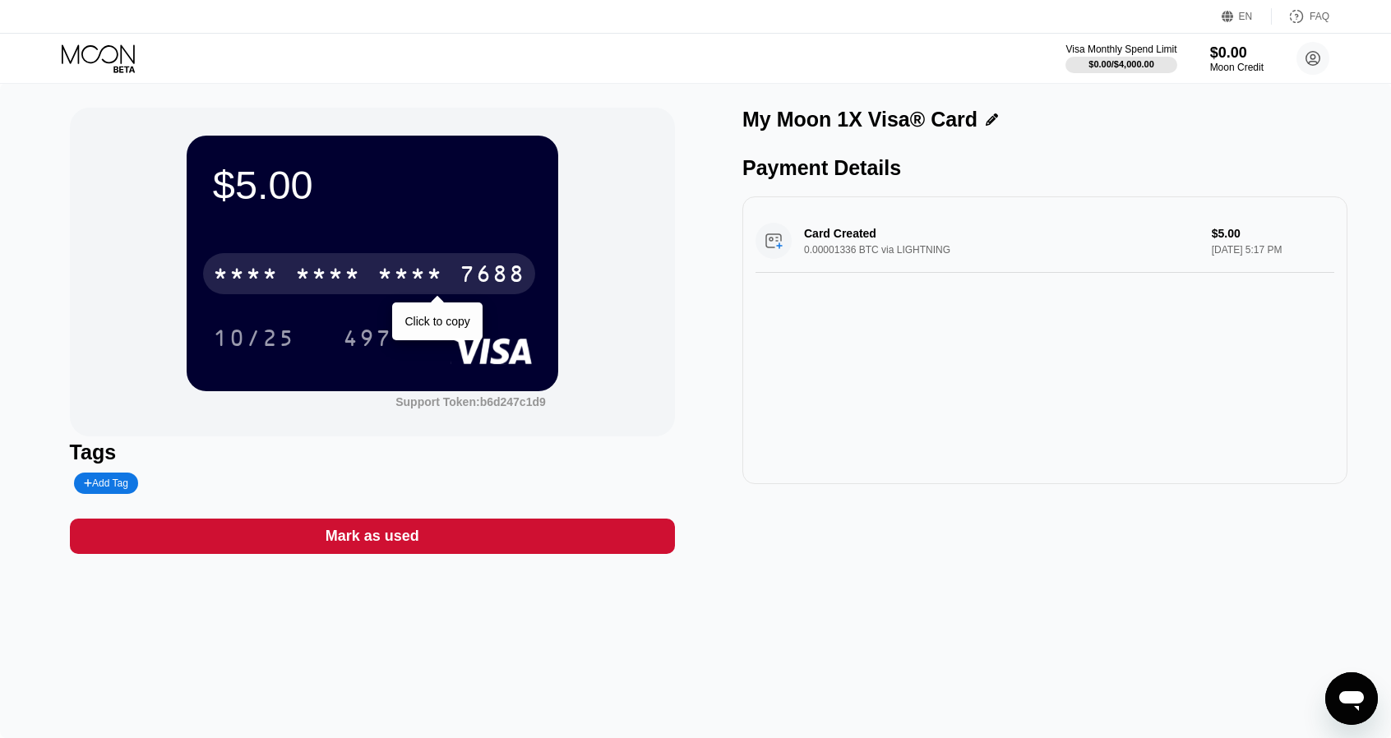
click at [482, 268] on div "7688" at bounding box center [493, 276] width 66 height 26
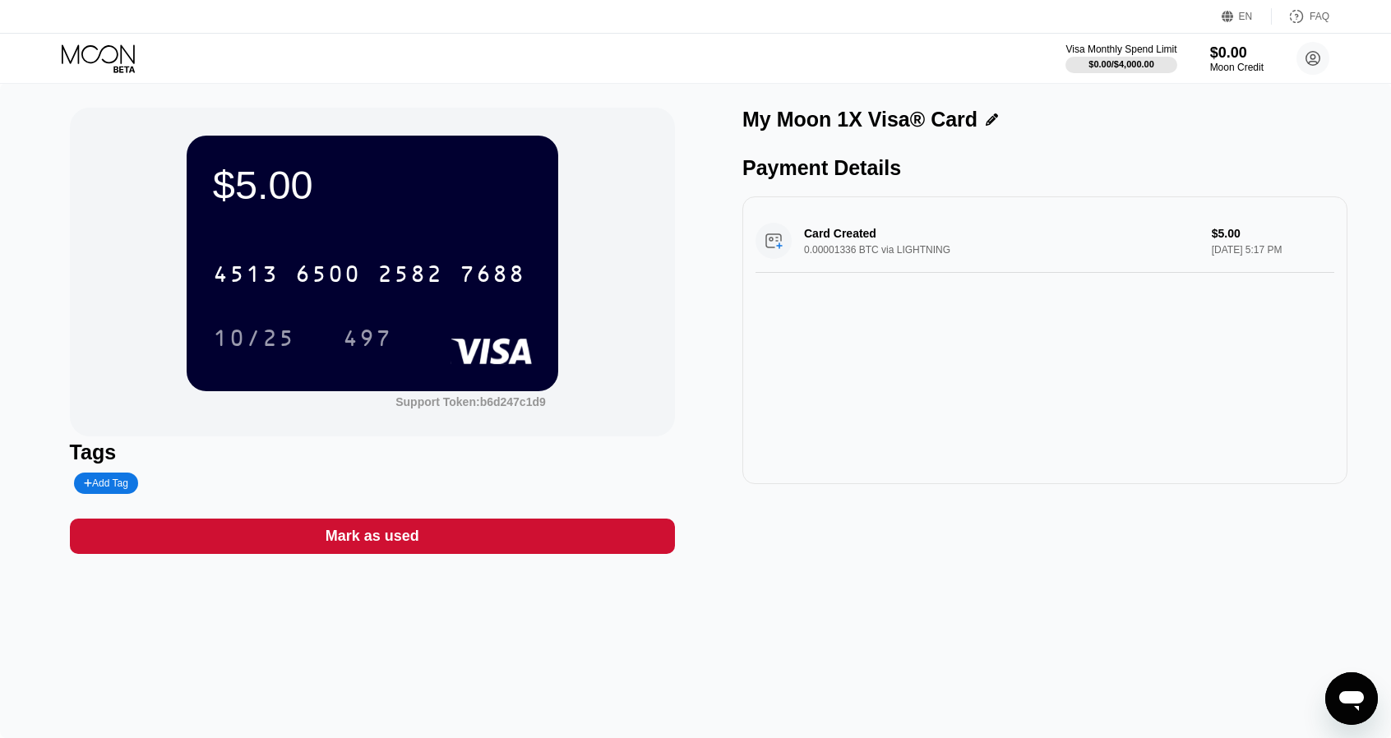
click at [97, 56] on icon at bounding box center [100, 58] width 76 height 29
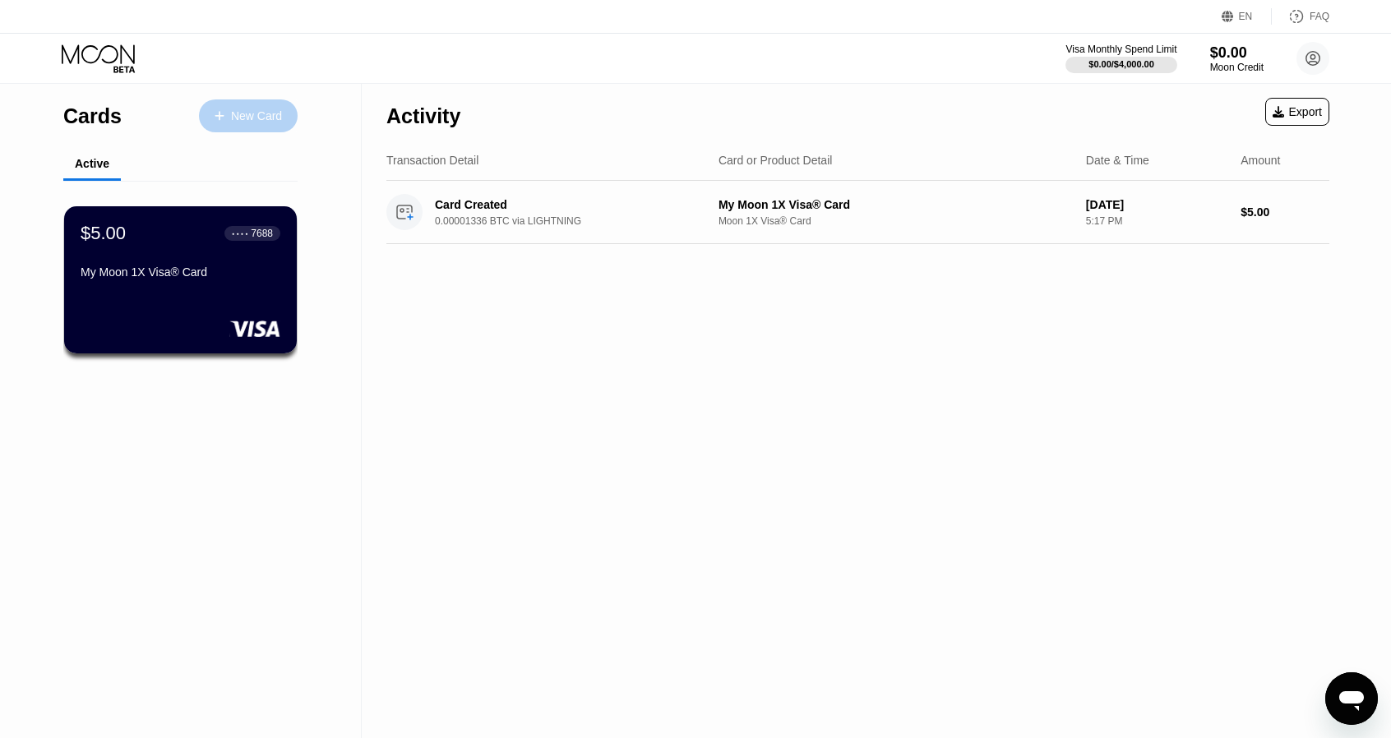
click at [251, 113] on div "New Card" at bounding box center [256, 116] width 51 height 14
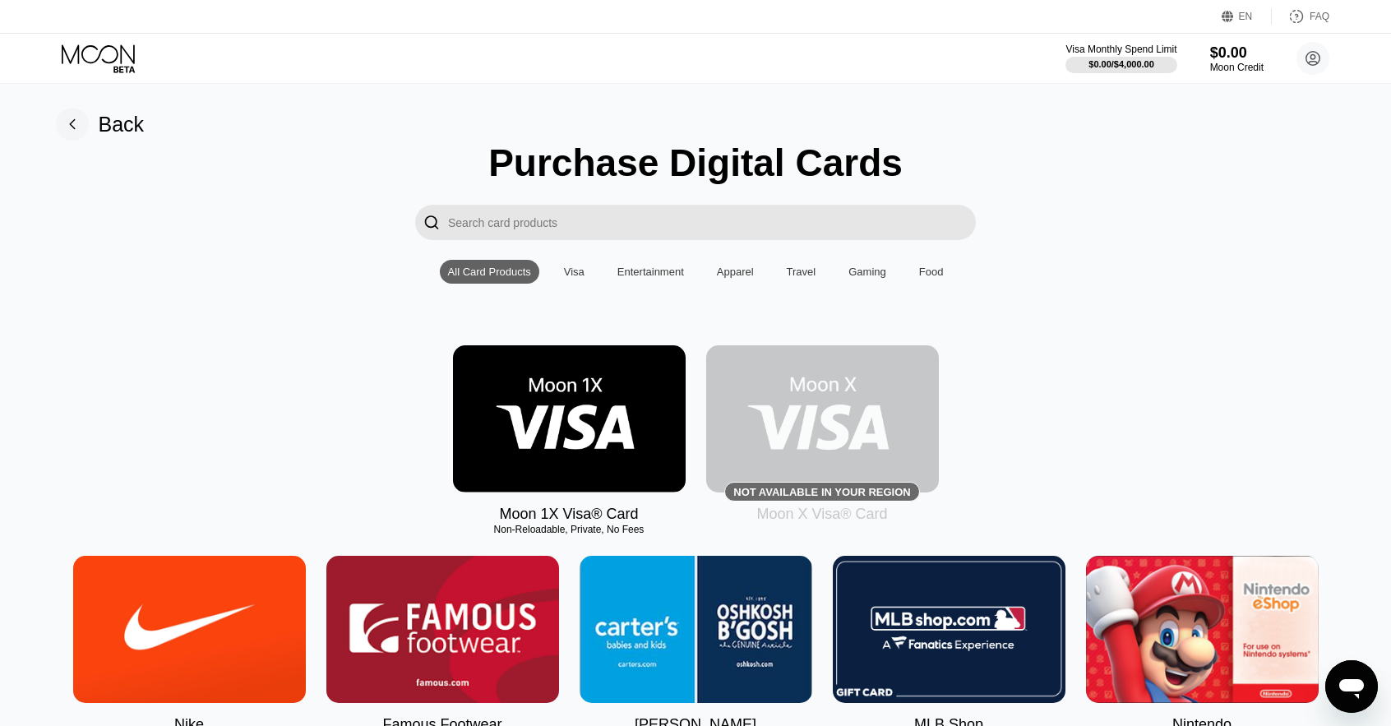
click at [546, 400] on img at bounding box center [569, 418] width 233 height 147
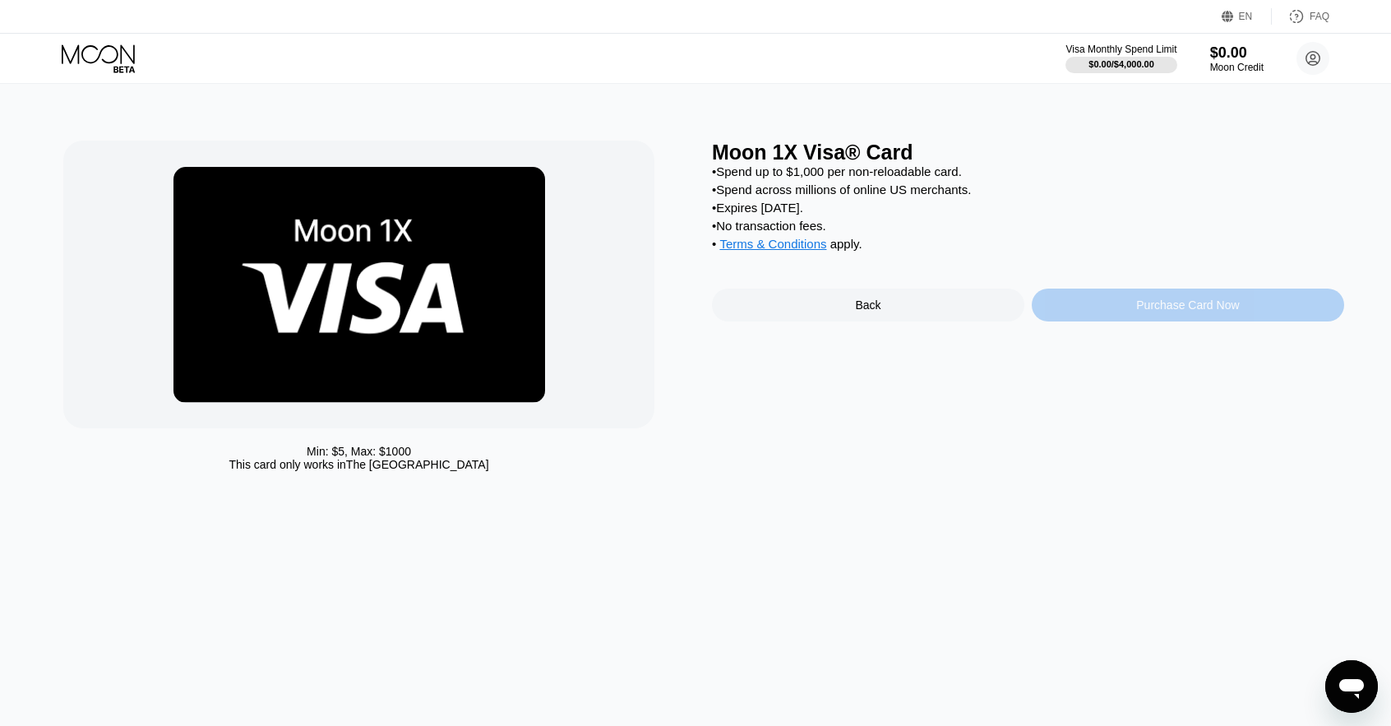
click at [1149, 312] on div "Purchase Card Now" at bounding box center [1187, 304] width 103 height 13
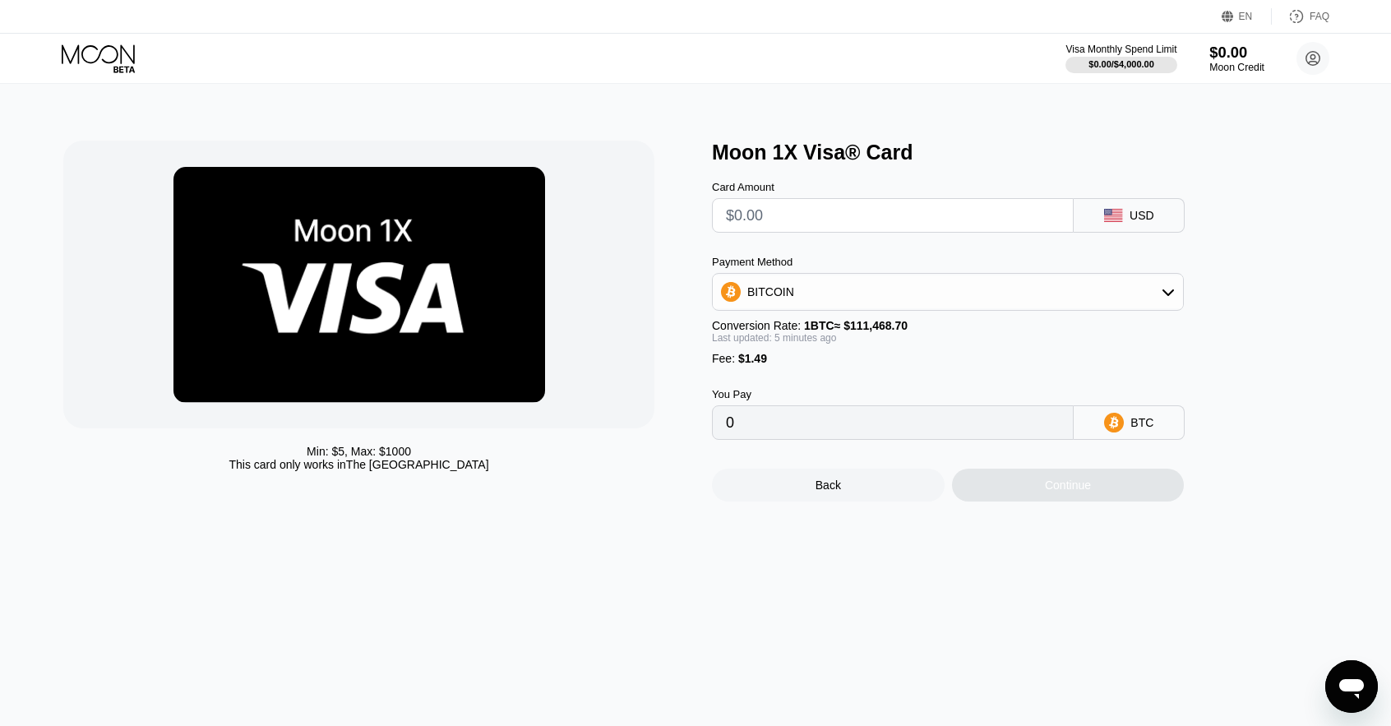
click at [1235, 55] on div "$0.00" at bounding box center [1237, 52] width 55 height 17
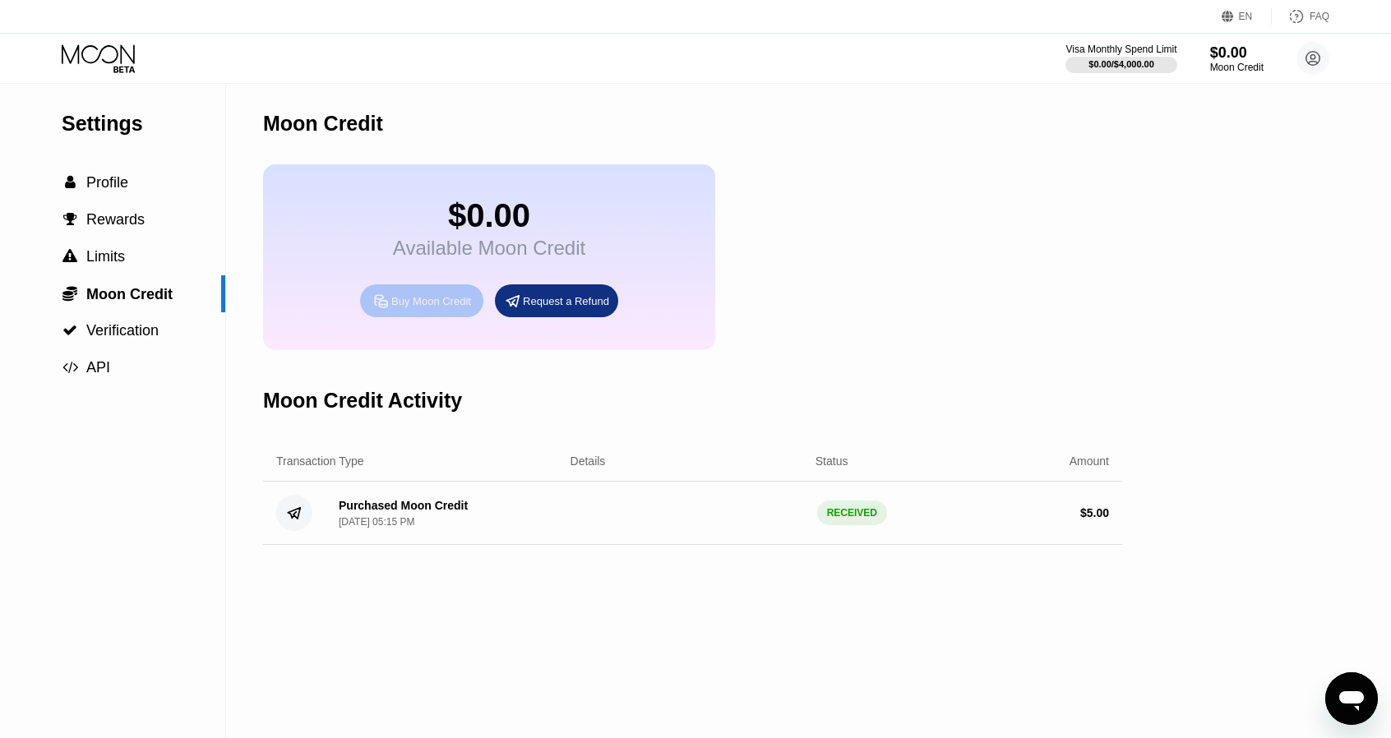
click at [416, 308] on div "Buy Moon Credit" at bounding box center [431, 301] width 80 height 14
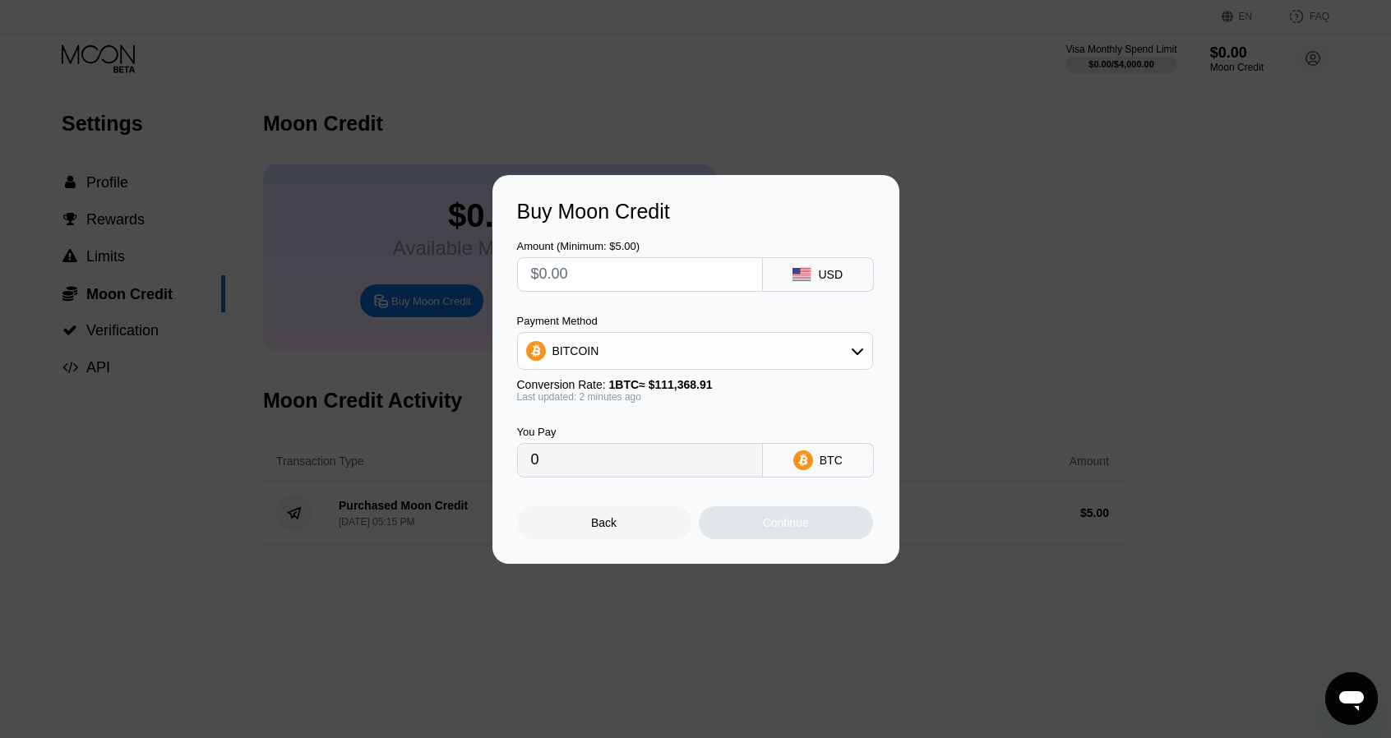
click at [548, 273] on input "text" at bounding box center [640, 274] width 218 height 33
type input "$7"
type input "0.00006286"
type input "$7"
type input "0.00006277"
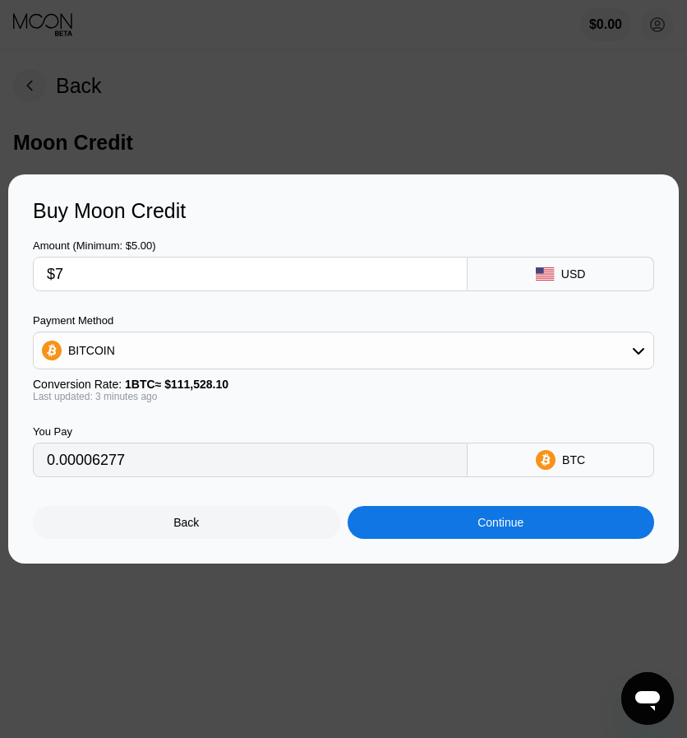
type input "0.00006281"
click at [152, 529] on div "Back" at bounding box center [187, 522] width 308 height 33
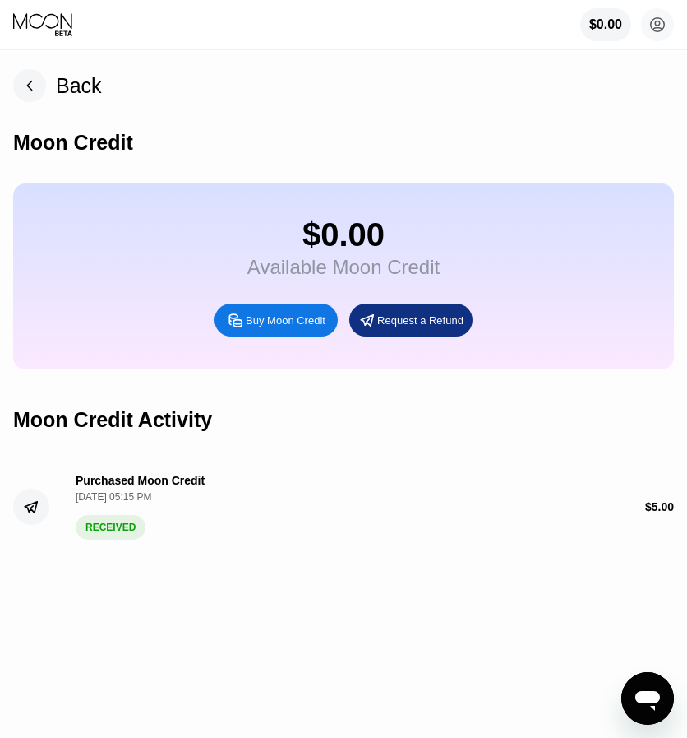
click at [58, 98] on div "Back" at bounding box center [79, 86] width 46 height 24
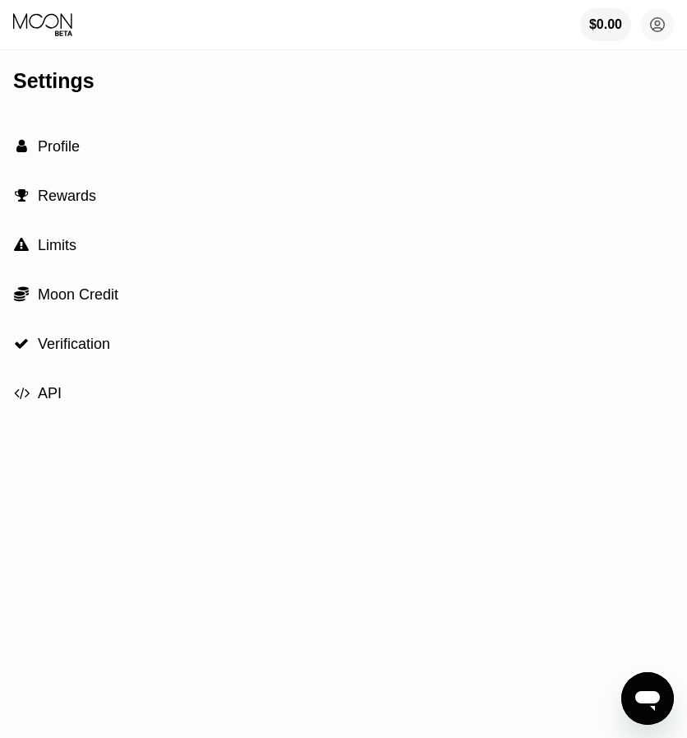
click at [74, 137] on div " Profile" at bounding box center [343, 146] width 661 height 49
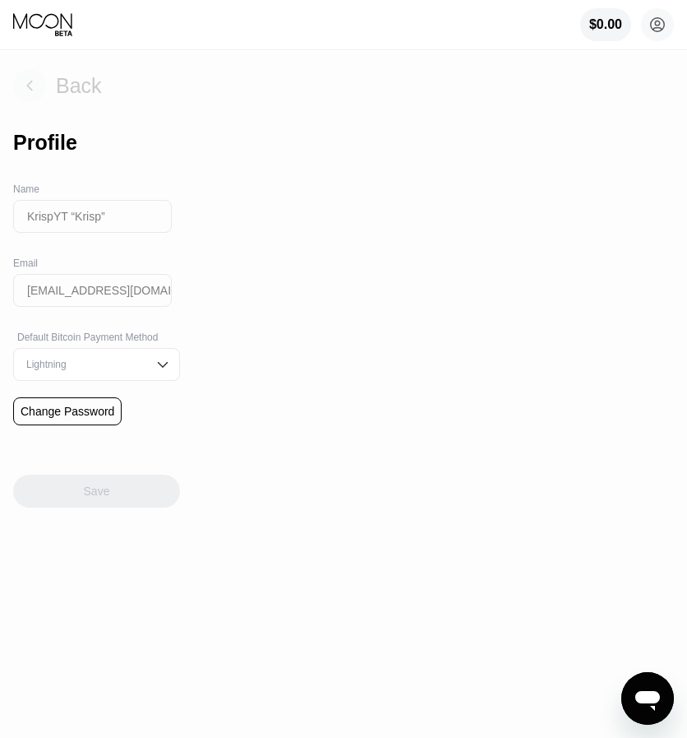
click at [55, 70] on div "Back" at bounding box center [57, 85] width 89 height 33
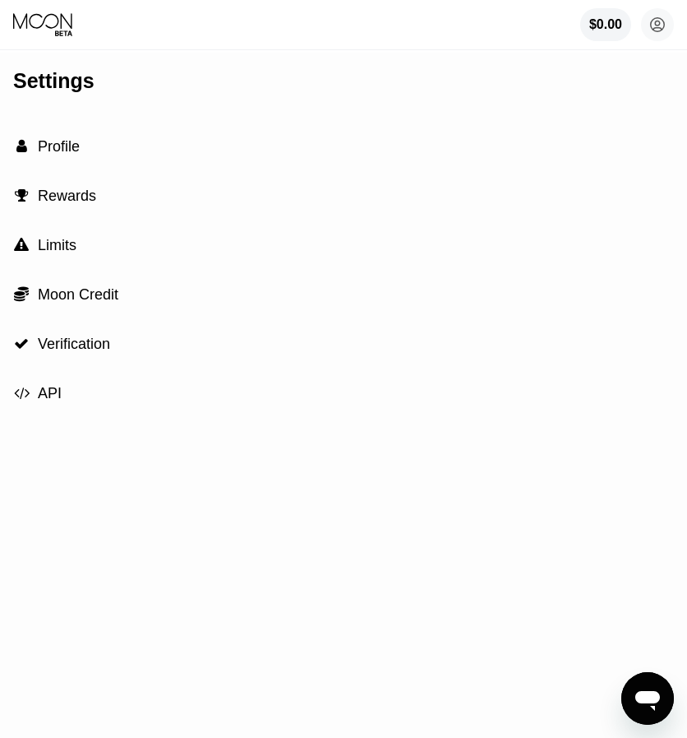
click at [52, 40] on div "$0.00 KrispYT “Krisp” imdoesnotcommuter@gmail.com  Home Settings Support Caree…" at bounding box center [343, 24] width 687 height 49
click at [57, 23] on icon at bounding box center [44, 24] width 62 height 25
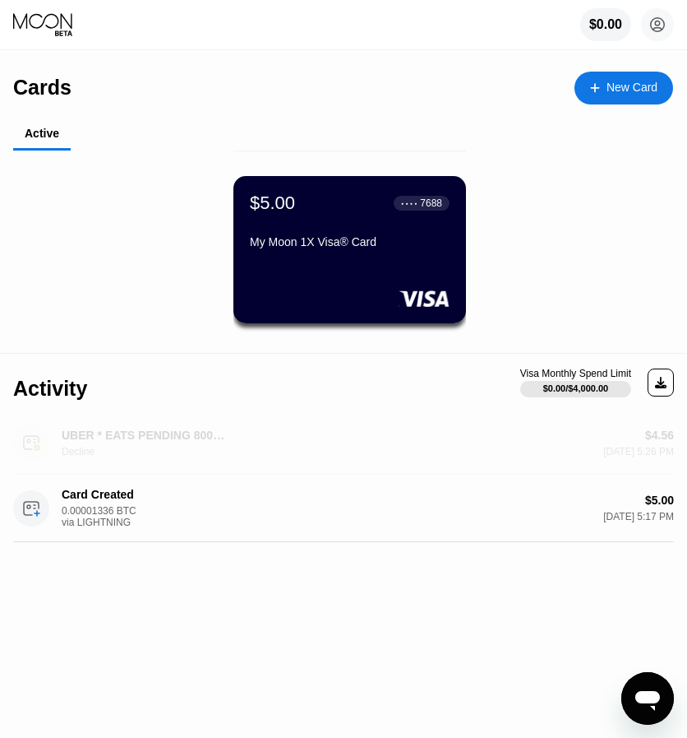
click at [362, 443] on div "$4.56 [DATE] 5:26 PM" at bounding box center [496, 442] width 356 height 29
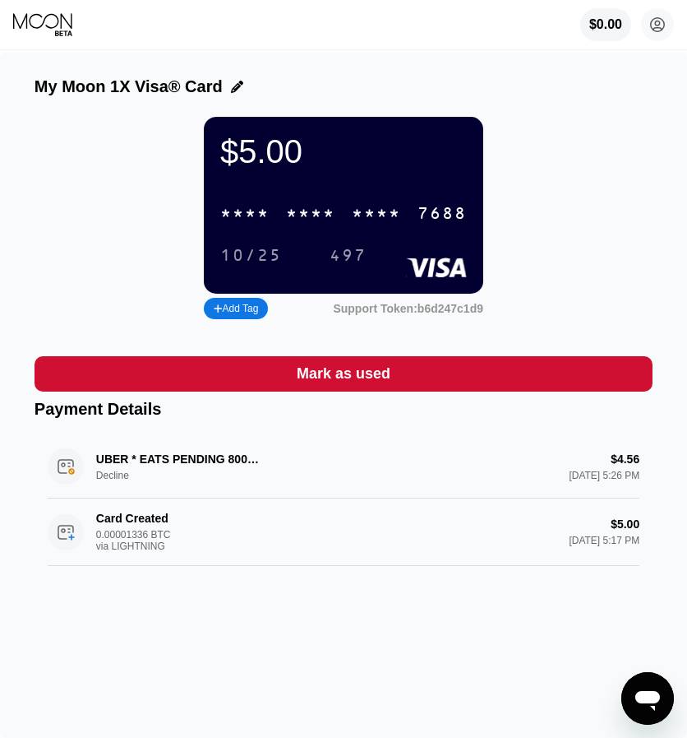
click at [211, 479] on div "UBER * EATS PENDING 800-5928996 US Decline $4.56 [DATE] 5:26 PM" at bounding box center [344, 466] width 592 height 63
click at [112, 493] on div "UBER * EATS PENDING 800-5928996 US Decline $4.56 [DATE] 5:26 PM" at bounding box center [344, 466] width 592 height 63
click at [234, 481] on div "UBER * EATS PENDING 800-5928996 US Decline $4.56 [DATE] 5:26 PM" at bounding box center [344, 466] width 592 height 63
click at [79, 486] on div "UBER * EATS PENDING 800-5928996 US Decline $4.56 [DATE] 5:26 PM" at bounding box center [344, 466] width 592 height 63
